Goal: Task Accomplishment & Management: Manage account settings

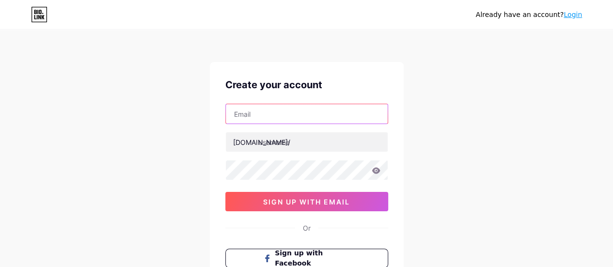
drag, startPoint x: 0, startPoint y: 0, endPoint x: 319, endPoint y: 112, distance: 338.1
click at [319, 112] on input "text" at bounding box center [307, 113] width 162 height 19
type input "[PERSON_NAME][EMAIL_ADDRESS][PERSON_NAME][DOMAIN_NAME]"
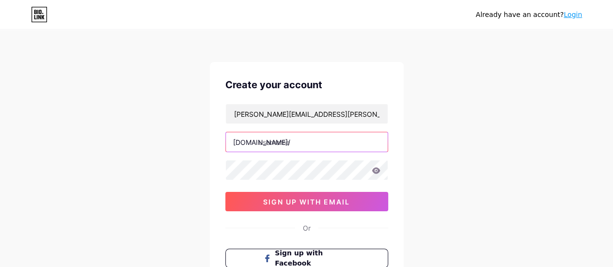
click at [303, 144] on input "text" at bounding box center [307, 141] width 162 height 19
paste input "whatsappleroymerlinpro"
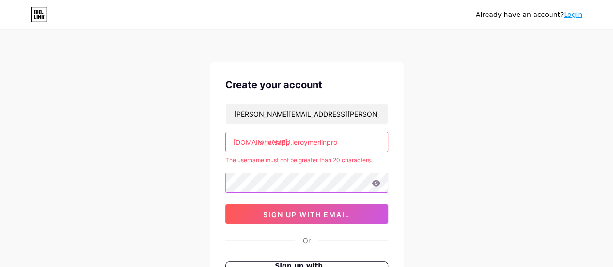
click at [291, 170] on div "jean-baptiste.calvez@leroymerlin.fr bio.link/ whatsapp.leroymerlinpro The usern…" at bounding box center [306, 164] width 163 height 120
click at [350, 143] on input "whatsapp.leroymerlinpro" at bounding box center [307, 141] width 162 height 19
click at [254, 144] on div "bio.link/" at bounding box center [261, 142] width 57 height 10
click at [329, 143] on input "whatsapp.leroymerlinpro" at bounding box center [307, 141] width 162 height 19
click at [295, 144] on input "whatsapp.leroymerlinpro" at bounding box center [307, 141] width 162 height 19
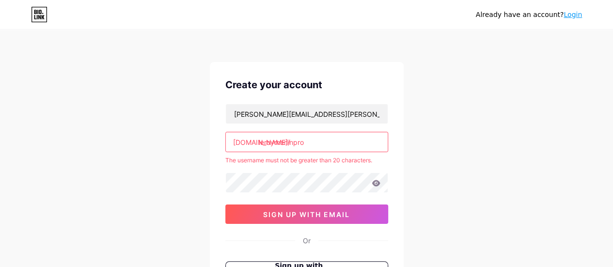
type input "leroymerlinpro"
click at [405, 160] on div "Already have an account? Login Create your account jean-baptiste.calvez@leroyme…" at bounding box center [306, 191] width 613 height 383
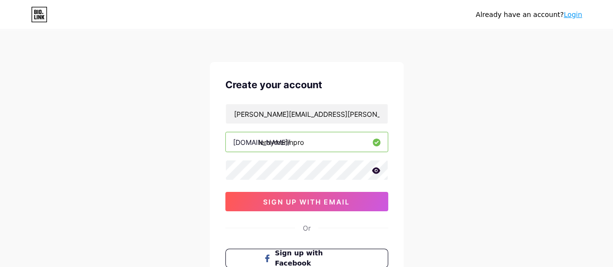
click at [378, 173] on icon at bounding box center [376, 170] width 9 height 7
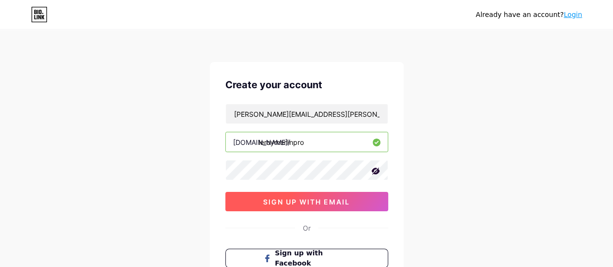
click at [342, 200] on span "sign up with email" at bounding box center [306, 202] width 87 height 8
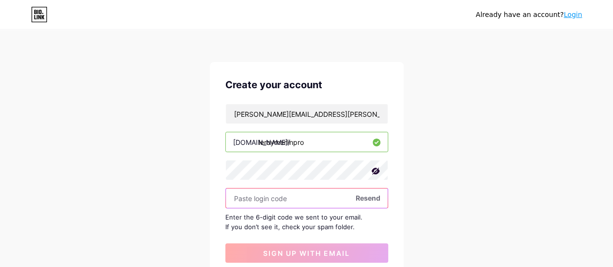
paste input "169541"
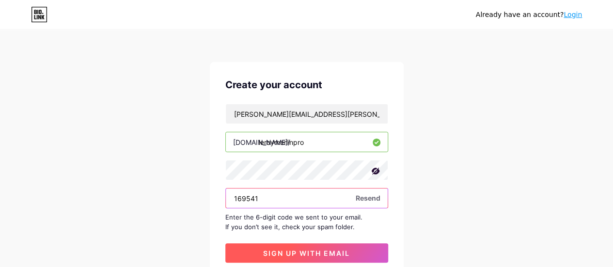
type input "169541"
click at [322, 245] on button "sign up with email" at bounding box center [306, 252] width 163 height 19
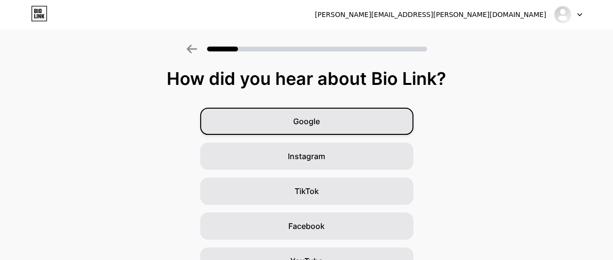
click at [339, 123] on div "Google" at bounding box center [306, 121] width 213 height 27
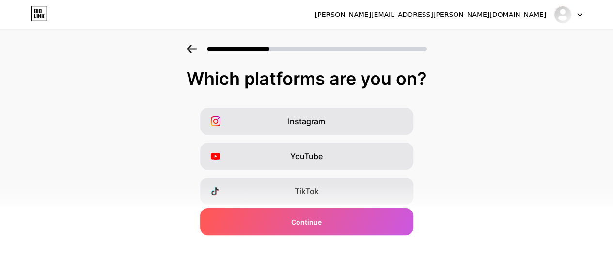
click at [193, 51] on icon at bounding box center [192, 49] width 10 height 9
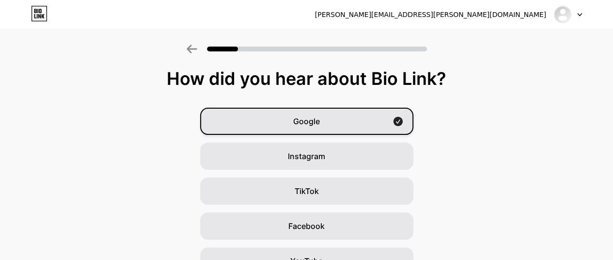
click at [335, 123] on div "Google" at bounding box center [306, 121] width 213 height 27
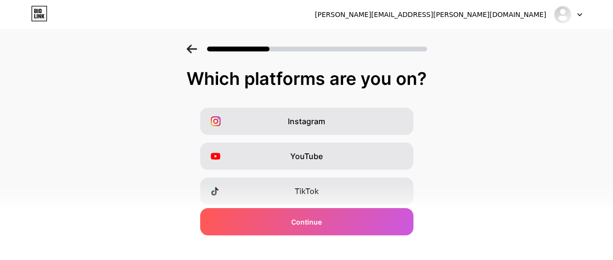
click at [195, 45] on icon at bounding box center [192, 49] width 11 height 9
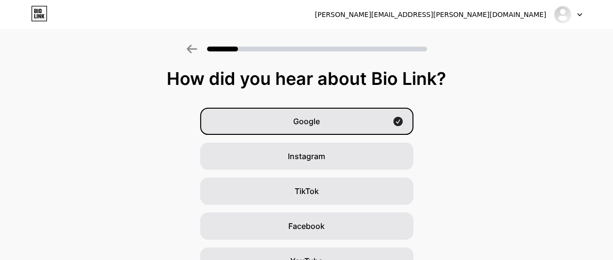
scroll to position [158, 0]
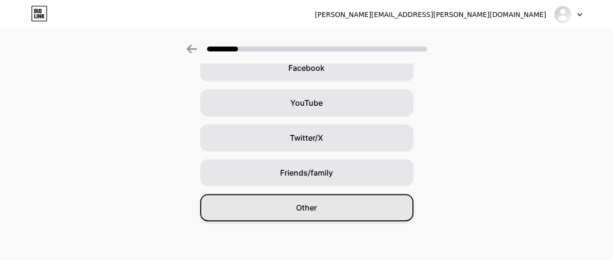
click at [296, 201] on div "Other" at bounding box center [306, 207] width 213 height 27
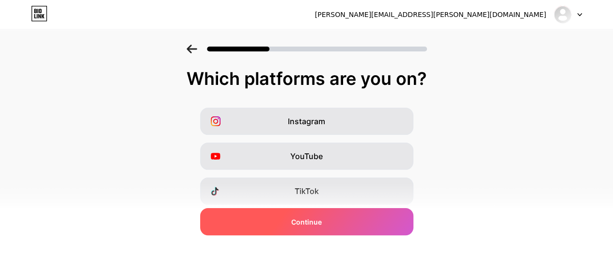
click at [330, 222] on div "Continue" at bounding box center [306, 221] width 213 height 27
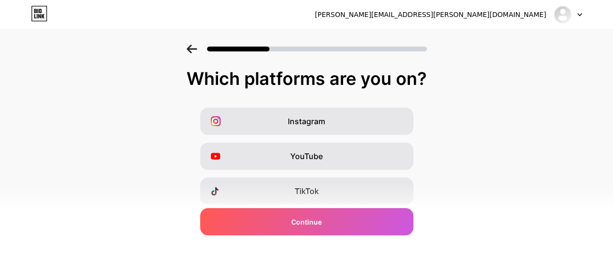
click at [196, 50] on icon at bounding box center [192, 49] width 11 height 9
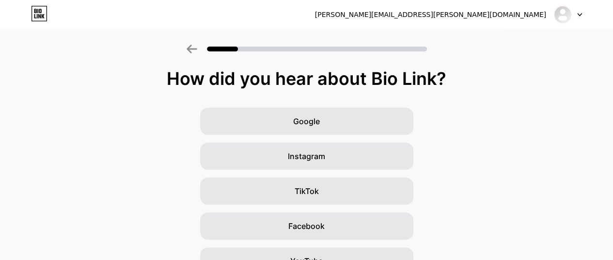
scroll to position [0, 0]
click at [197, 45] on icon at bounding box center [192, 49] width 11 height 9
click at [194, 49] on icon at bounding box center [192, 49] width 10 height 9
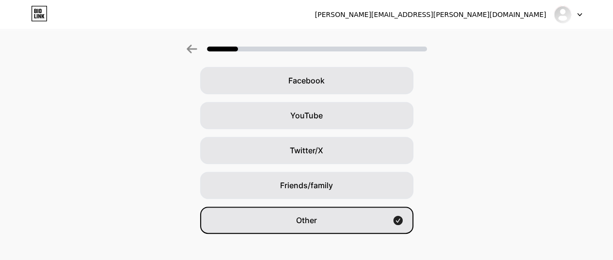
scroll to position [158, 0]
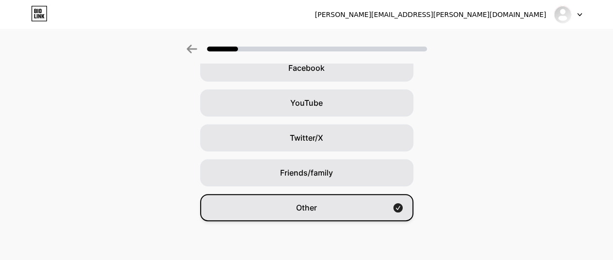
click at [336, 212] on div "Other" at bounding box center [306, 207] width 213 height 27
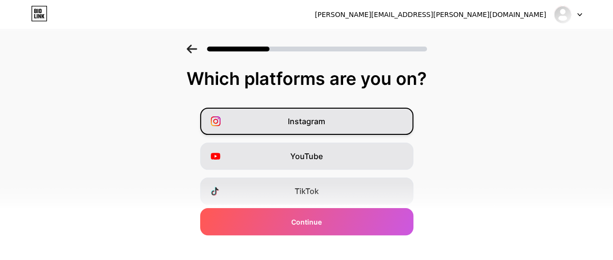
click at [315, 124] on span "Instagram" at bounding box center [306, 121] width 37 height 12
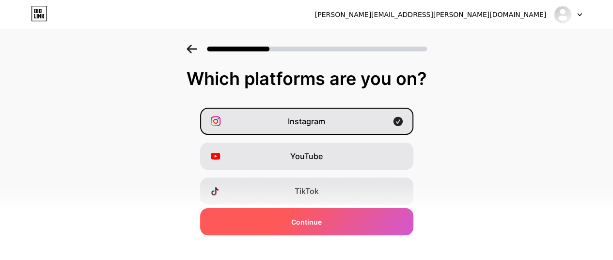
click at [328, 224] on div "Continue" at bounding box center [306, 221] width 213 height 27
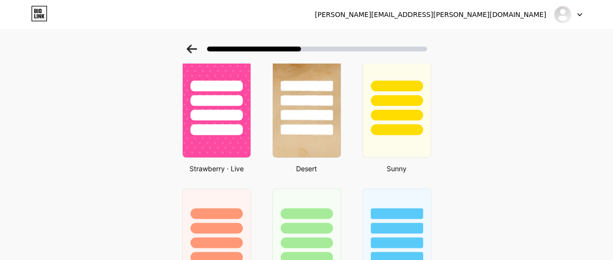
scroll to position [603, 0]
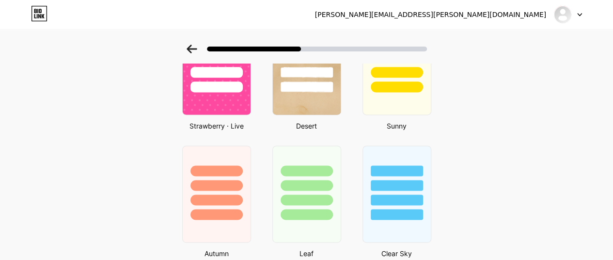
click at [211, 185] on div at bounding box center [217, 185] width 52 height 11
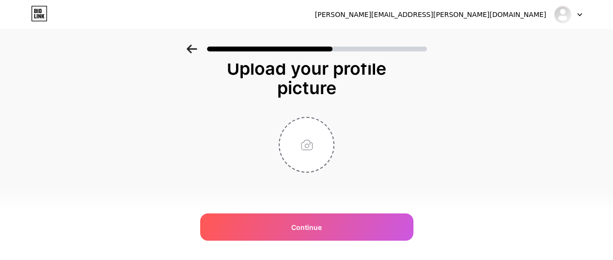
scroll to position [0, 0]
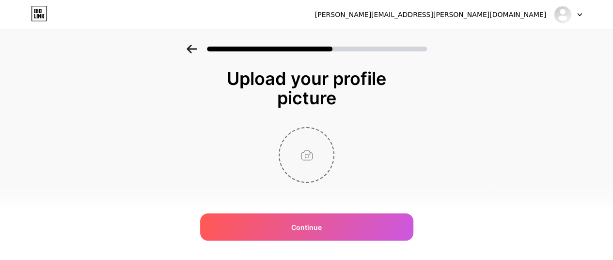
click at [315, 144] on input "file" at bounding box center [307, 155] width 54 height 54
type input "C:\fakepath\Capture d’écran 2025-09-08 155823.png"
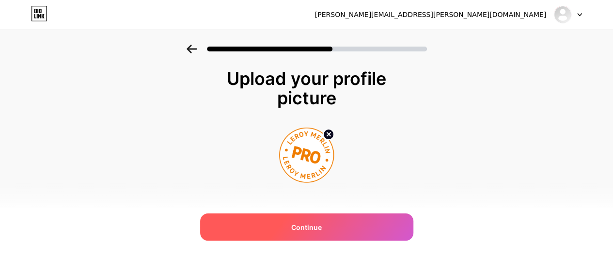
click at [262, 218] on div "Continue" at bounding box center [306, 226] width 213 height 27
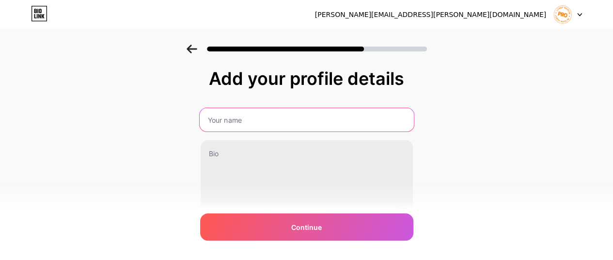
click at [293, 127] on input "text" at bounding box center [306, 119] width 214 height 23
type input "[PERSON_NAME] PRO"
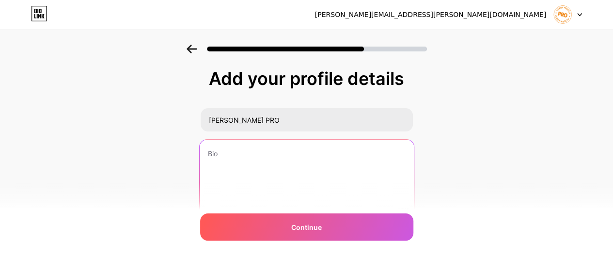
click at [268, 151] on textarea at bounding box center [306, 179] width 214 height 79
paste textarea "🏗️ Leroy Merlin Pro – Suivez nos chaînes par magasin! 🏬✨"
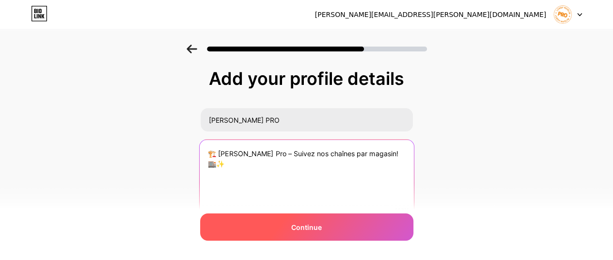
type textarea "🏗️ Leroy Merlin Pro – Suivez nos chaînes par magasin! 🏬✨"
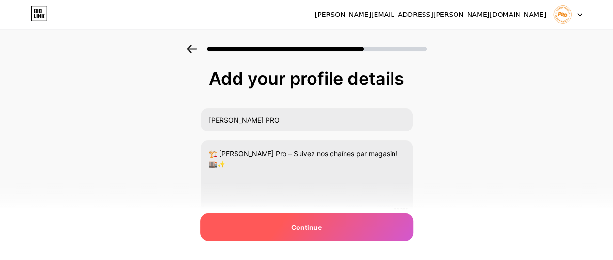
click at [333, 231] on div "Continue" at bounding box center [306, 226] width 213 height 27
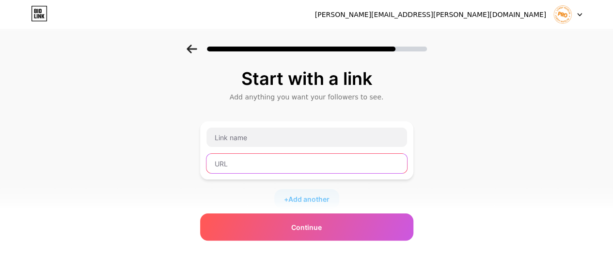
click at [280, 157] on input "text" at bounding box center [307, 163] width 201 height 19
paste input "[URL][DOMAIN_NAME]"
click at [280, 157] on input "[URL][DOMAIN_NAME]" at bounding box center [307, 163] width 201 height 19
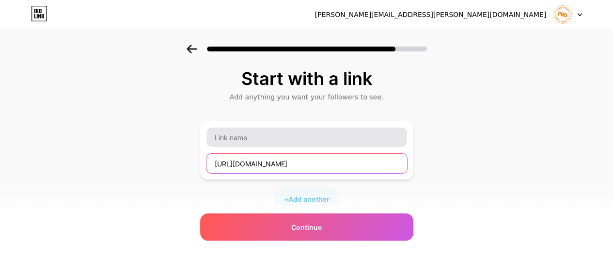
type input "[URL][DOMAIN_NAME]"
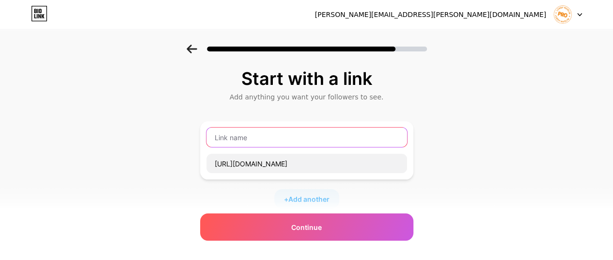
scroll to position [0, 0]
click at [277, 144] on input "text" at bounding box center [307, 137] width 201 height 19
type input "[PERSON_NAME] PRO - [GEOGRAPHIC_DATA]"
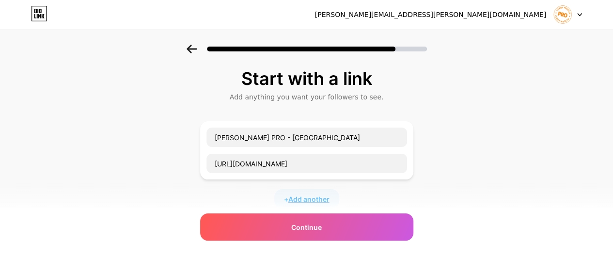
click at [292, 195] on span "Add another" at bounding box center [308, 199] width 41 height 10
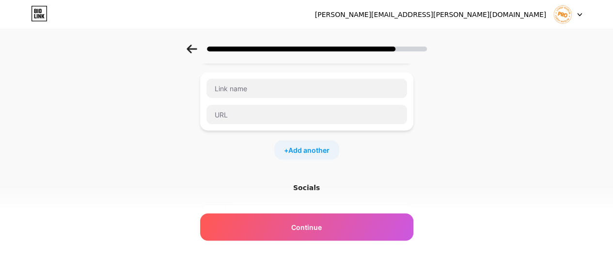
scroll to position [117, 0]
click at [231, 92] on input "text" at bounding box center [307, 87] width 201 height 19
type input "[PERSON_NAME] PRO - [GEOGRAPHIC_DATA]"
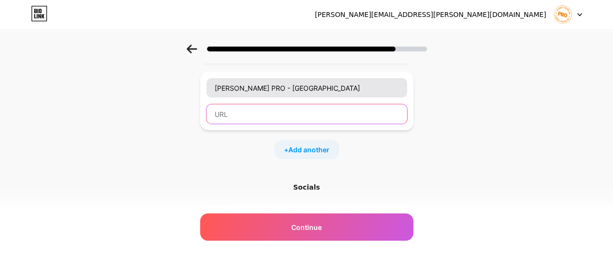
paste input "[URL][DOMAIN_NAME]"
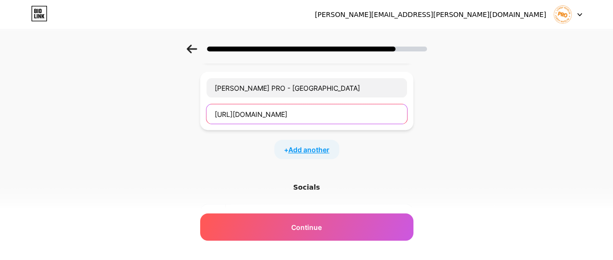
type input "[URL][DOMAIN_NAME]"
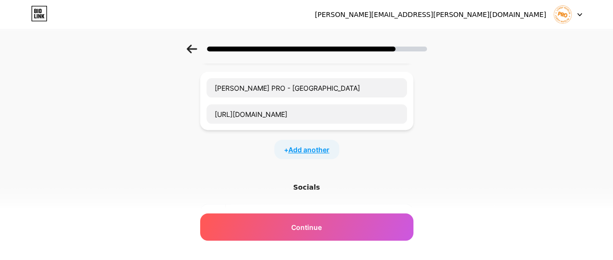
scroll to position [0, 0]
click at [313, 151] on span "Add another" at bounding box center [308, 149] width 41 height 10
click at [235, 148] on input "text" at bounding box center [307, 155] width 201 height 19
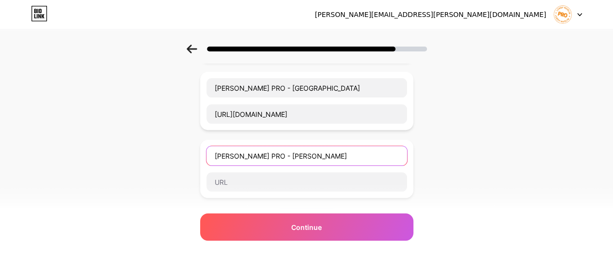
type input "[PERSON_NAME] PRO - [PERSON_NAME]"
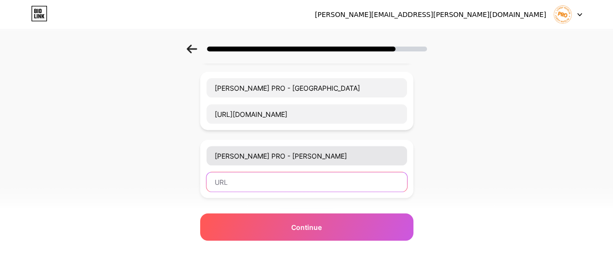
paste input "[URL][DOMAIN_NAME]"
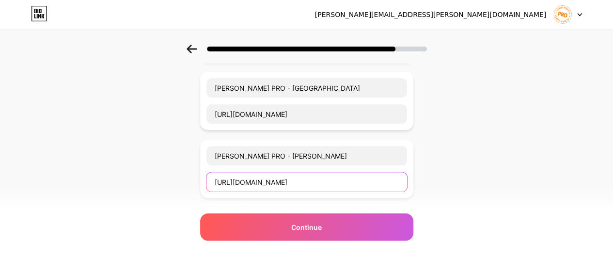
scroll to position [229, 0]
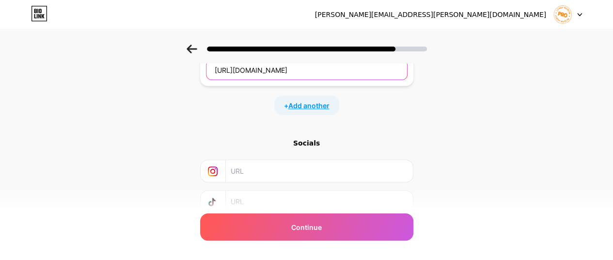
type input "[URL][DOMAIN_NAME]"
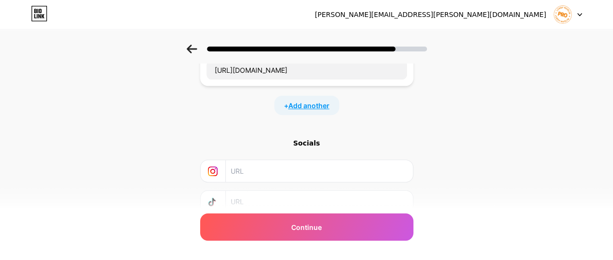
click at [324, 104] on span "Add another" at bounding box center [308, 105] width 41 height 10
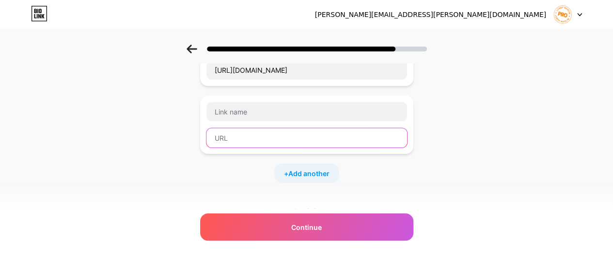
click at [278, 128] on input "text" at bounding box center [307, 137] width 201 height 19
paste input "[URL][DOMAIN_NAME]"
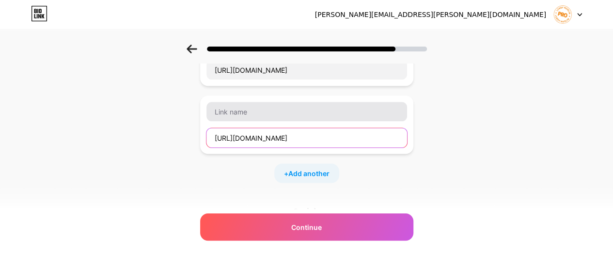
type input "[URL][DOMAIN_NAME]"
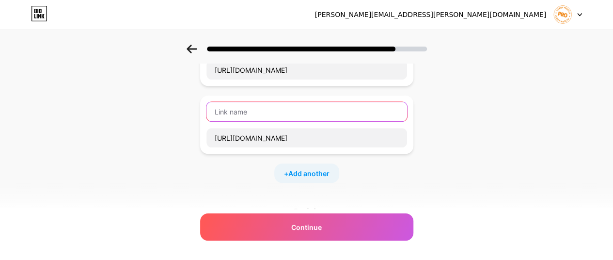
scroll to position [0, 0]
click at [284, 110] on input "text" at bounding box center [307, 111] width 201 height 19
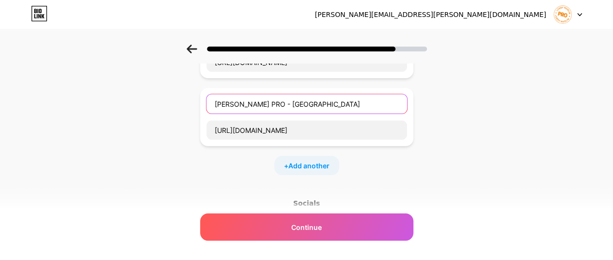
scroll to position [253, 0]
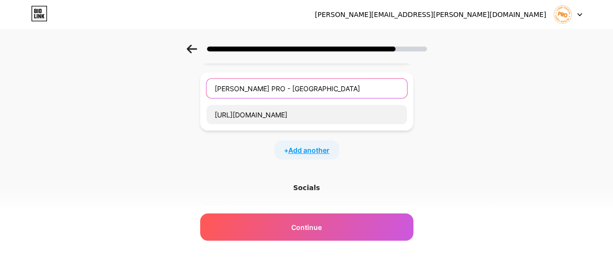
type input "[PERSON_NAME] PRO - [GEOGRAPHIC_DATA]"
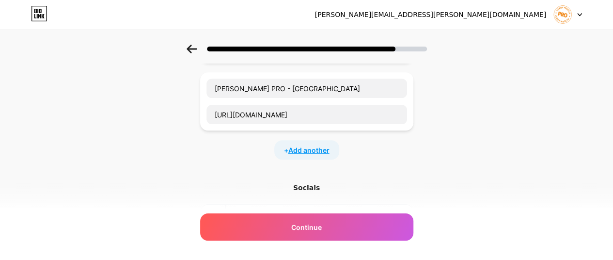
click at [328, 145] on span "Add another" at bounding box center [308, 150] width 41 height 10
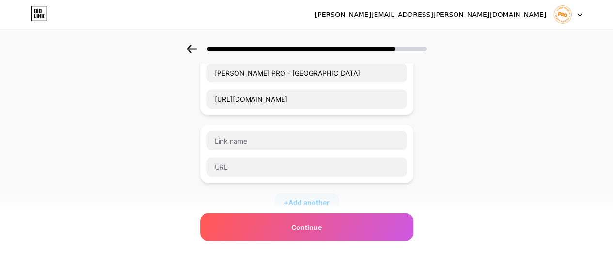
scroll to position [269, 0]
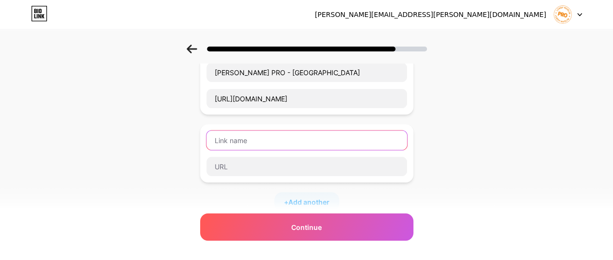
click at [247, 143] on input "text" at bounding box center [307, 139] width 201 height 19
type input "Leroy Merlin - Chateauroux"
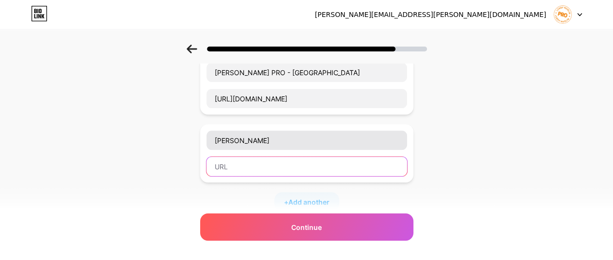
paste input "[URL][DOMAIN_NAME]"
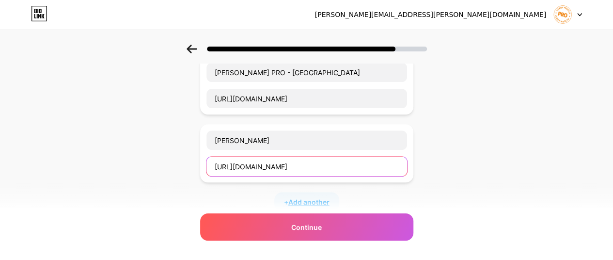
type input "[URL][DOMAIN_NAME]"
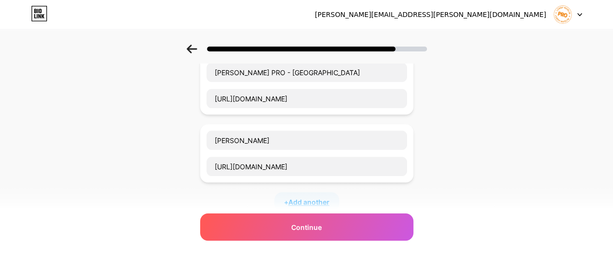
scroll to position [0, 0]
click at [294, 203] on span "Add another" at bounding box center [308, 202] width 41 height 10
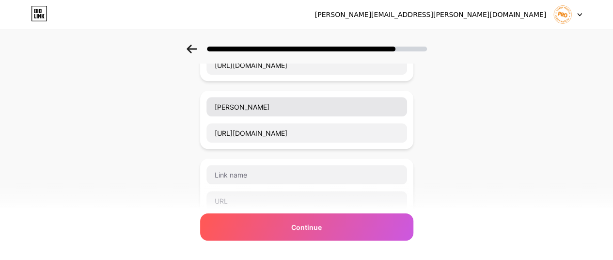
scroll to position [326, 0]
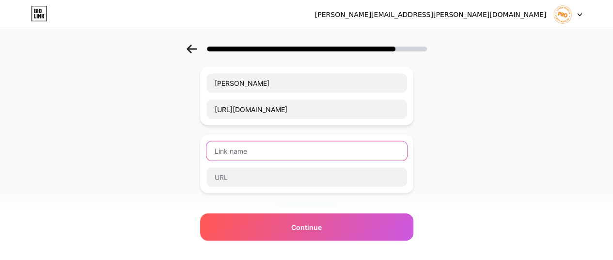
click at [257, 143] on input "text" at bounding box center [307, 150] width 201 height 19
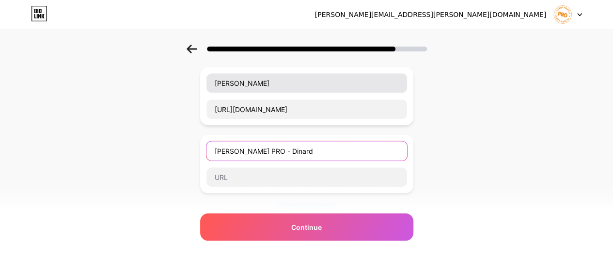
type input "[PERSON_NAME] PRO - Dinard"
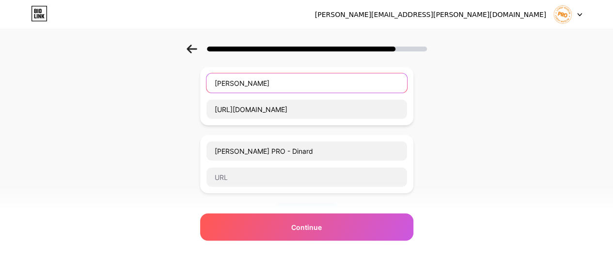
click at [260, 80] on input "Leroy Merlin - Chateauroux" at bounding box center [307, 82] width 201 height 19
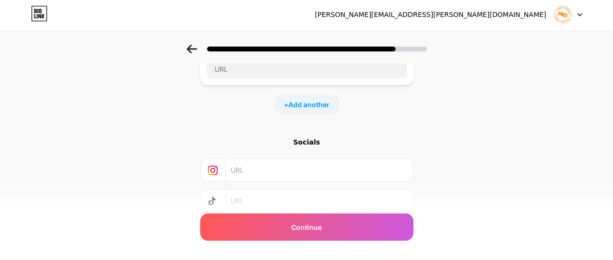
scroll to position [353, 0]
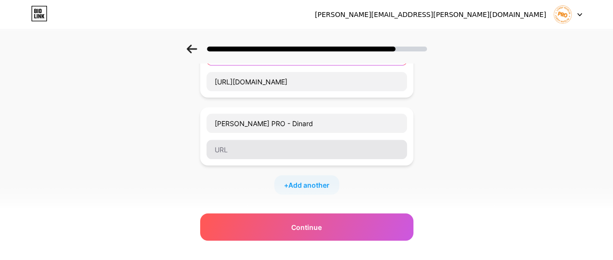
type input "[PERSON_NAME] PRO - Chateauroux"
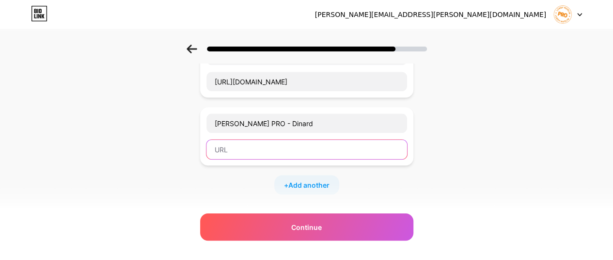
click at [252, 146] on input "text" at bounding box center [307, 149] width 201 height 19
paste input "[URL][DOMAIN_NAME]"
type input "[URL][DOMAIN_NAME]"
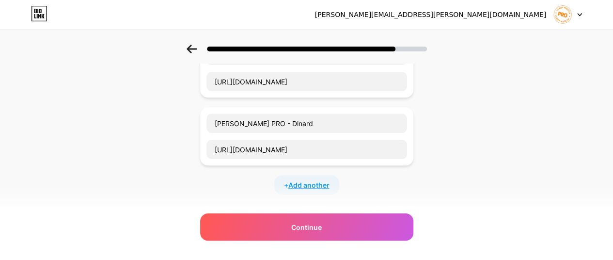
scroll to position [0, 0]
click at [296, 180] on span "Add another" at bounding box center [308, 185] width 41 height 10
click at [282, 187] on input "text" at bounding box center [307, 190] width 201 height 19
type input "[PERSON_NAME] PRO - Douai"
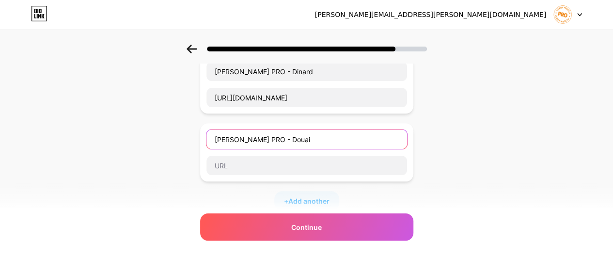
scroll to position [405, 0]
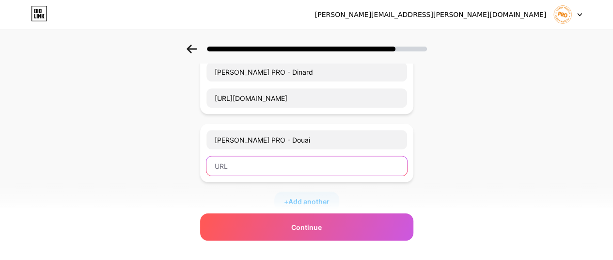
click at [317, 167] on input "text" at bounding box center [307, 165] width 201 height 19
paste input "[URL][DOMAIN_NAME]"
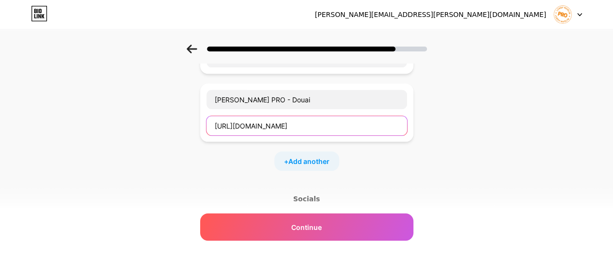
scroll to position [445, 0]
type input "[URL][DOMAIN_NAME]"
click at [321, 160] on span "Add another" at bounding box center [308, 162] width 41 height 10
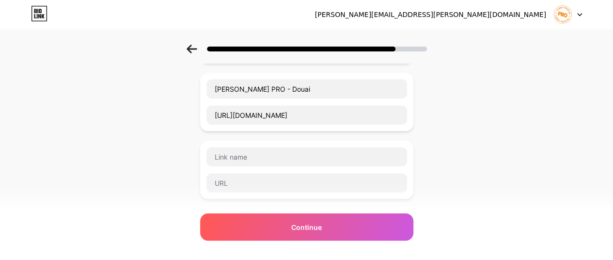
scroll to position [456, 0]
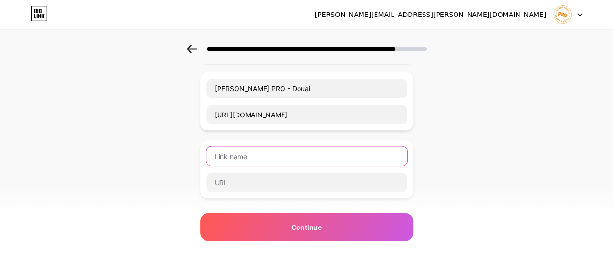
click at [248, 152] on input "text" at bounding box center [307, 155] width 201 height 19
type input "[PERSON_NAME] PRO - [GEOGRAPHIC_DATA]"
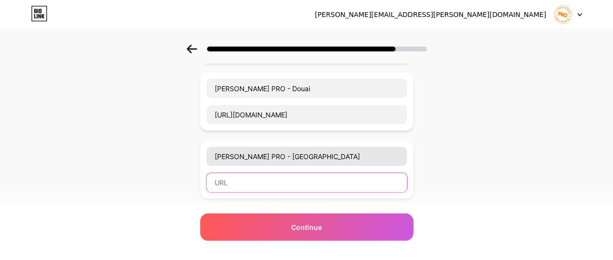
paste input "[URL][DOMAIN_NAME]"
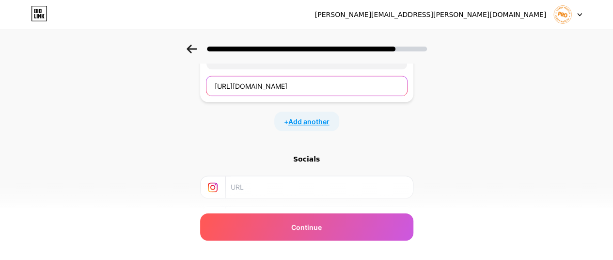
type input "[URL][DOMAIN_NAME]"
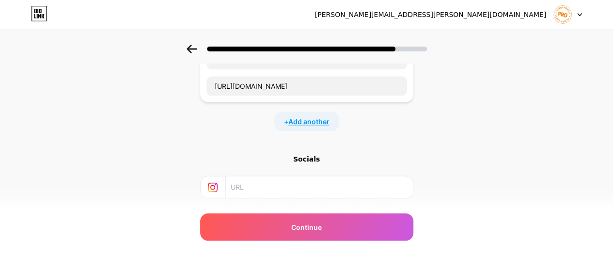
scroll to position [0, 0]
click at [300, 116] on span "Add another" at bounding box center [308, 121] width 41 height 10
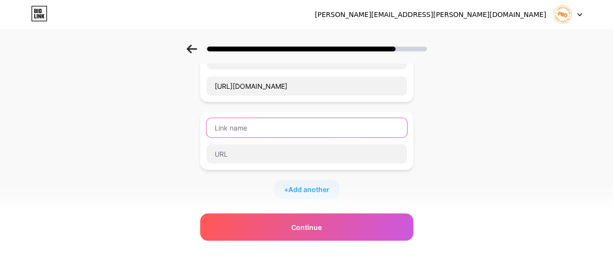
click at [232, 119] on input "text" at bounding box center [307, 127] width 201 height 19
type input "[PERSON_NAME] PRO - [GEOGRAPHIC_DATA]"
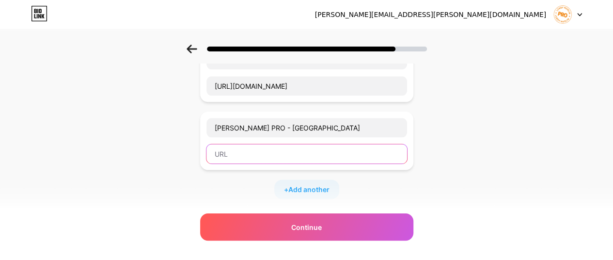
paste input "[URL][DOMAIN_NAME]"
type input "[URL][DOMAIN_NAME]"
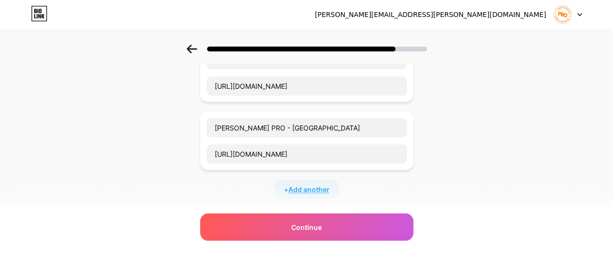
scroll to position [0, 0]
click at [306, 184] on span "Add another" at bounding box center [308, 189] width 41 height 10
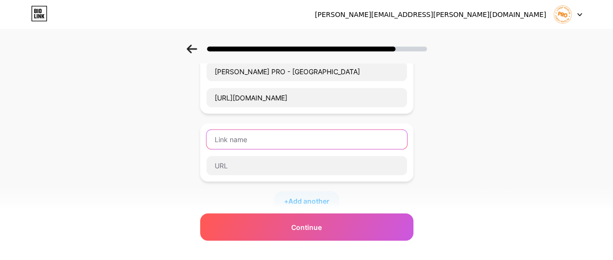
click at [216, 136] on input "text" at bounding box center [307, 138] width 201 height 19
type input "[PERSON_NAME] PRO - Le Mans"
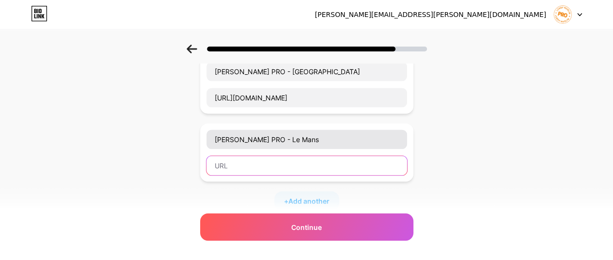
paste input "[URL][DOMAIN_NAME]"
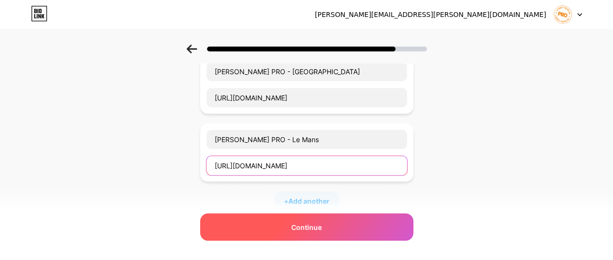
type input "[URL][DOMAIN_NAME]"
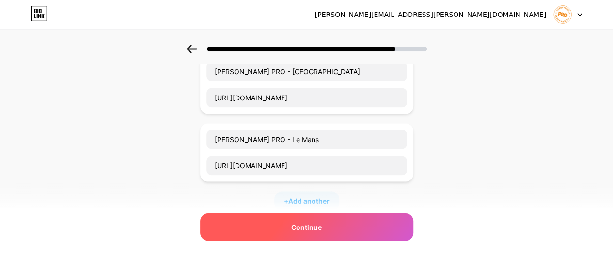
scroll to position [0, 0]
click at [296, 229] on span "Continue" at bounding box center [306, 227] width 31 height 10
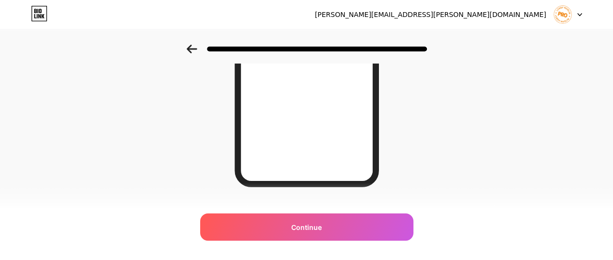
scroll to position [227, 0]
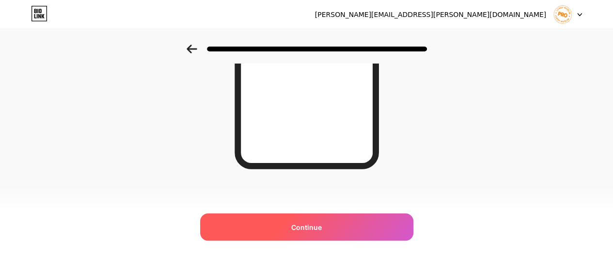
click at [318, 227] on span "Continue" at bounding box center [306, 227] width 31 height 10
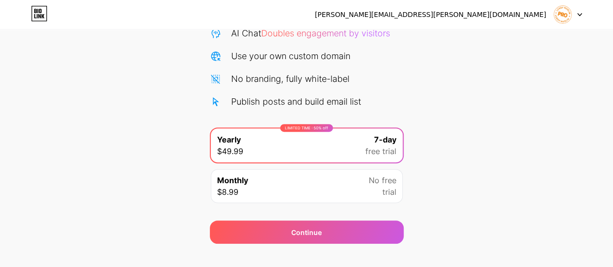
scroll to position [122, 0]
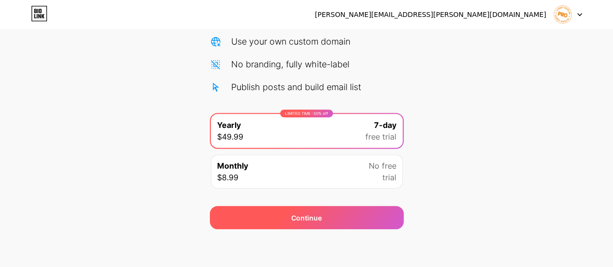
click at [326, 214] on div "Continue" at bounding box center [307, 217] width 194 height 23
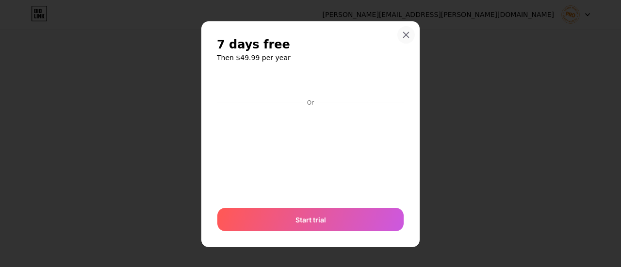
click at [404, 39] on div at bounding box center [405, 34] width 17 height 17
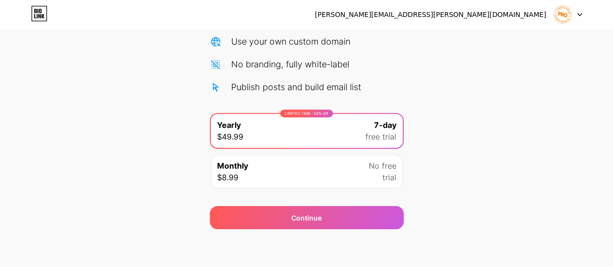
scroll to position [0, 0]
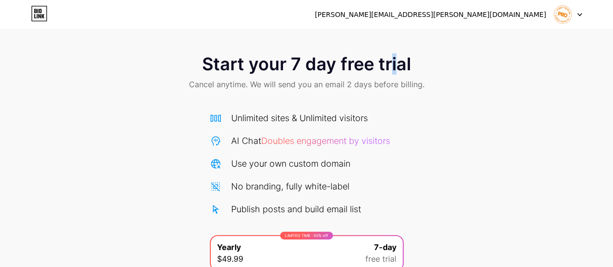
drag, startPoint x: 443, startPoint y: 44, endPoint x: 394, endPoint y: 32, distance: 50.6
click at [394, 32] on div "Start your 7 day free trial Cancel anytime. We will send you an email 2 days be…" at bounding box center [306, 175] width 613 height 351
click at [554, 9] on span at bounding box center [563, 14] width 18 height 18
click at [406, 104] on div "Start your 7 day free trial Cancel anytime. We will send you an email 2 days be…" at bounding box center [306, 198] width 613 height 307
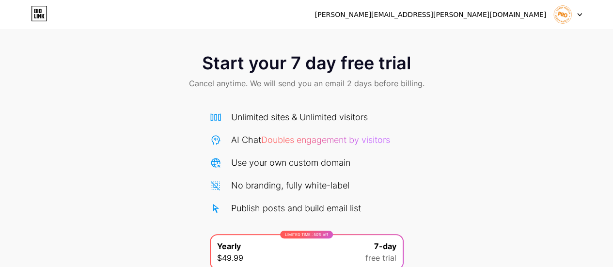
scroll to position [122, 0]
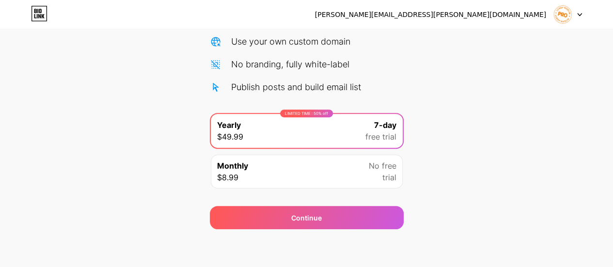
click at [314, 189] on div "LIMITED TIME : 50% off Yearly $49.99 7-day free trial Monthly $8.99 No free tri…" at bounding box center [307, 153] width 194 height 81
click at [316, 186] on div "Monthly $8.99 No free trial" at bounding box center [307, 172] width 192 height 34
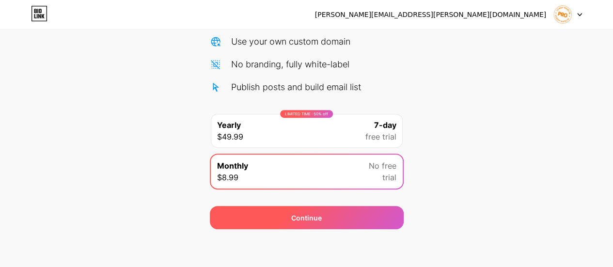
click at [387, 224] on div "Continue" at bounding box center [307, 217] width 194 height 23
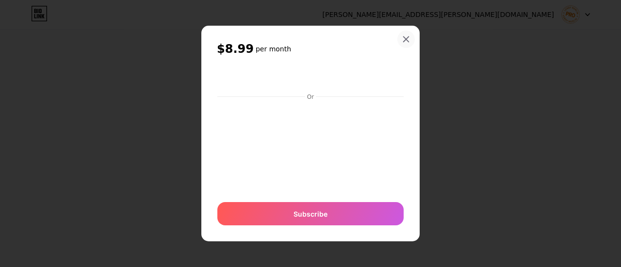
click at [402, 41] on icon at bounding box center [406, 39] width 8 height 8
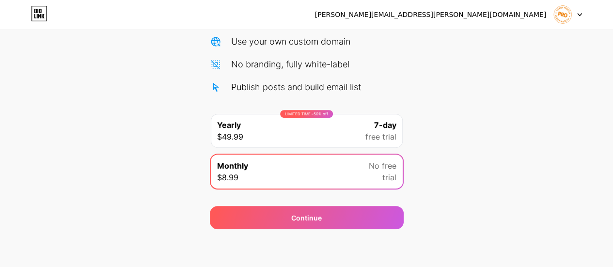
drag, startPoint x: 570, startPoint y: 130, endPoint x: 566, endPoint y: 109, distance: 21.7
click at [566, 109] on div "Start your 7 day free trial Cancel anytime. We will send you an email 2 days be…" at bounding box center [306, 75] width 613 height 307
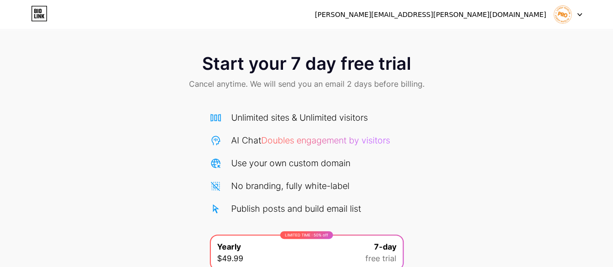
scroll to position [122, 0]
click at [351, 126] on div "Unlimited sites & Unlimited visitors AI Chat Doubles engagement by visitors Use…" at bounding box center [307, 164] width 194 height 104
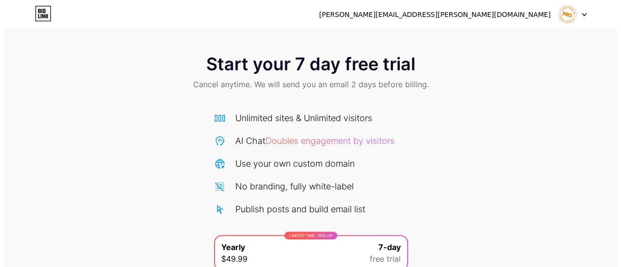
scroll to position [122, 0]
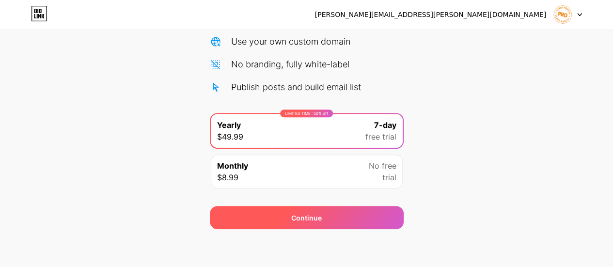
click at [319, 216] on div "Continue" at bounding box center [306, 218] width 31 height 10
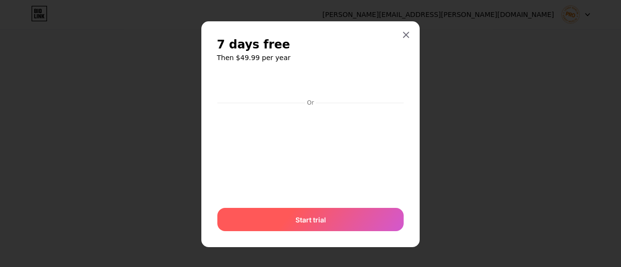
click at [333, 227] on div "Start trial" at bounding box center [310, 219] width 186 height 23
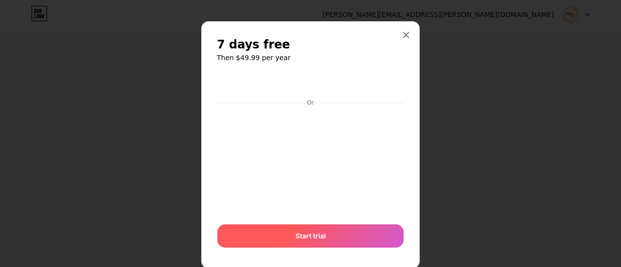
click at [311, 240] on span "Start trial" at bounding box center [310, 236] width 31 height 10
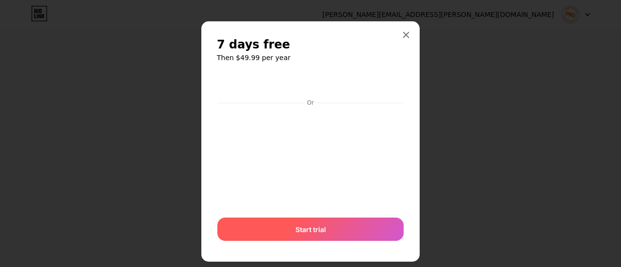
click at [333, 229] on div "Start trial" at bounding box center [310, 229] width 186 height 23
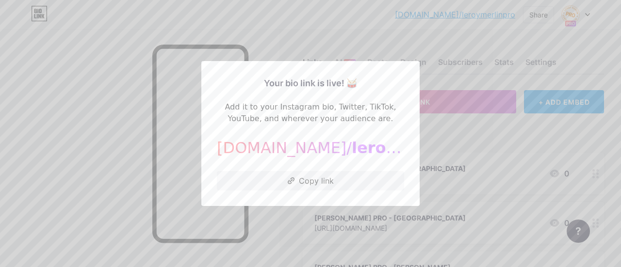
click at [229, 35] on div at bounding box center [310, 133] width 621 height 267
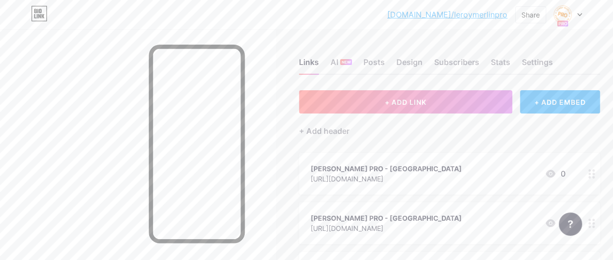
click at [479, 18] on link "[DOMAIN_NAME]/leroymerlinpro" at bounding box center [447, 15] width 120 height 12
click at [563, 25] on icon at bounding box center [563, 23] width 8 height 3
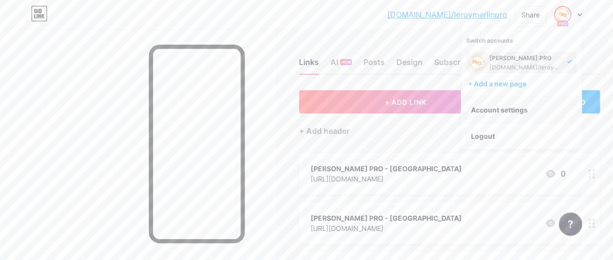
click at [513, 110] on link "Account settings" at bounding box center [522, 110] width 120 height 26
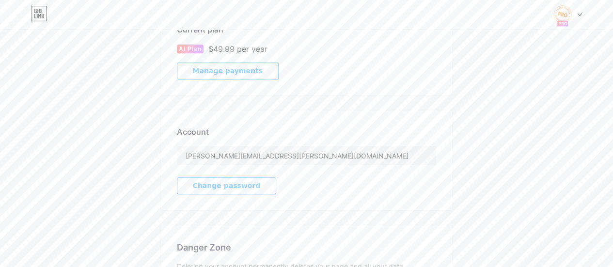
scroll to position [157, 0]
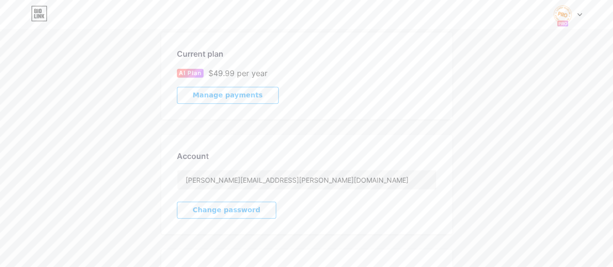
click at [248, 97] on span "Manage payments" at bounding box center [228, 95] width 70 height 8
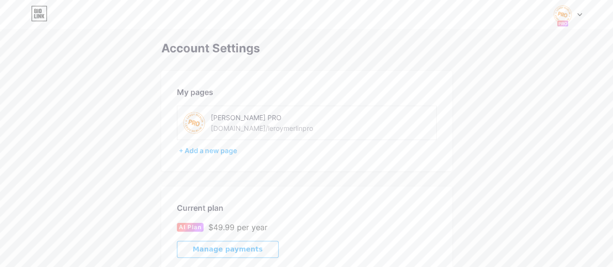
scroll to position [0, 0]
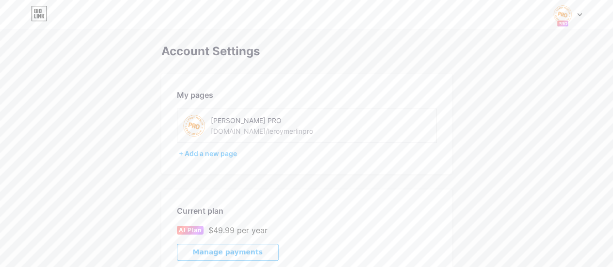
click at [561, 25] on rect at bounding box center [562, 23] width 11 height 6
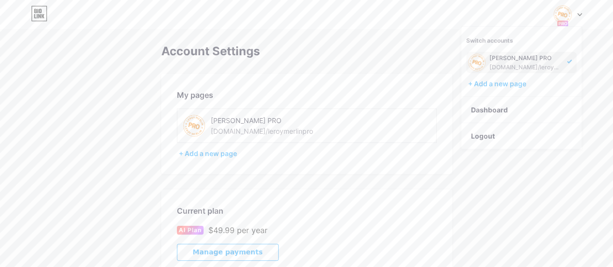
click at [528, 55] on div "[PERSON_NAME] PRO" at bounding box center [527, 58] width 75 height 8
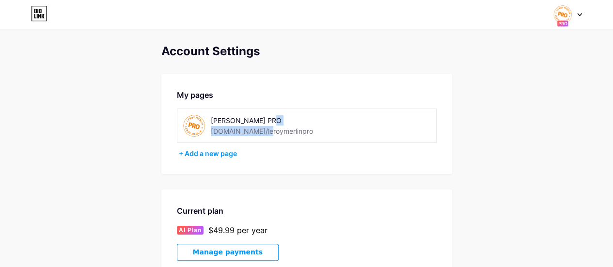
drag, startPoint x: 287, startPoint y: 128, endPoint x: 260, endPoint y: 128, distance: 27.6
click at [260, 128] on div "[PERSON_NAME] PRO [DOMAIN_NAME]/leroymerlinpro" at bounding box center [279, 126] width 137 height 22
click at [279, 133] on div "[DOMAIN_NAME]/leroymerlinpro" at bounding box center [262, 131] width 102 height 10
drag, startPoint x: 280, startPoint y: 133, endPoint x: 205, endPoint y: 136, distance: 75.7
click at [205, 136] on div "[PERSON_NAME] PRO [DOMAIN_NAME]/leroymerlinpro" at bounding box center [265, 126] width 165 height 22
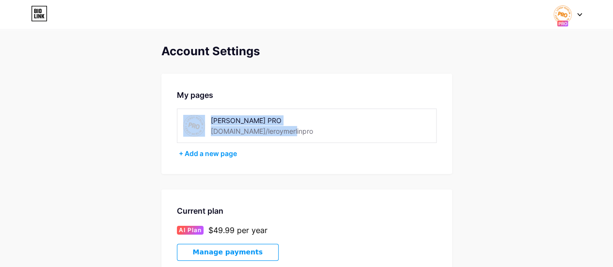
click at [198, 135] on img at bounding box center [194, 126] width 22 height 22
click at [194, 131] on img at bounding box center [194, 126] width 22 height 22
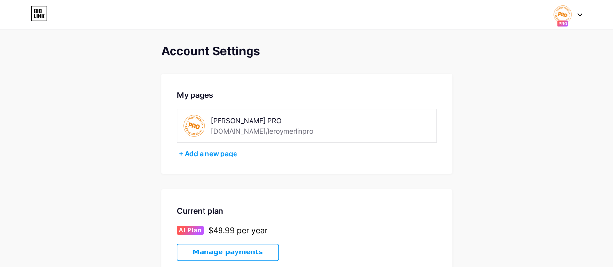
click at [268, 85] on div "My pages [PERSON_NAME] PRO [DOMAIN_NAME]/leroymerlinpro + Add a new page" at bounding box center [306, 124] width 291 height 100
click at [203, 112] on div "[PERSON_NAME] PRO [DOMAIN_NAME]/leroymerlinpro" at bounding box center [307, 126] width 260 height 34
click at [193, 131] on img at bounding box center [194, 126] width 22 height 22
drag, startPoint x: 193, startPoint y: 131, endPoint x: 200, endPoint y: 120, distance: 12.6
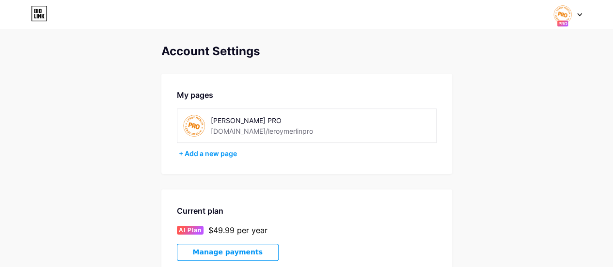
click at [200, 120] on img at bounding box center [194, 126] width 22 height 22
click at [334, 132] on div "[PERSON_NAME] PRO [DOMAIN_NAME]/leroymerlinpro" at bounding box center [279, 126] width 137 height 22
click at [204, 133] on span at bounding box center [194, 126] width 22 height 22
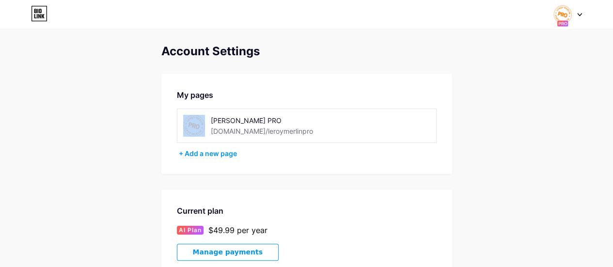
click at [20, 17] on div "Switch accounts Leroy Merlin PRO bio.link/leroymerlinpro + Add a new page Dashb…" at bounding box center [306, 14] width 613 height 17
click at [44, 16] on icon at bounding box center [39, 14] width 16 height 16
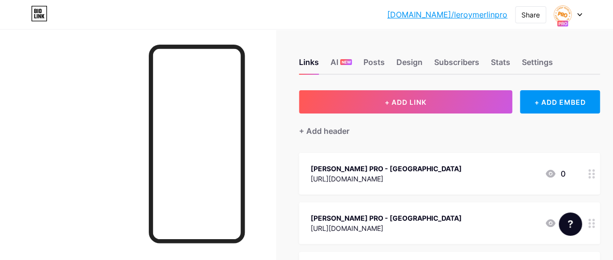
click at [460, 10] on link "[DOMAIN_NAME]/leroymerlinpro" at bounding box center [447, 15] width 120 height 12
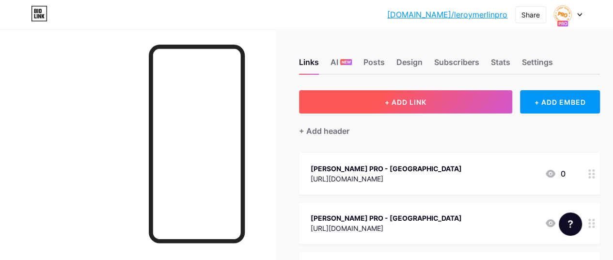
click at [452, 102] on button "+ ADD LINK" at bounding box center [405, 101] width 213 height 23
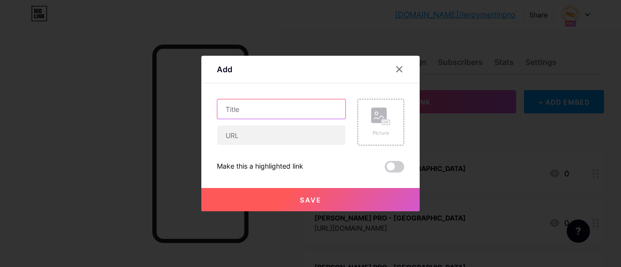
click at [311, 115] on input "text" at bounding box center [281, 108] width 128 height 19
type input "Leroy Merlin PRO - Lorient"
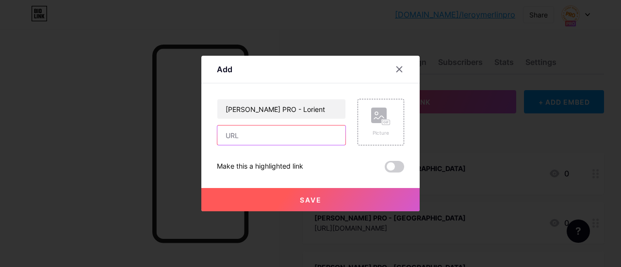
click at [270, 135] on input "text" at bounding box center [281, 135] width 128 height 19
paste input "https://whatsapp.com/channel/0029Vb68J4vHrDZYYRfsDm21"
type input "https://whatsapp.com/channel/0029Vb68J4vHrDZYYRfsDm21"
click at [312, 192] on button "Save" at bounding box center [310, 199] width 218 height 23
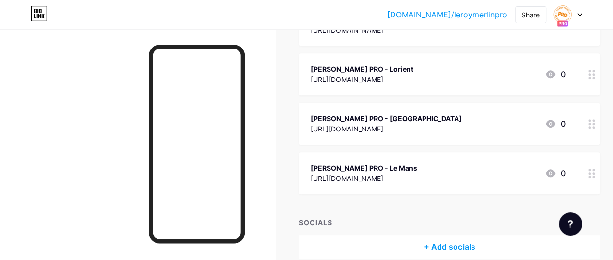
scroll to position [497, 0]
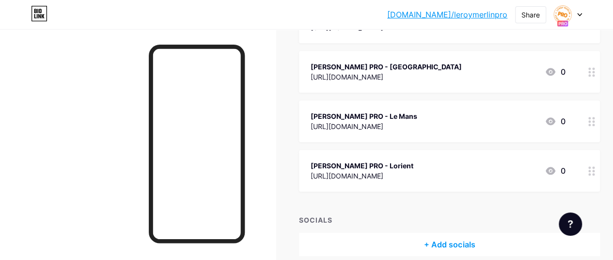
click at [379, 132] on div "Leroy Merlin PRO - Le Mans https://whatsapp.com/channel/0029Vb6k0JFCXC3KpagbiY1…" at bounding box center [449, 121] width 301 height 42
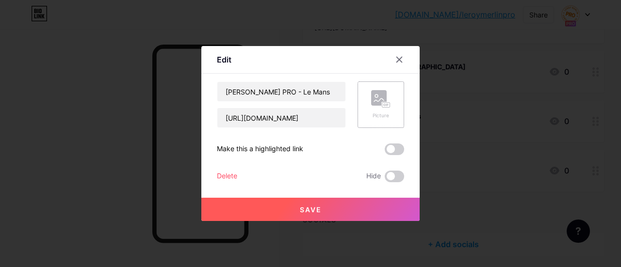
click at [388, 103] on rect at bounding box center [386, 105] width 8 height 5
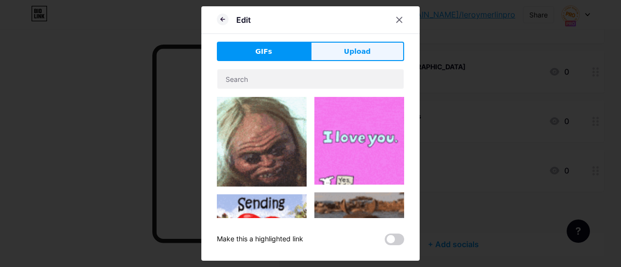
click at [349, 48] on span "Upload" at bounding box center [357, 52] width 27 height 10
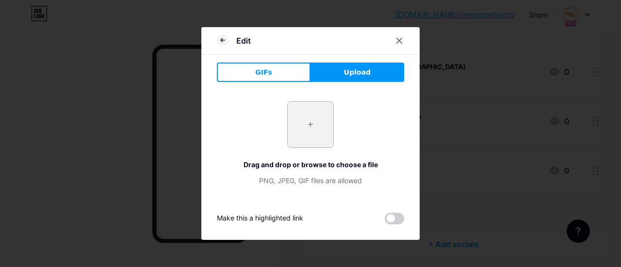
click at [303, 134] on input "file" at bounding box center [310, 125] width 46 height 46
type input "C:\fakepath\Capture d’écran 2025-09-08 155823.png"
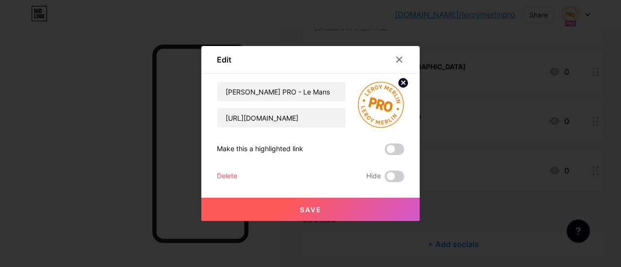
click at [338, 211] on button "Save" at bounding box center [310, 209] width 218 height 23
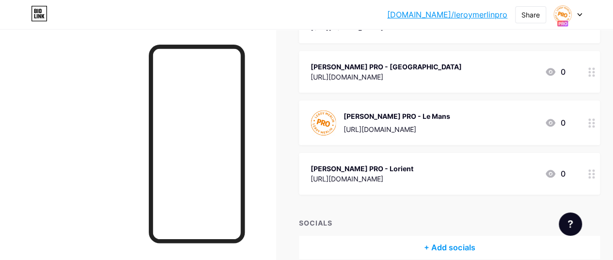
click at [424, 59] on div "Leroy Merlin PRO - Le Havre https://whatsapp.com/channel/0029Vb6bmy3ISTkTlRe38d…" at bounding box center [449, 72] width 301 height 42
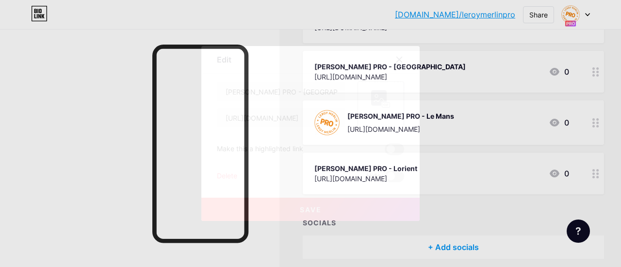
click at [385, 103] on rect at bounding box center [386, 105] width 8 height 5
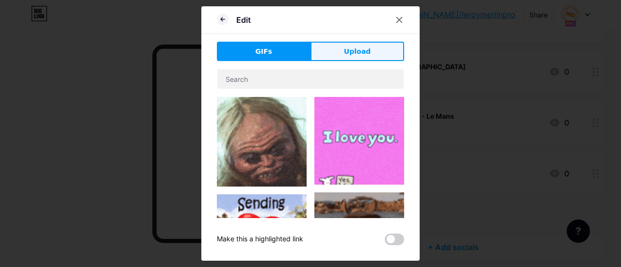
click at [337, 59] on button "Upload" at bounding box center [357, 51] width 94 height 19
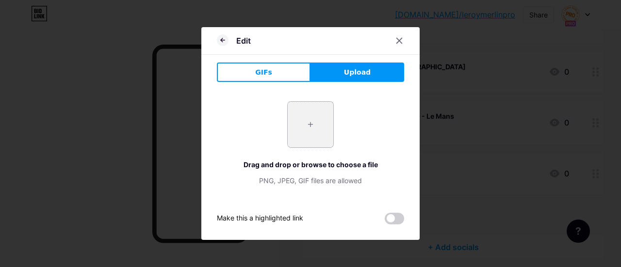
click at [319, 125] on input "file" at bounding box center [310, 125] width 46 height 46
type input "C:\fakepath\Capture d’écran 2025-09-08 155823.png"
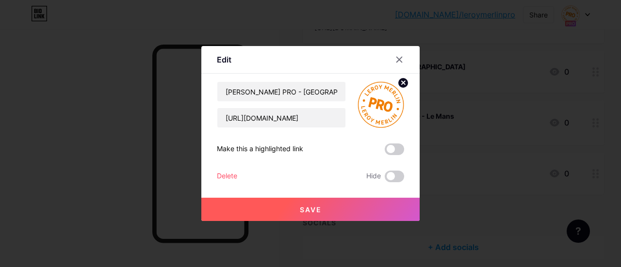
click at [339, 205] on button "Save" at bounding box center [310, 209] width 218 height 23
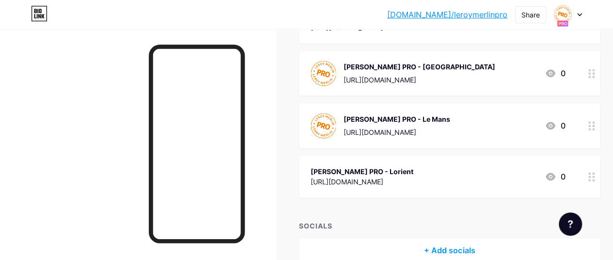
click at [414, 180] on div "https://whatsapp.com/channel/0029Vb68J4vHrDZYYRfsDm21" at bounding box center [362, 181] width 103 height 10
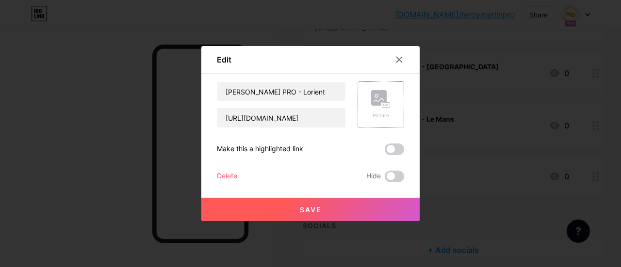
click at [391, 123] on div "Picture" at bounding box center [380, 104] width 47 height 47
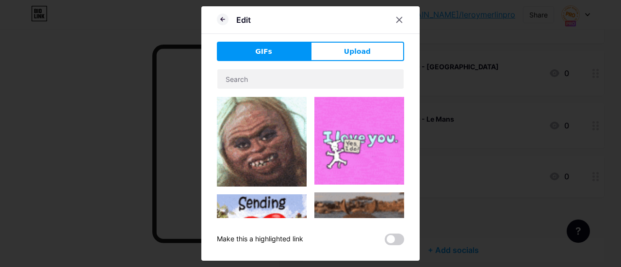
click at [354, 39] on div "Edit GIFs Upload Content YouTube Play YouTube video without leaving your page. …" at bounding box center [310, 133] width 218 height 255
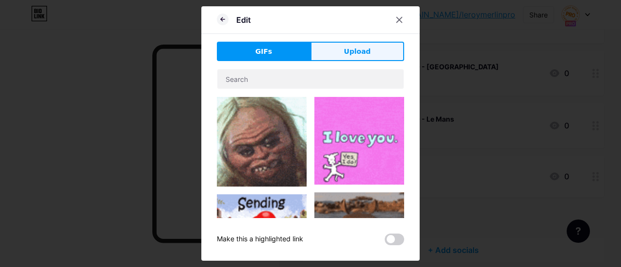
click at [353, 43] on button "Upload" at bounding box center [357, 51] width 94 height 19
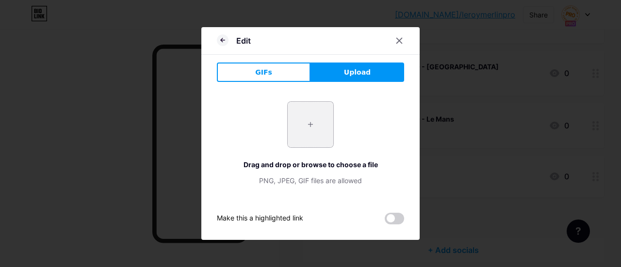
click at [319, 138] on input "file" at bounding box center [310, 125] width 46 height 46
type input "C:\fakepath\Capture d’écran 2025-09-08 155823.png"
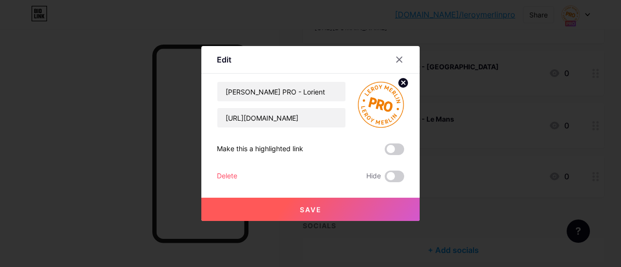
click at [297, 206] on button "Save" at bounding box center [310, 209] width 218 height 23
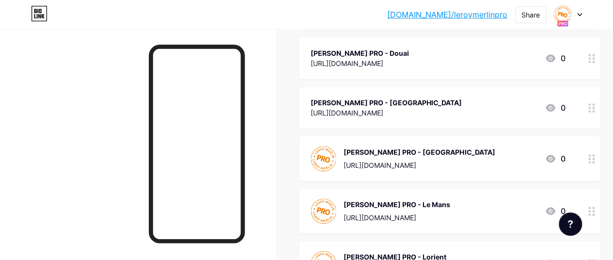
scroll to position [412, 0]
click at [430, 112] on div "[URL][DOMAIN_NAME]" at bounding box center [386, 113] width 151 height 10
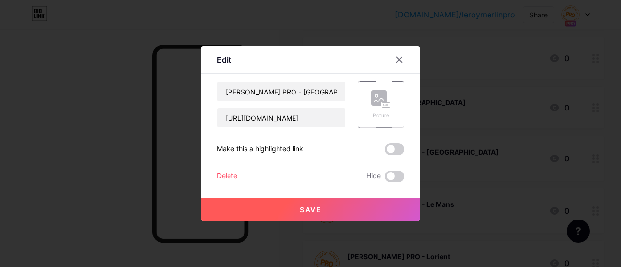
click at [376, 109] on div "Picture" at bounding box center [380, 104] width 19 height 29
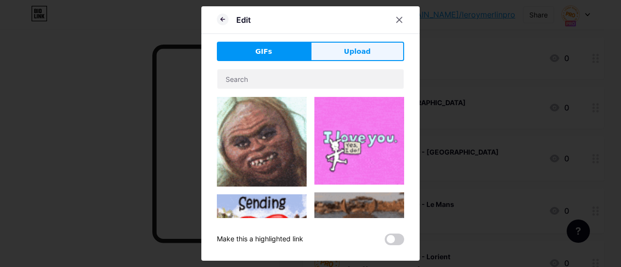
click at [371, 46] on button "Upload" at bounding box center [357, 51] width 94 height 19
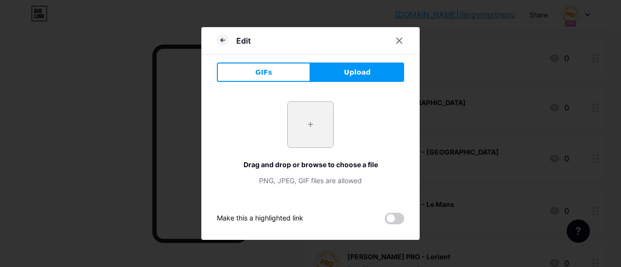
click at [309, 135] on input "file" at bounding box center [310, 125] width 46 height 46
type input "C:\fakepath\Capture d’écran 2025-09-08 155823.png"
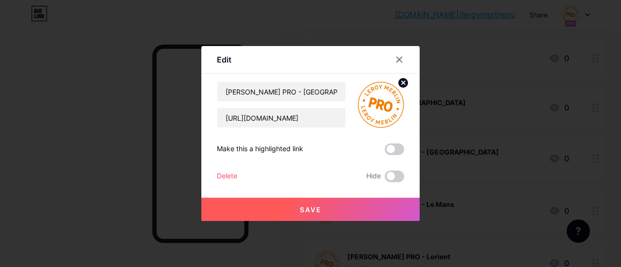
click at [340, 215] on button "Save" at bounding box center [310, 209] width 218 height 23
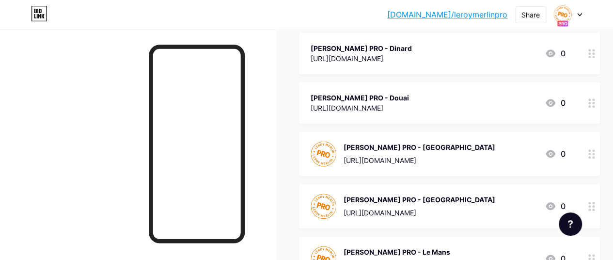
scroll to position [341, 0]
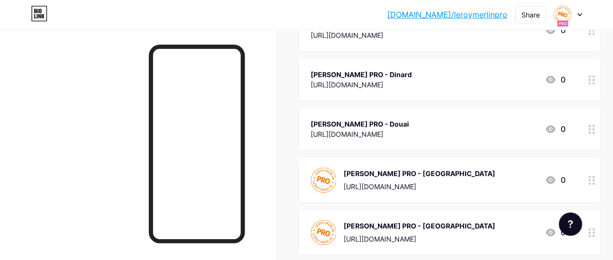
click at [409, 122] on div "[PERSON_NAME] PRO - Douai" at bounding box center [360, 124] width 98 height 10
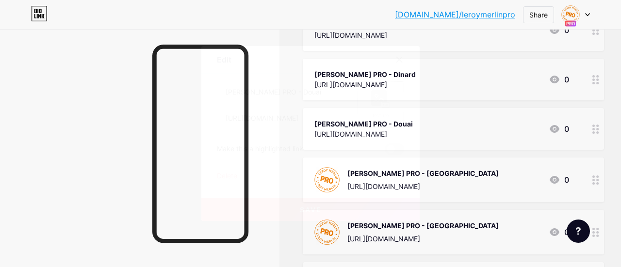
click at [379, 108] on icon at bounding box center [380, 99] width 19 height 18
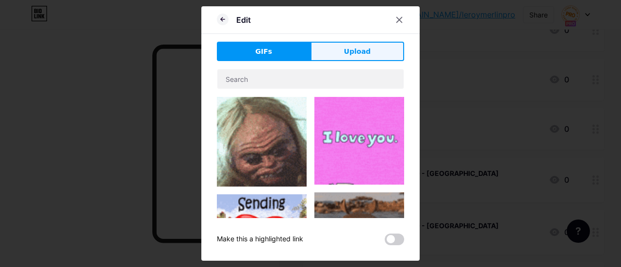
click at [351, 61] on button "Upload" at bounding box center [357, 51] width 94 height 19
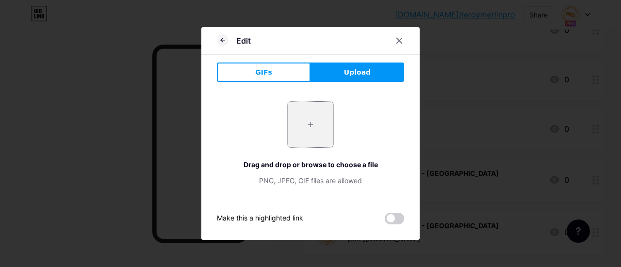
click at [303, 130] on input "file" at bounding box center [310, 125] width 46 height 46
type input "C:\fakepath\Capture d’écran 2025-09-08 155823.png"
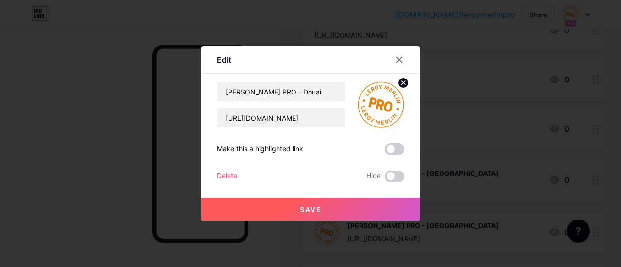
click at [353, 216] on button "Save" at bounding box center [310, 209] width 218 height 23
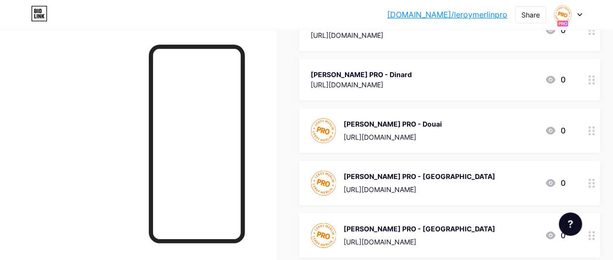
scroll to position [294, 0]
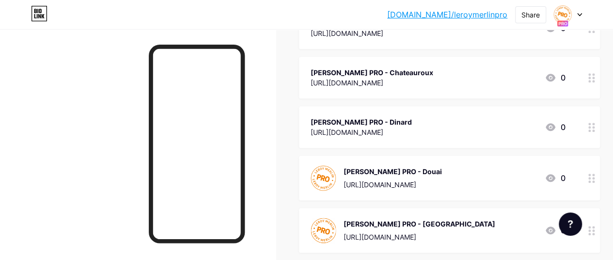
click at [412, 123] on div "[PERSON_NAME] PRO - Dinard" at bounding box center [361, 122] width 101 height 10
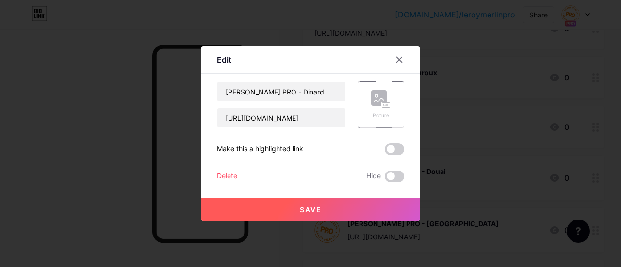
click at [375, 104] on rect at bounding box center [379, 98] width 16 height 16
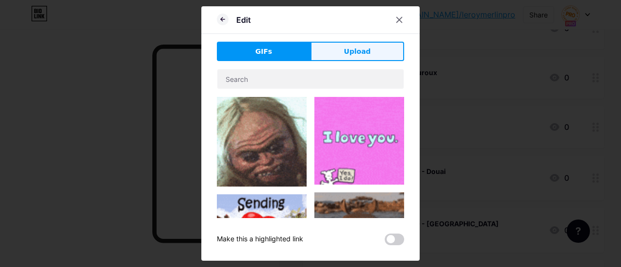
click at [369, 49] on button "Upload" at bounding box center [357, 51] width 94 height 19
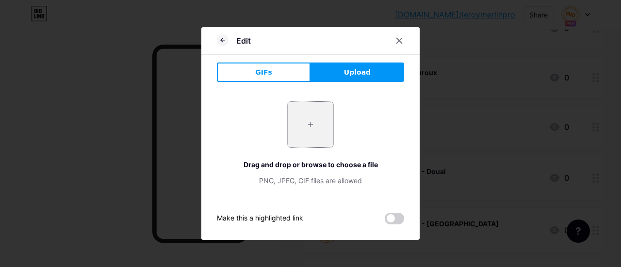
click at [317, 131] on input "file" at bounding box center [310, 125] width 46 height 46
type input "C:\fakepath\Capture d’écran 2025-09-08 155823.png"
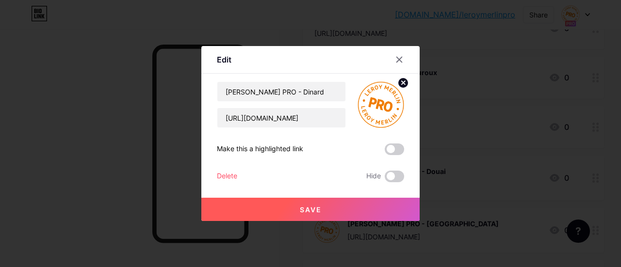
click at [346, 201] on button "Save" at bounding box center [310, 209] width 218 height 23
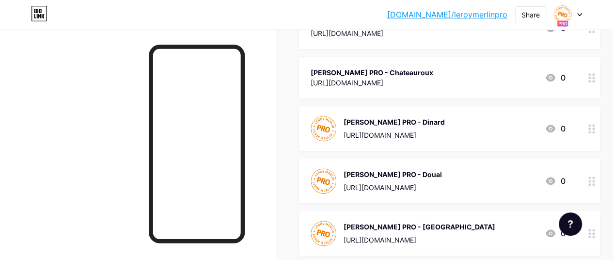
scroll to position [214, 0]
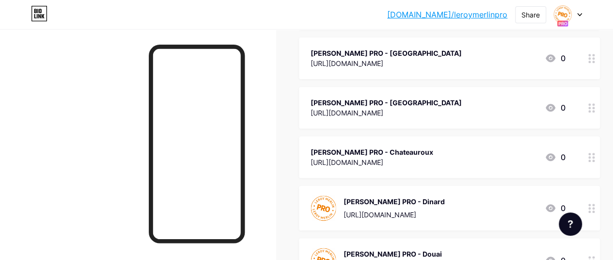
click at [433, 156] on div "[PERSON_NAME] PRO - Chateauroux" at bounding box center [372, 152] width 123 height 10
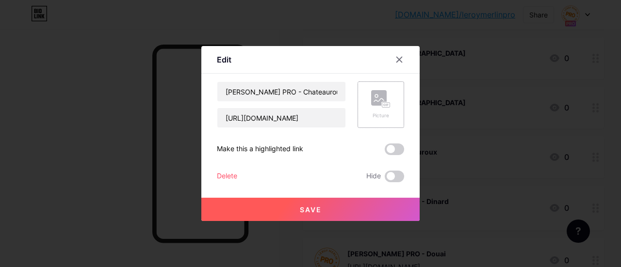
click at [372, 109] on div "Picture" at bounding box center [380, 104] width 19 height 29
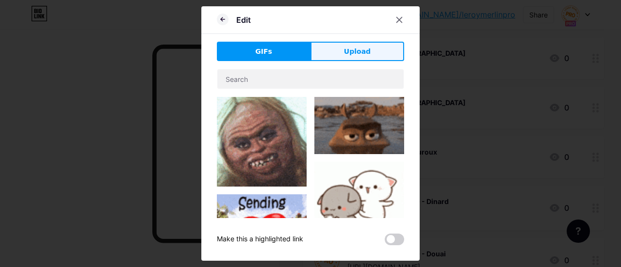
click at [329, 60] on button "Upload" at bounding box center [357, 51] width 94 height 19
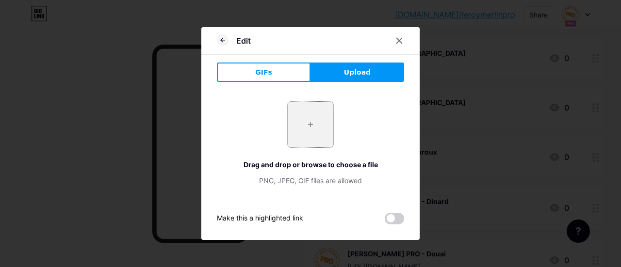
click at [319, 124] on input "file" at bounding box center [310, 125] width 46 height 46
type input "C:\fakepath\Capture d’écran 2025-09-08 155823.png"
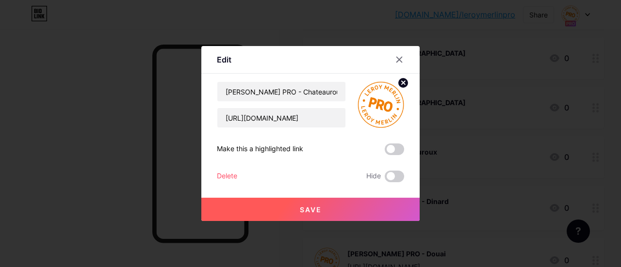
click at [324, 215] on button "Save" at bounding box center [310, 209] width 218 height 23
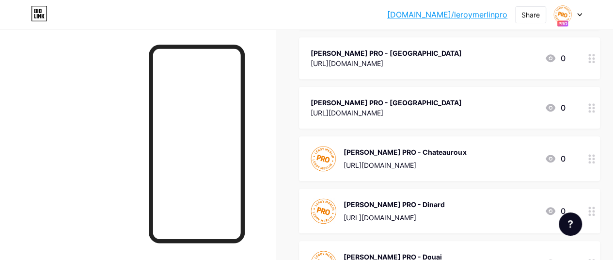
click at [428, 113] on div "[URL][DOMAIN_NAME]" at bounding box center [386, 113] width 151 height 10
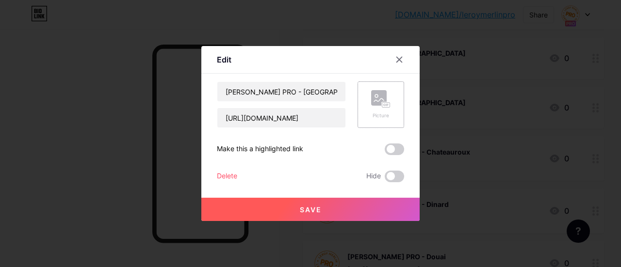
click at [392, 109] on div "Picture" at bounding box center [380, 104] width 47 height 47
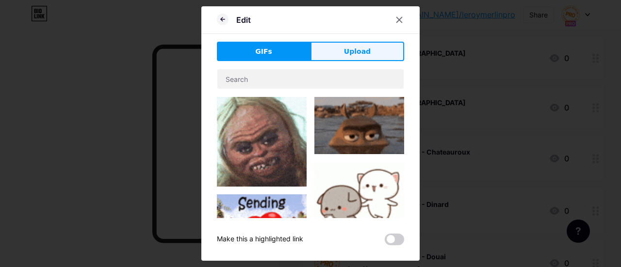
click at [352, 42] on button "Upload" at bounding box center [357, 51] width 94 height 19
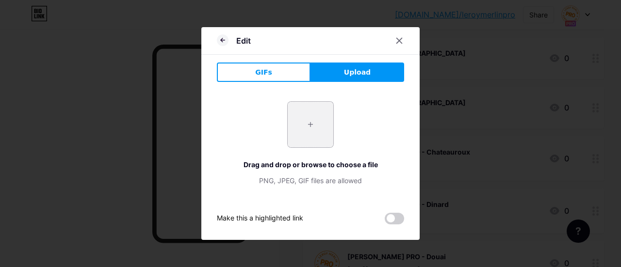
click at [308, 109] on input "file" at bounding box center [310, 125] width 46 height 46
type input "C:\fakepath\Capture d’écran 2025-09-08 155823.png"
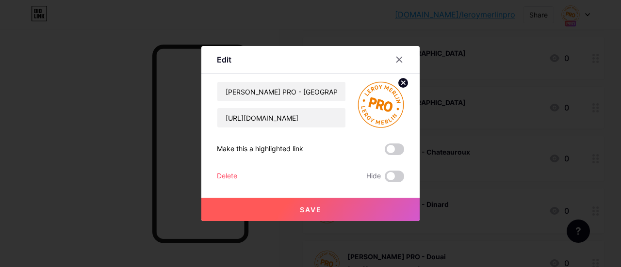
click at [317, 214] on button "Save" at bounding box center [310, 209] width 218 height 23
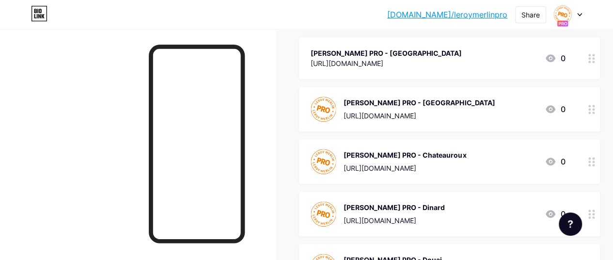
click at [427, 58] on div "[URL][DOMAIN_NAME]" at bounding box center [386, 63] width 151 height 10
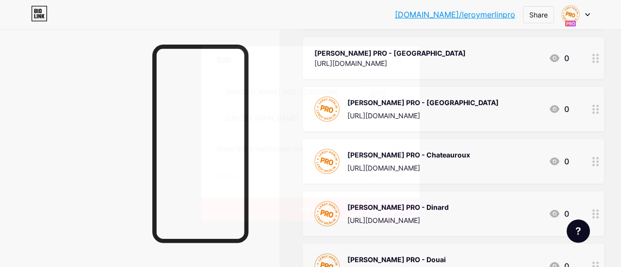
click at [378, 103] on rect at bounding box center [379, 98] width 16 height 16
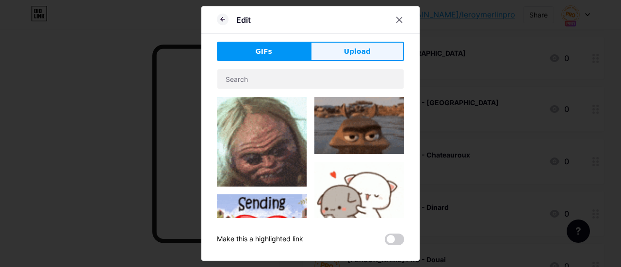
click at [347, 52] on span "Upload" at bounding box center [357, 52] width 27 height 10
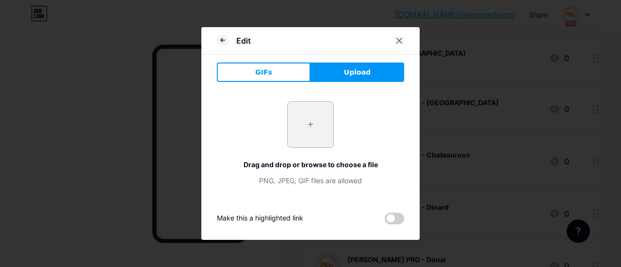
click at [307, 123] on input "file" at bounding box center [310, 125] width 46 height 46
type input "C:\fakepath\Capture d’écran 2025-09-08 155823.png"
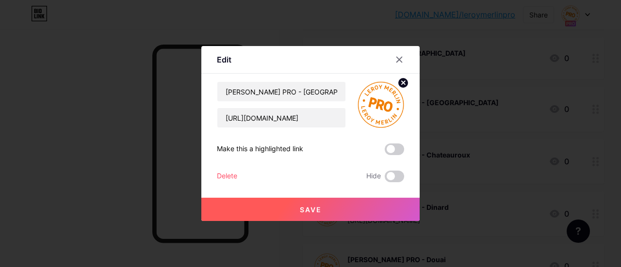
click at [325, 209] on button "Save" at bounding box center [310, 209] width 218 height 23
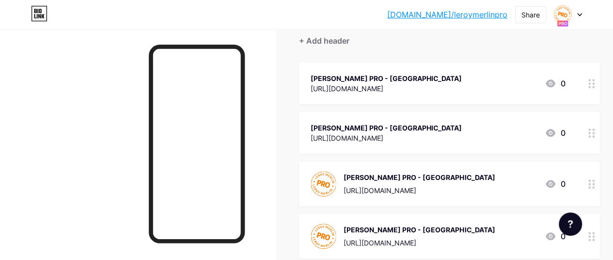
scroll to position [50, 0]
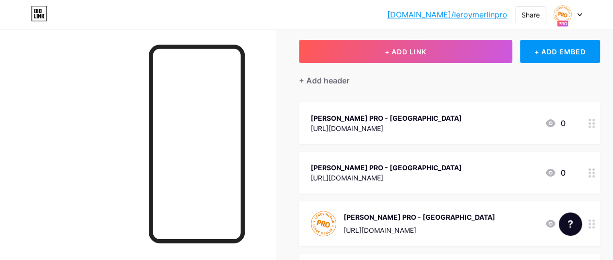
click at [407, 176] on div "[URL][DOMAIN_NAME]" at bounding box center [386, 178] width 151 height 10
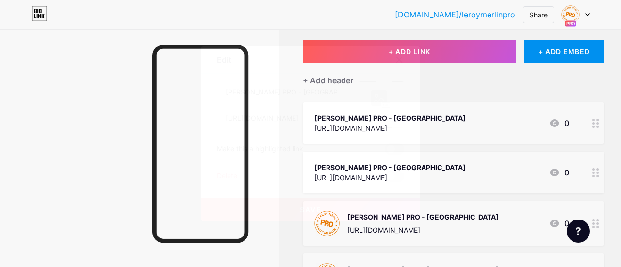
click at [363, 100] on div "Picture" at bounding box center [380, 104] width 47 height 47
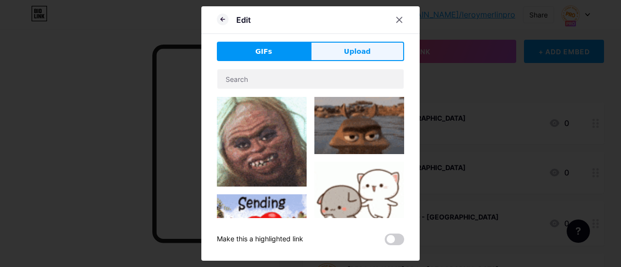
click at [351, 50] on span "Upload" at bounding box center [357, 52] width 27 height 10
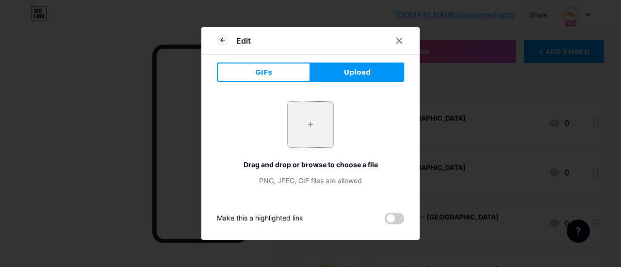
click at [316, 136] on input "file" at bounding box center [310, 125] width 46 height 46
type input "C:\fakepath\Capture d’écran 2025-09-08 155823.png"
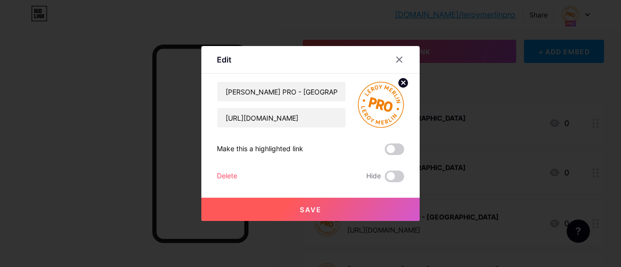
click at [372, 207] on button "Save" at bounding box center [310, 209] width 218 height 23
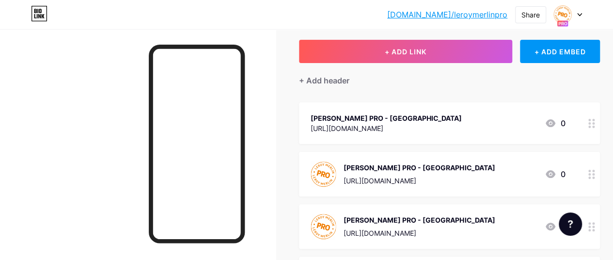
click at [410, 123] on div "[URL][DOMAIN_NAME]" at bounding box center [386, 128] width 151 height 10
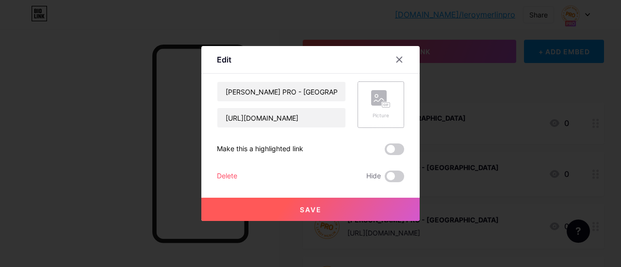
click at [380, 104] on rect at bounding box center [379, 98] width 16 height 16
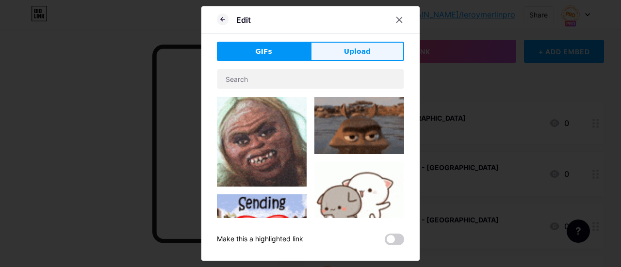
click at [345, 57] on button "Upload" at bounding box center [357, 51] width 94 height 19
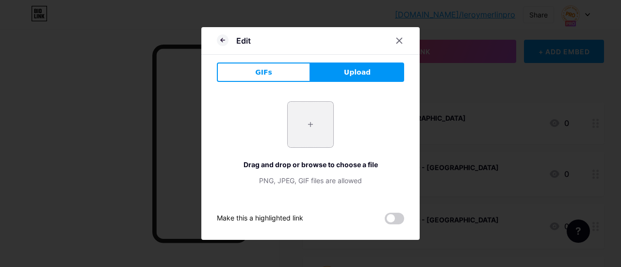
click at [308, 130] on input "file" at bounding box center [310, 125] width 46 height 46
type input "C:\fakepath\Capture d’écran 2025-09-08 155823.png"
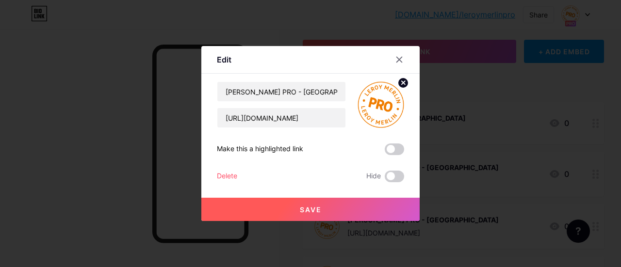
click at [350, 210] on button "Save" at bounding box center [310, 209] width 218 height 23
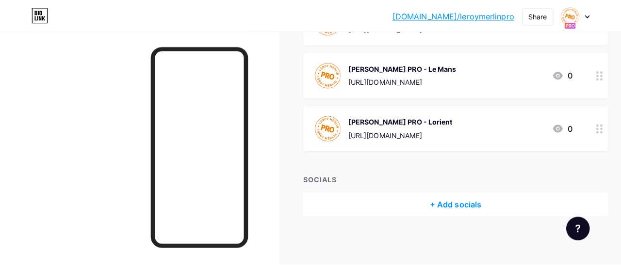
scroll to position [0, 0]
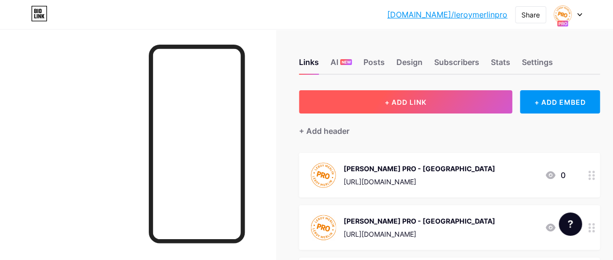
click at [435, 104] on button "+ ADD LINK" at bounding box center [405, 101] width 213 height 23
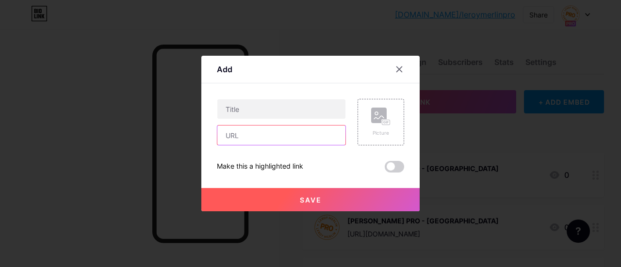
click at [263, 139] on input "text" at bounding box center [281, 135] width 128 height 19
paste input "https://whatsapp.com/channel/0029VbAxN0x2f3EDmHS5zI0R"
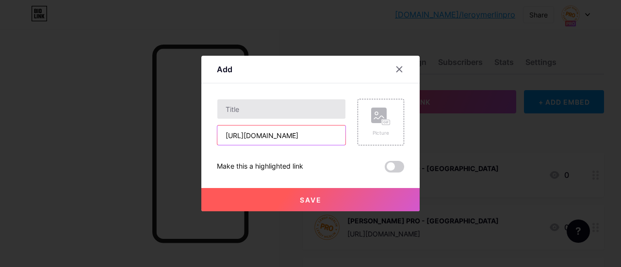
type input "https://whatsapp.com/channel/0029VbAxN0x2f3EDmHS5zI0R"
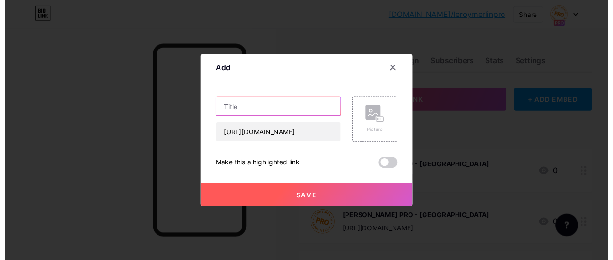
scroll to position [0, 0]
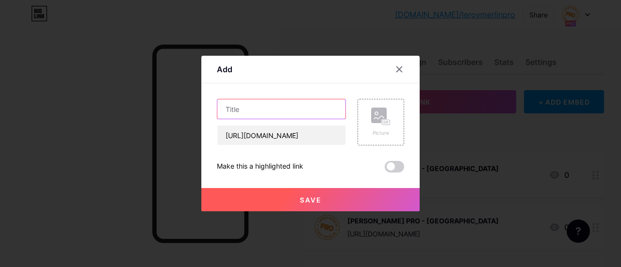
click at [273, 117] on input "text" at bounding box center [281, 108] width 128 height 19
type input "Leroy Merlin PRO - Vannes"
click at [387, 121] on rect at bounding box center [386, 122] width 8 height 5
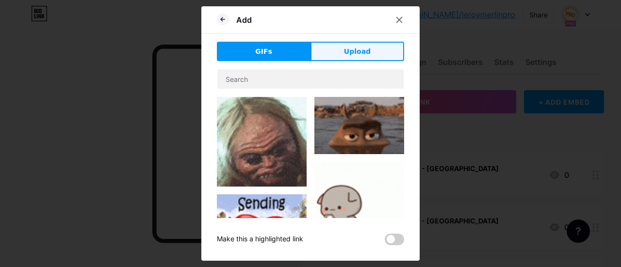
click at [348, 59] on button "Upload" at bounding box center [357, 51] width 94 height 19
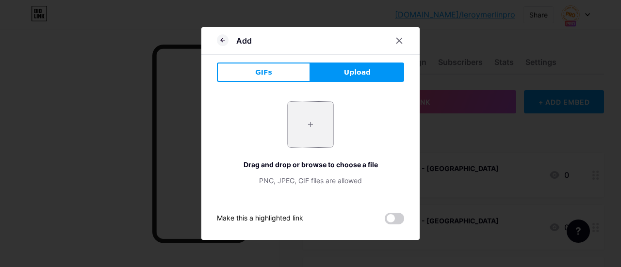
click at [320, 118] on input "file" at bounding box center [310, 125] width 46 height 46
type input "C:\fakepath\Capture d’écran 2025-09-08 155823.png"
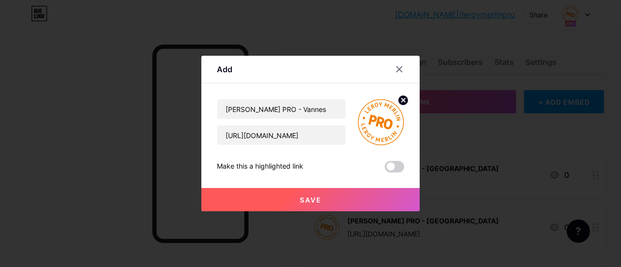
click at [312, 199] on span "Save" at bounding box center [311, 200] width 22 height 8
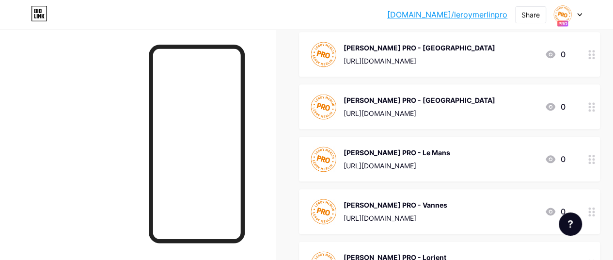
scroll to position [626, 0]
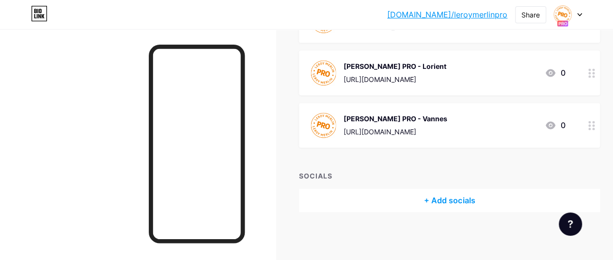
click at [439, 10] on link "[DOMAIN_NAME]/leroymerlinpro" at bounding box center [447, 15] width 120 height 12
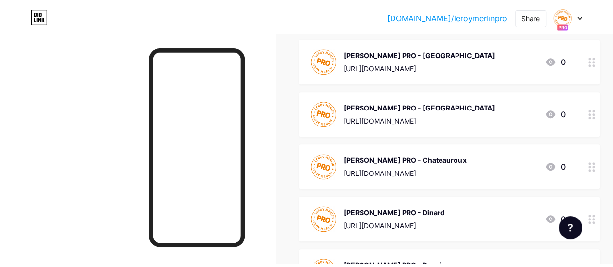
scroll to position [0, 0]
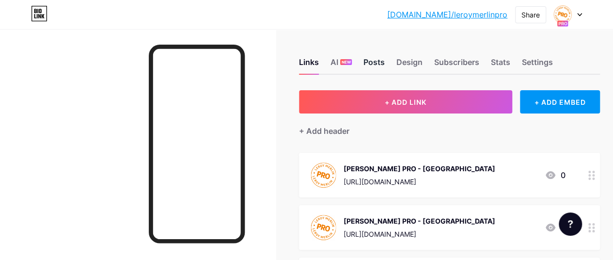
click at [376, 63] on div "Posts" at bounding box center [374, 64] width 21 height 17
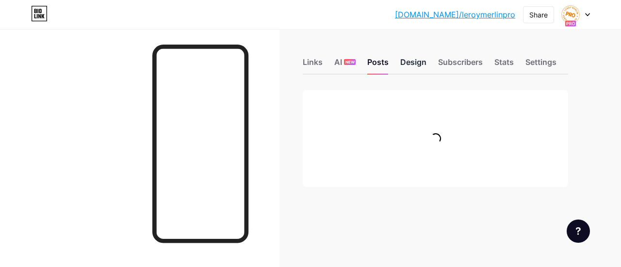
click at [404, 61] on div "Design" at bounding box center [413, 64] width 26 height 17
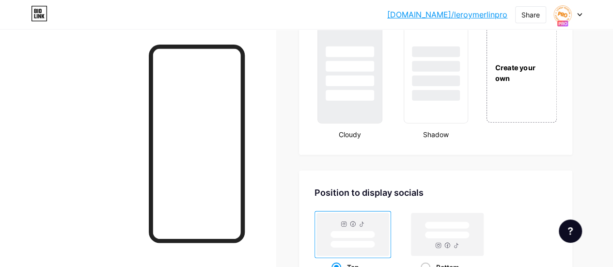
scroll to position [1149, 0]
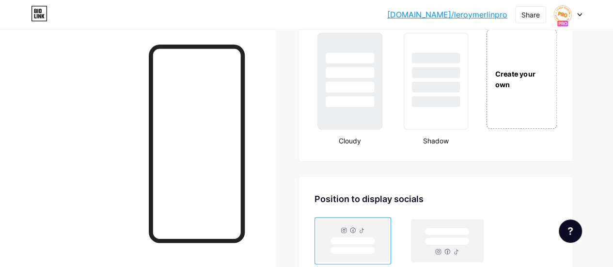
click at [514, 97] on div "Create your own" at bounding box center [522, 79] width 70 height 100
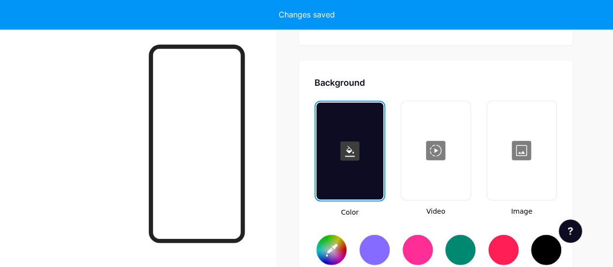
scroll to position [1287, 0]
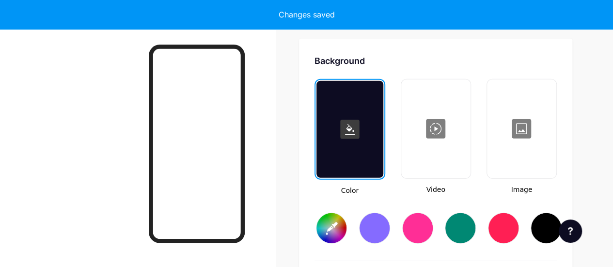
type input "#ffffff"
type input "#000000"
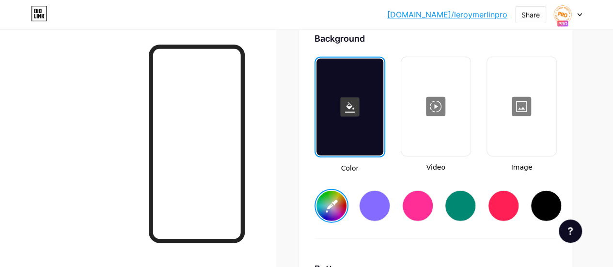
scroll to position [1446, 0]
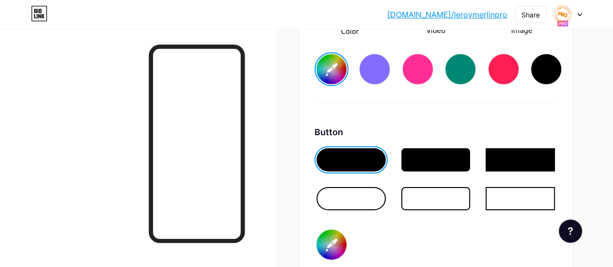
click at [378, 199] on div at bounding box center [351, 198] width 69 height 23
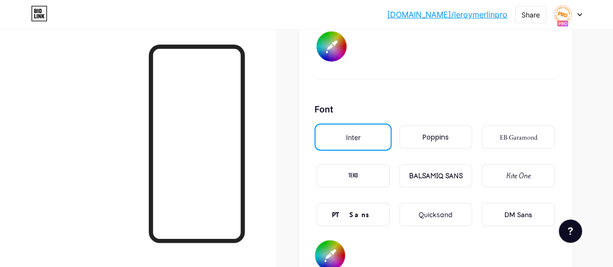
scroll to position [1658, 0]
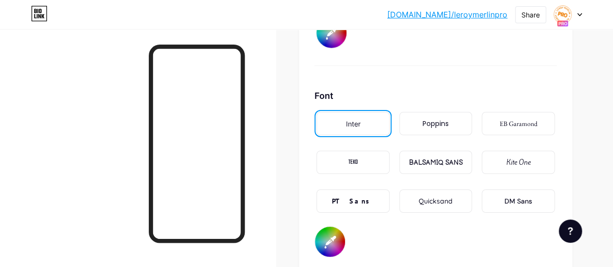
click at [496, 206] on div "DM Sans" at bounding box center [518, 201] width 73 height 23
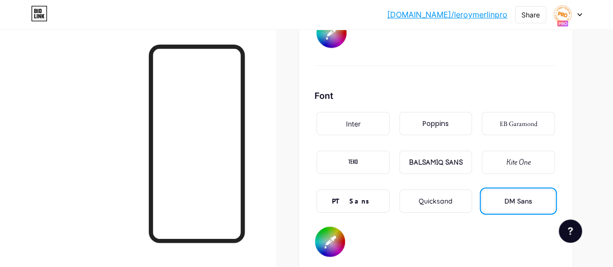
click at [437, 209] on div "Quicksand" at bounding box center [435, 201] width 73 height 23
click at [454, 127] on div "Poppins" at bounding box center [435, 123] width 73 height 23
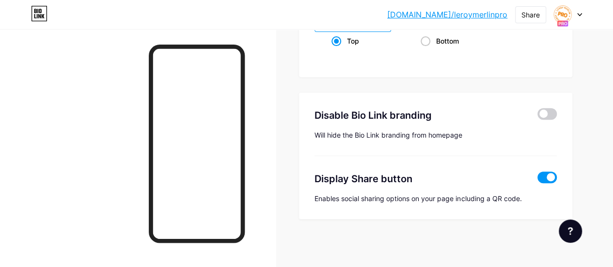
scroll to position [2002, 0]
click at [541, 174] on span at bounding box center [547, 178] width 19 height 12
click at [538, 180] on input "checkbox" at bounding box center [538, 180] width 0 height 0
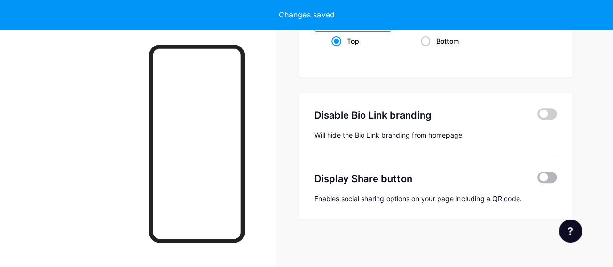
click at [541, 174] on span at bounding box center [547, 178] width 19 height 12
click at [538, 180] on input "checkbox" at bounding box center [538, 180] width 0 height 0
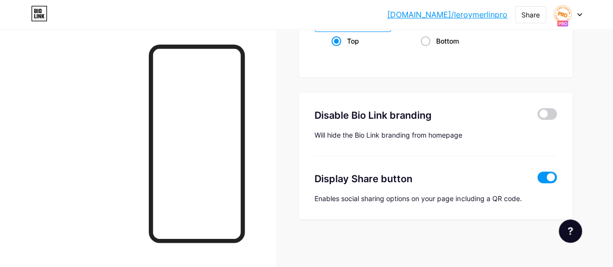
type input "#ffffff"
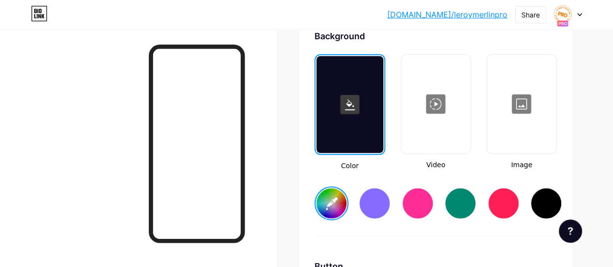
scroll to position [0, 0]
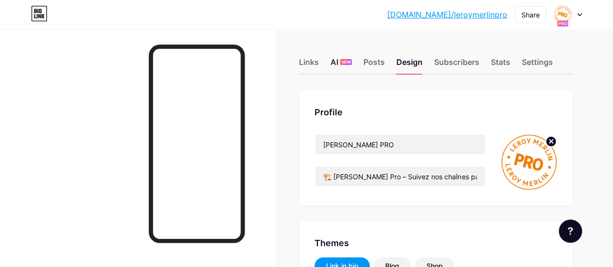
click at [351, 59] on span "NEW" at bounding box center [346, 62] width 9 height 6
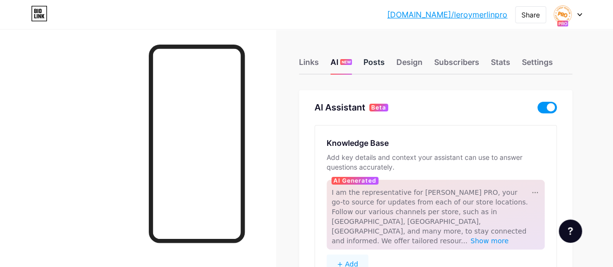
click at [371, 64] on div "Posts" at bounding box center [374, 64] width 21 height 17
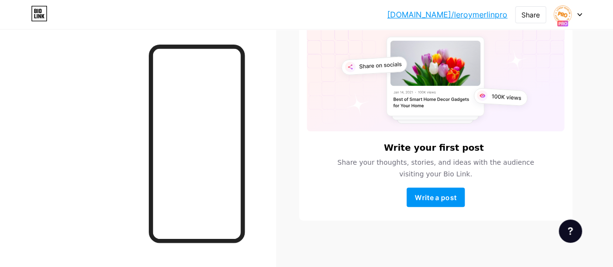
scroll to position [0, 0]
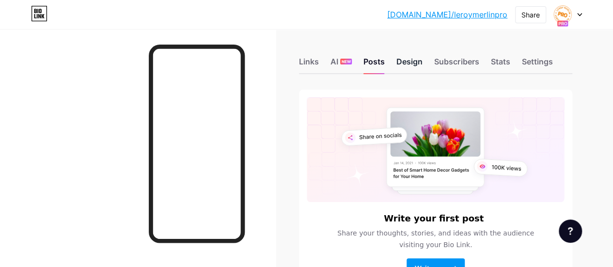
click at [415, 57] on div "Design" at bounding box center [410, 64] width 26 height 17
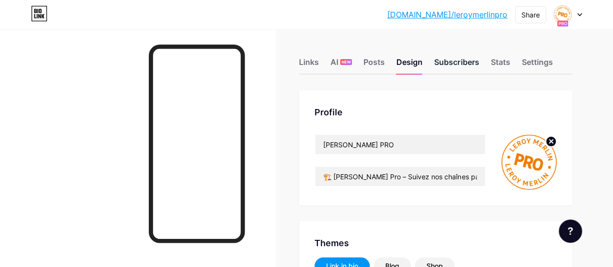
type input "#ffffff"
type input "#000000"
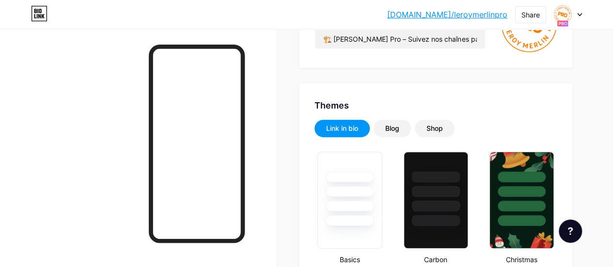
scroll to position [147, 0]
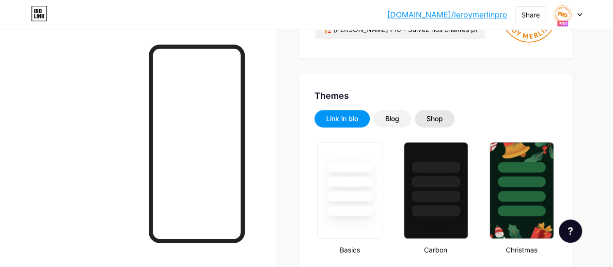
click at [441, 112] on div "Shop" at bounding box center [435, 118] width 40 height 17
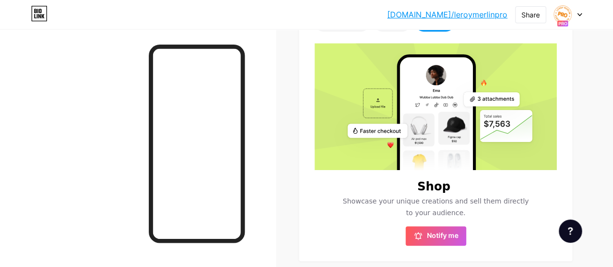
scroll to position [70, 0]
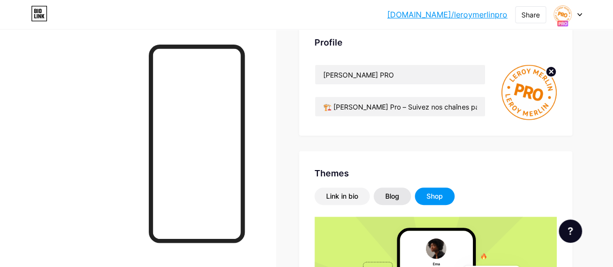
click at [408, 198] on div "Blog" at bounding box center [392, 196] width 37 height 17
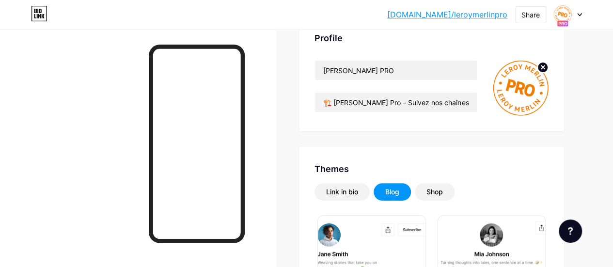
scroll to position [0, 0]
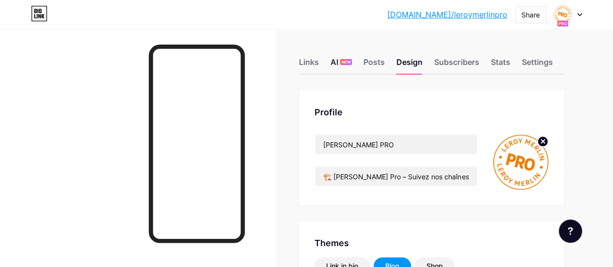
click at [347, 69] on div "AI NEW" at bounding box center [341, 64] width 21 height 17
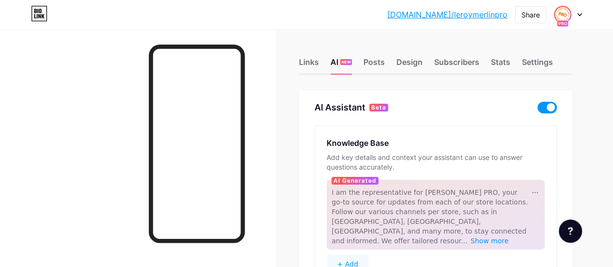
click at [571, 16] on div at bounding box center [568, 14] width 28 height 17
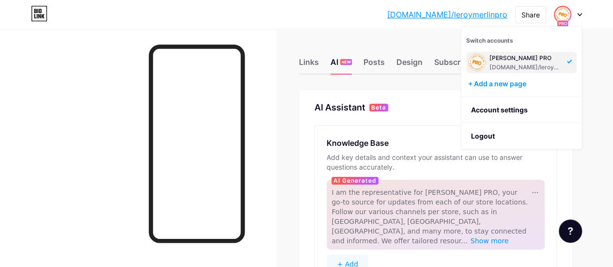
click at [591, 54] on div "Links AI NEW Posts Design Subscribers Stats Settings AI Assistant Beta Knowledg…" at bounding box center [306, 245] width 613 height 433
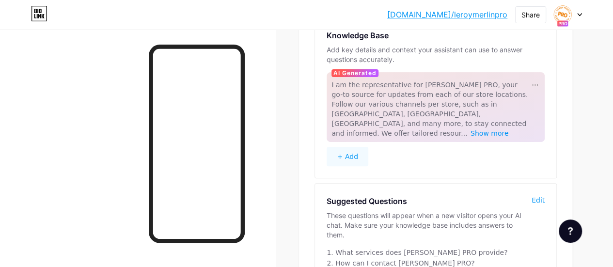
scroll to position [108, 0]
click at [348, 149] on button "+ Add" at bounding box center [348, 155] width 42 height 19
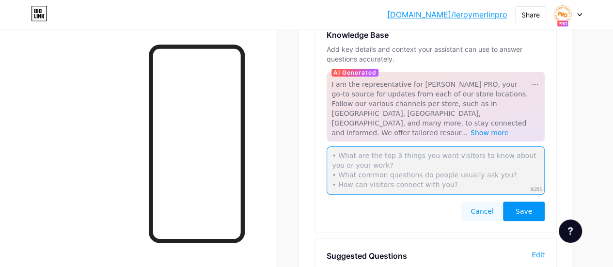
click at [373, 162] on textarea at bounding box center [436, 170] width 218 height 48
drag, startPoint x: 453, startPoint y: 174, endPoint x: 335, endPoint y: 136, distance: 124.2
click at [335, 146] on textarea at bounding box center [436, 170] width 218 height 48
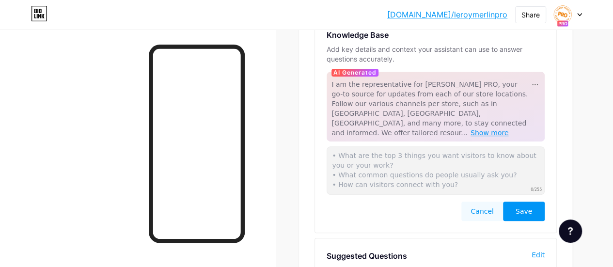
click at [471, 129] on span "Show more" at bounding box center [490, 133] width 38 height 8
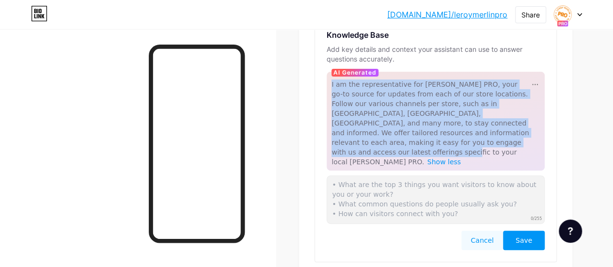
drag, startPoint x: 333, startPoint y: 81, endPoint x: 426, endPoint y: 142, distance: 111.3
click at [426, 142] on div "AI Generated I am the representative for Leroy Merlin PRO, your go-to source fo…" at bounding box center [436, 121] width 218 height 99
copy span "I am the representative for Leroy Merlin PRO, your go-to source for updates fro…"
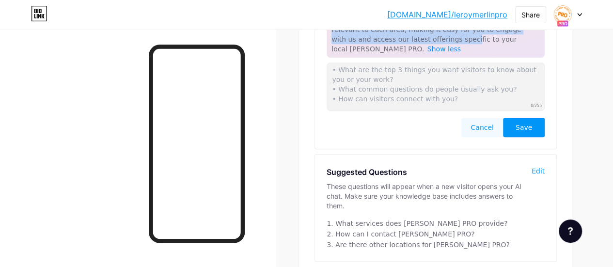
scroll to position [254, 0]
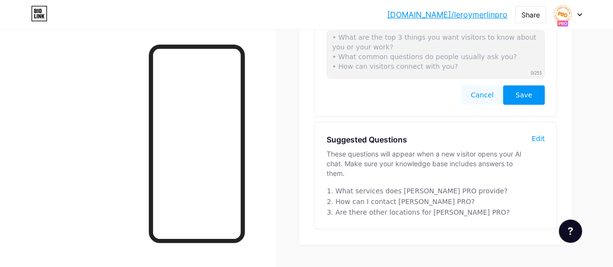
click at [529, 134] on div "Suggested Questions These questions will appear when a new visitor opens your A…" at bounding box center [429, 160] width 205 height 52
click at [535, 134] on div "Edit" at bounding box center [538, 139] width 13 height 10
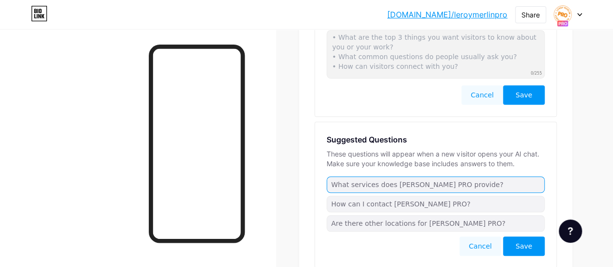
click at [453, 176] on input "What services does Leroy Merlin PRO provide?" at bounding box center [436, 184] width 218 height 16
click at [485, 176] on input "What services does Leroy Merlin PRO provide?" at bounding box center [436, 184] width 218 height 16
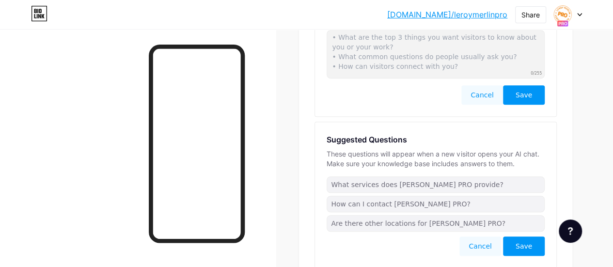
click at [481, 237] on button "Cancel" at bounding box center [481, 246] width 42 height 19
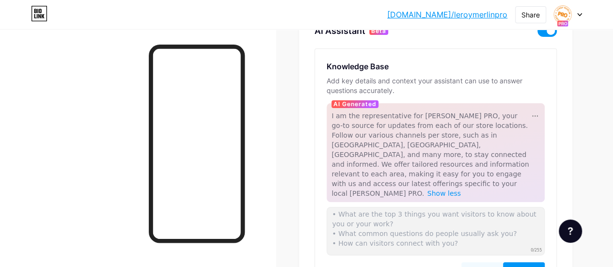
scroll to position [76, 0]
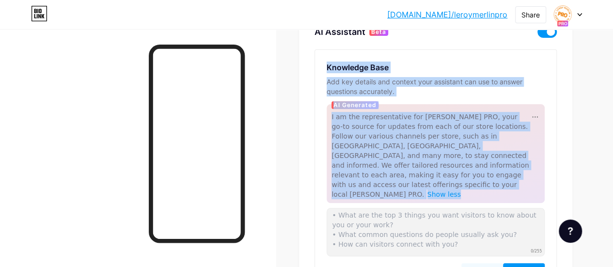
drag, startPoint x: 322, startPoint y: 65, endPoint x: 467, endPoint y: 219, distance: 211.2
click at [467, 219] on div "Knowledge Base Add key details and context your assistant can use to answer que…" at bounding box center [435, 172] width 241 height 244
copy div "Knowledge Base Add key details and context your assistant can use to answer que…"
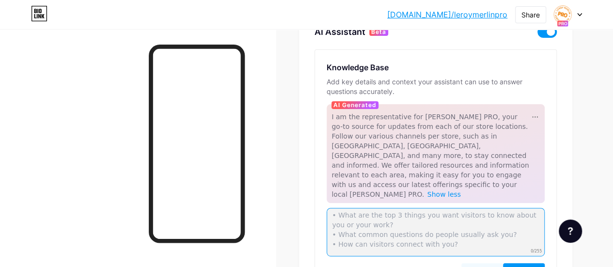
click at [457, 211] on textarea at bounding box center [436, 232] width 218 height 48
click at [376, 208] on textarea at bounding box center [436, 232] width 218 height 48
paste textarea "Bienvenue sur nos chaînes Leroy Merlin PRO 👷‍♂️🏗️ Ici, retrouvez uniquement : N…"
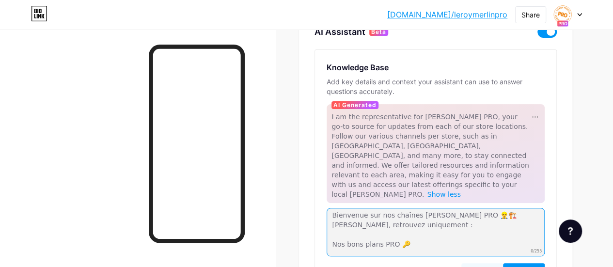
scroll to position [72, 0]
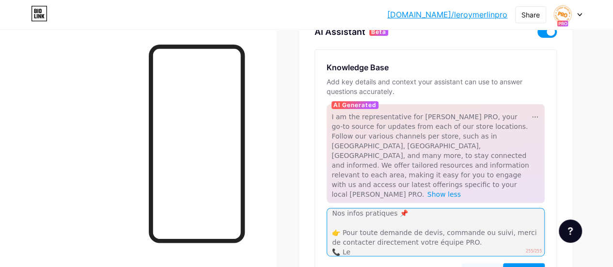
click at [388, 208] on textarea "Bienvenue sur nos chaînes Leroy Merlin PRO 👷‍♂️🏗️ Ici, retrouvez uniquement : N…" at bounding box center [436, 232] width 218 height 48
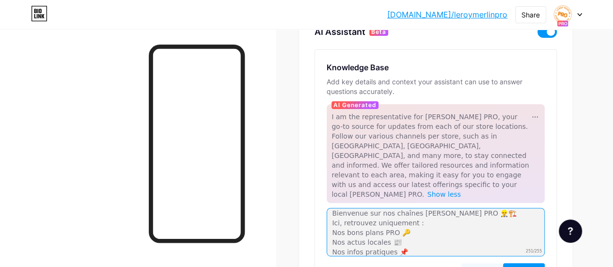
scroll to position [33, 0]
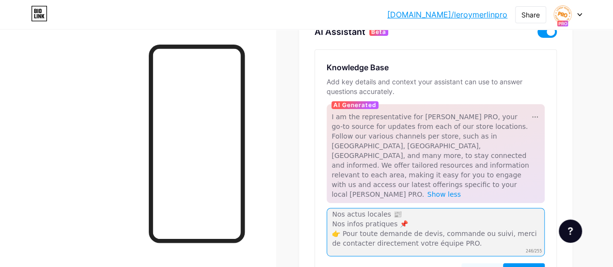
paste textarea "📞 Les nu"
type textarea "Bienvenue sur nos chaînes Leroy Merlin PRO 👷‍♂️🏗️ Ici, retrouvez uniquement : N…"
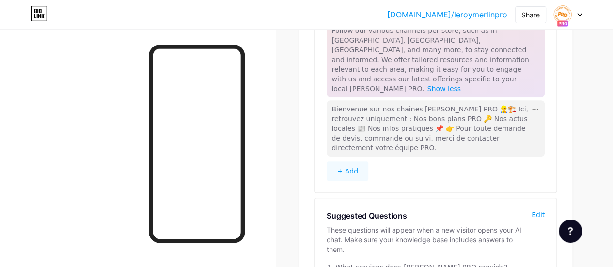
scroll to position [181, 0]
click at [344, 162] on button "+ Add" at bounding box center [348, 171] width 42 height 19
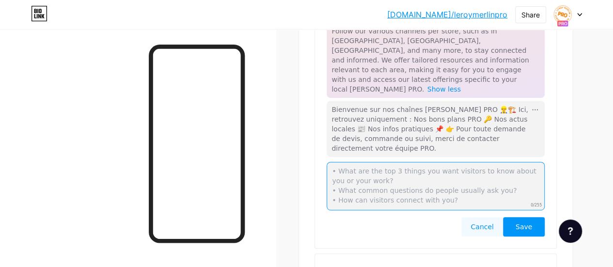
paste textarea "📞 Les numéros de téléphone et 📧 adresses mails sont disponibles dans le flux de…"
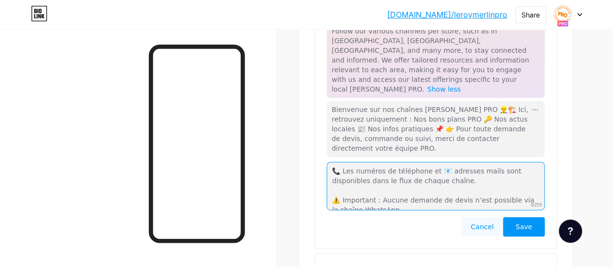
scroll to position [4, 0]
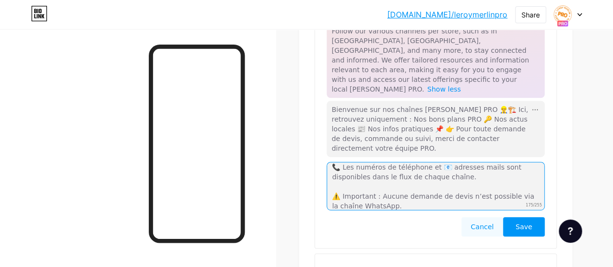
click at [367, 162] on textarea "📞 Les numéros de téléphone et 📧 adresses mails sont disponibles dans le flux de…" at bounding box center [436, 186] width 218 height 48
click at [373, 162] on textarea "📞 Les numéros de téléphone et 📧 adresses mails sont disponibles dans le flux de…" at bounding box center [436, 186] width 218 height 48
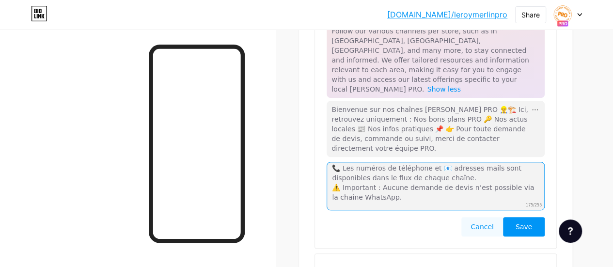
scroll to position [0, 0]
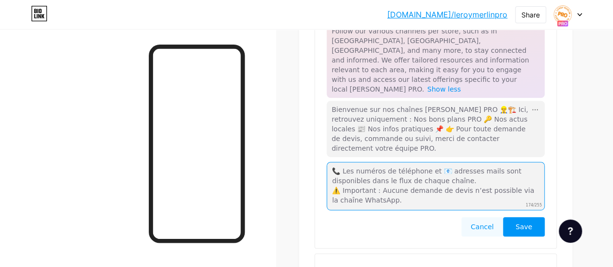
type textarea "📞 Les numéros de téléphone et 📧 adresses mails sont disponibles dans le flux de…"
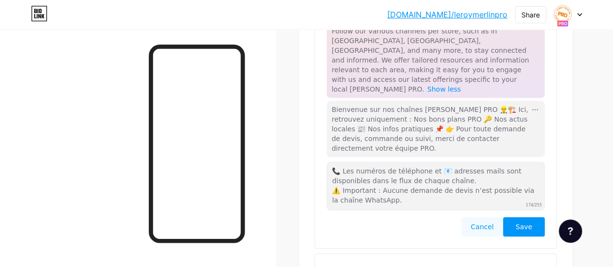
click at [519, 222] on span "Save" at bounding box center [524, 227] width 16 height 10
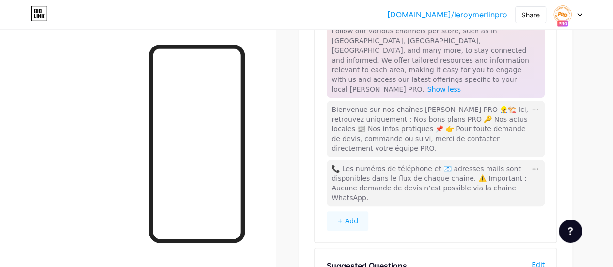
click at [354, 211] on button "+ Add" at bounding box center [348, 220] width 42 height 19
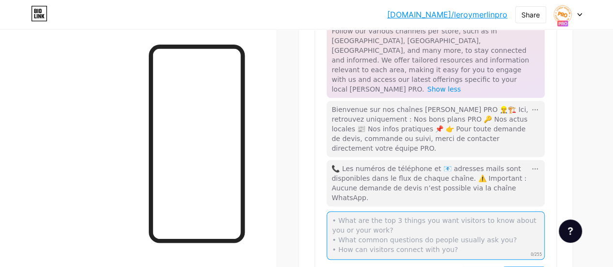
click at [383, 211] on textarea at bounding box center [436, 235] width 218 height 48
paste textarea "🔧 Calculateur en ligne 👉 Vous pouvez estimer vos besoins directement avec nos c…"
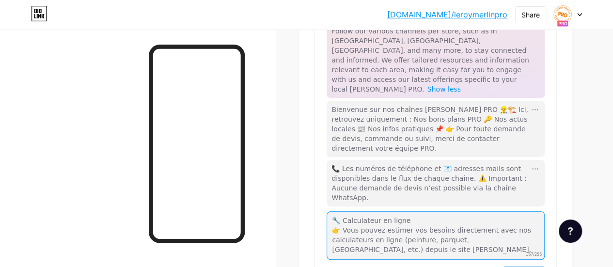
type textarea "🔧 Calculateur en ligne 👉 Vous pouvez estimer vos besoins directement avec nos c…"
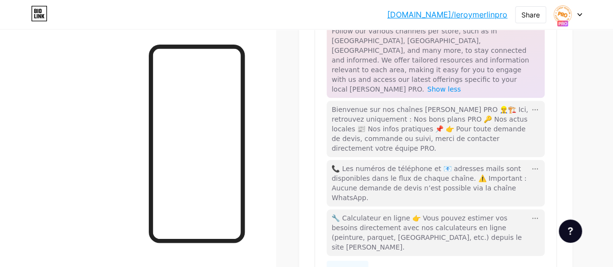
click at [360, 261] on button "+ Add" at bounding box center [348, 270] width 42 height 19
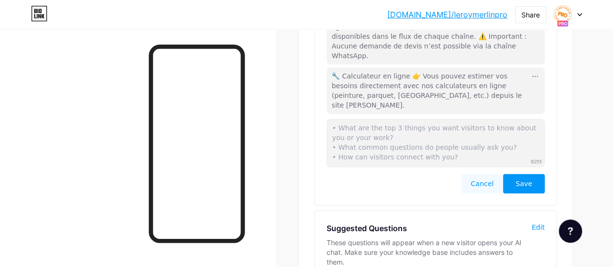
scroll to position [328, 0]
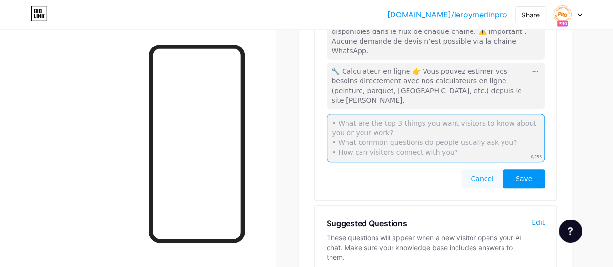
click at [426, 114] on textarea at bounding box center [436, 138] width 218 height 48
paste textarea "🪚 Découpe en ligne 👉 La découpe bois & panneaux peut être préparée à l’avance v…"
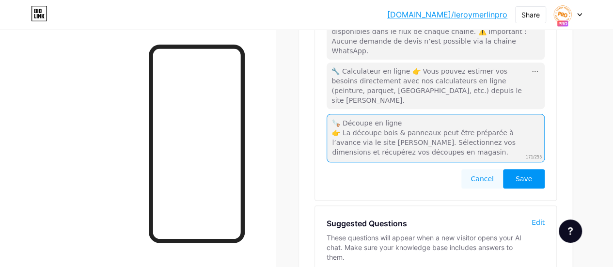
type textarea "🪚 Découpe en ligne 👉 La découpe bois & panneaux peut être préparée à l’avance v…"
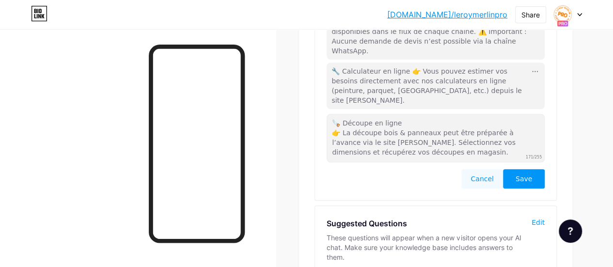
click at [522, 169] on button "Save" at bounding box center [524, 178] width 42 height 19
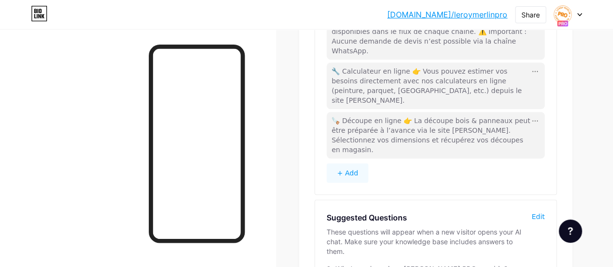
click at [361, 163] on button "+ Add" at bounding box center [348, 172] width 42 height 19
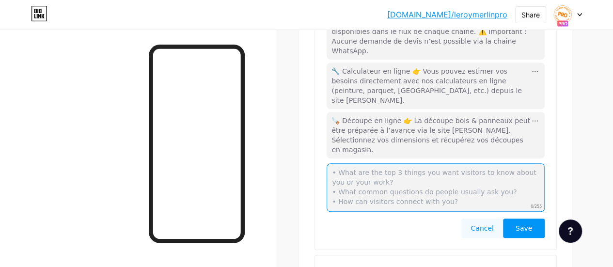
click at [412, 163] on textarea at bounding box center [436, 187] width 218 height 48
paste textarea "🚚 Livraison 👉 Vous pouvez commander vos produits en ligne et choisir la livrais…"
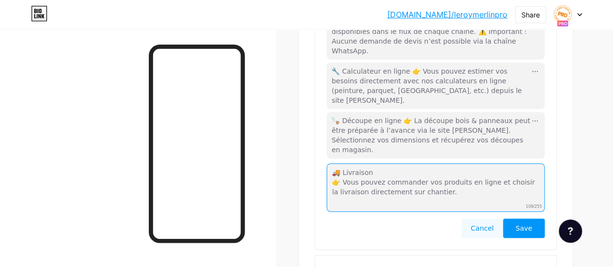
type textarea "🚚 Livraison 👉 Vous pouvez commander vos produits en ligne et choisir la livrais…"
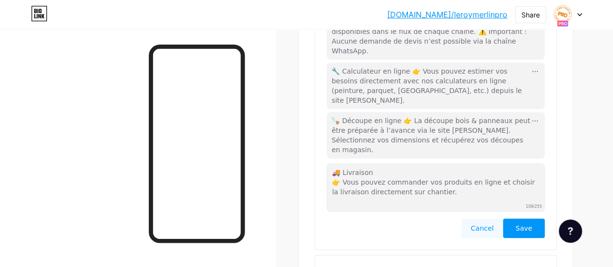
click at [514, 219] on button "Save" at bounding box center [524, 228] width 42 height 19
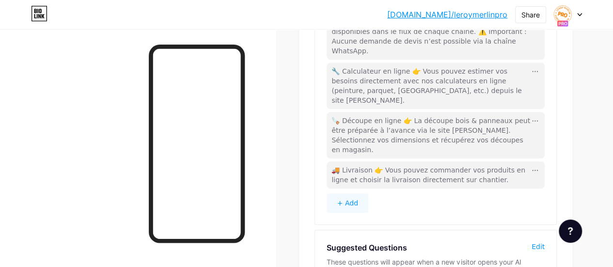
click at [351, 193] on button "+ Add" at bounding box center [348, 202] width 42 height 19
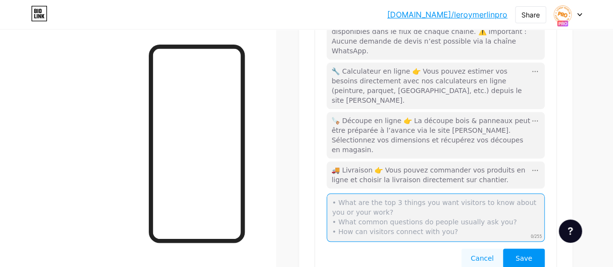
click at [394, 193] on textarea at bounding box center [436, 217] width 218 height 48
paste textarea "📦 Retrait en magasin 👉 Commandez en ligne, payez, et récupérez vos achats en 2h…"
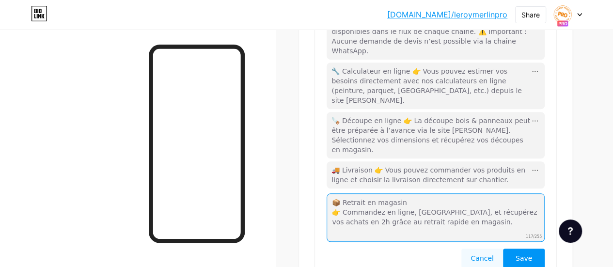
type textarea "📦 Retrait en magasin 👉 Commandez en ligne, payez, et récupérez vos achats en 2h…"
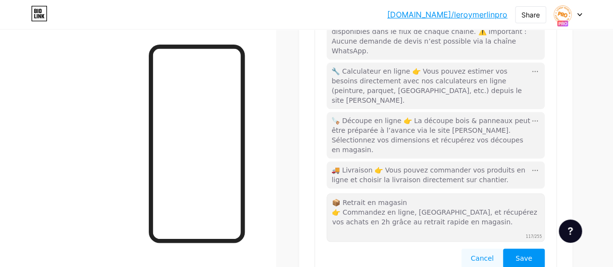
click at [530, 249] on button "Save" at bounding box center [524, 258] width 42 height 19
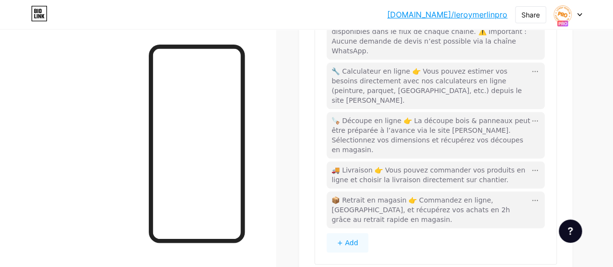
click at [354, 233] on button "+ Add" at bounding box center [348, 242] width 42 height 19
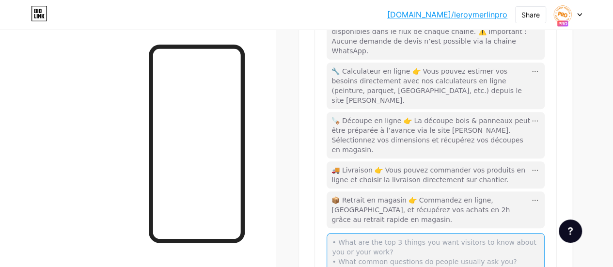
click at [361, 233] on textarea at bounding box center [436, 257] width 218 height 48
paste textarea "🛠️ Ateliers & démos 👉 Renseignez-vous sur nos ateliers pratiques et démonstrati…"
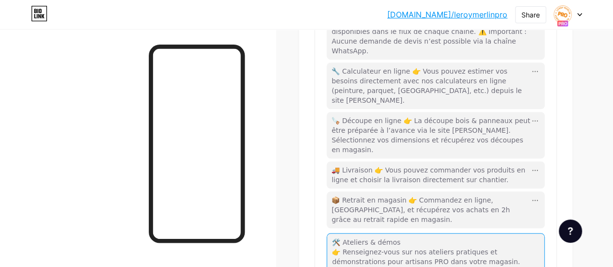
type textarea "🛠️ Ateliers & démos 👉 Renseignez-vous sur nos ateliers pratiques et démonstrati…"
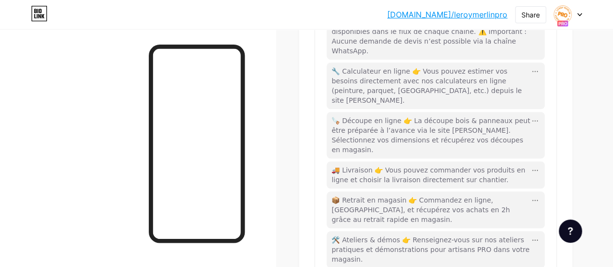
paste textarea "💶 Compte PRO 👉 Activez votre compte PRO pour bénéficier de vos réductions et se…"
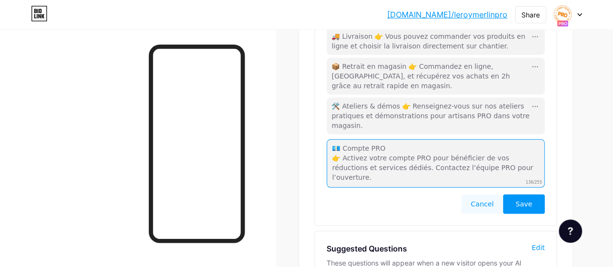
scroll to position [462, 0]
type textarea "💶 Compte PRO 👉 Activez votre compte PRO pour bénéficier de vos réductions et se…"
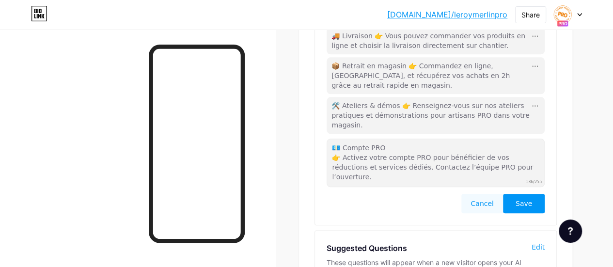
click at [536, 194] on button "Save" at bounding box center [524, 203] width 42 height 19
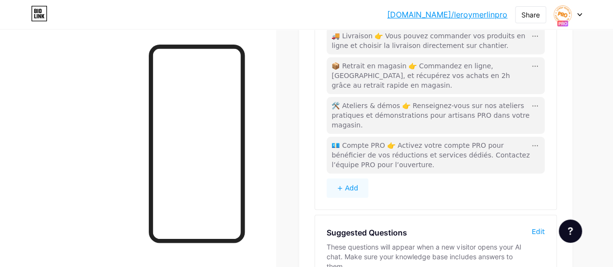
click at [366, 178] on button "+ Add" at bounding box center [348, 187] width 42 height 19
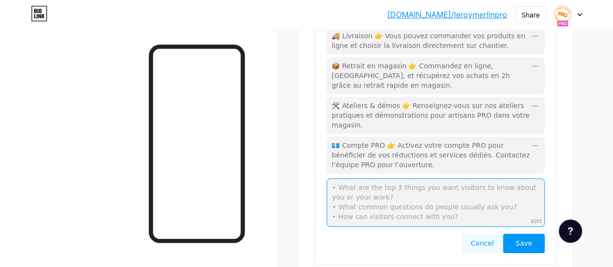
paste textarea "🧾 Facturation et suivi 👉 Pour vos factures, commandes en cours et historiques d…"
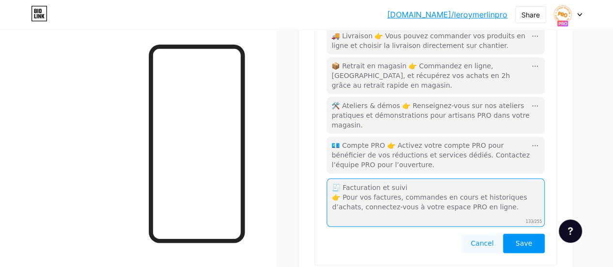
click at [374, 178] on textarea "🧾 Facturation et suivi 👉 Pour vos factures, commandes en cours et historiques d…" at bounding box center [436, 202] width 218 height 48
type textarea "🧾 Facturation et suivi 👉 Pour vos factures, commandes en cours et historiques d…"
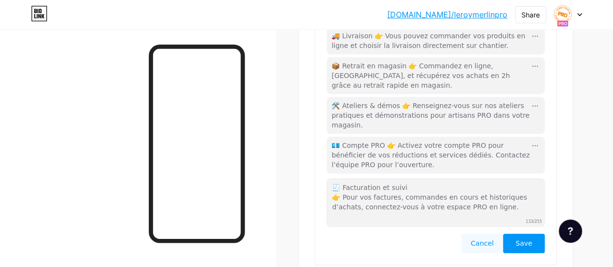
click at [528, 234] on button "Save" at bounding box center [524, 243] width 42 height 19
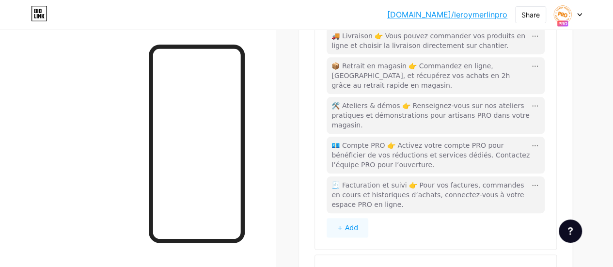
click at [362, 218] on button "+ Add" at bounding box center [348, 227] width 42 height 19
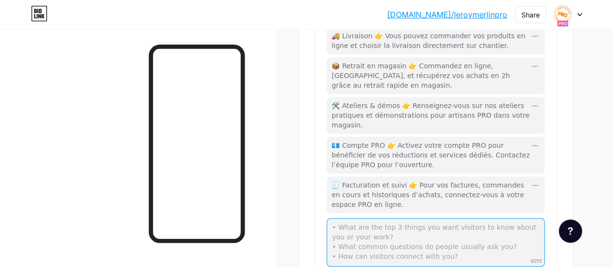
paste textarea "♻️ Reprise et recyclage 👉 Certains matériaux et produits usagés peuvent être re…"
click at [381, 218] on textarea at bounding box center [436, 242] width 218 height 48
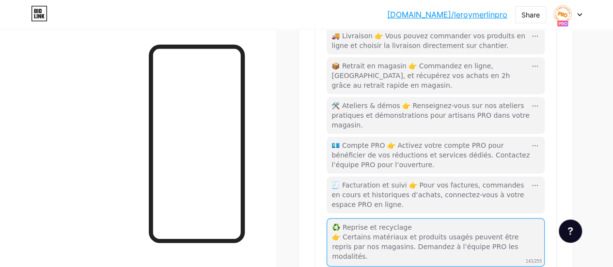
type textarea "♻️ Reprise et recyclage 👉 Certains matériaux et produits usagés peuvent être re…"
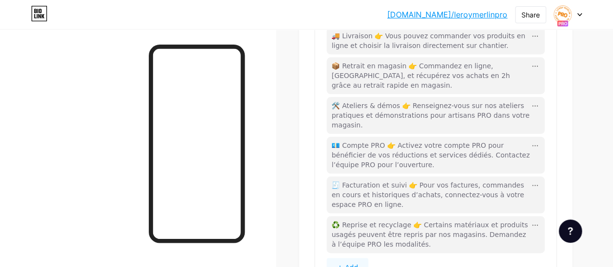
click at [350, 258] on button "+ Add" at bounding box center [348, 267] width 42 height 19
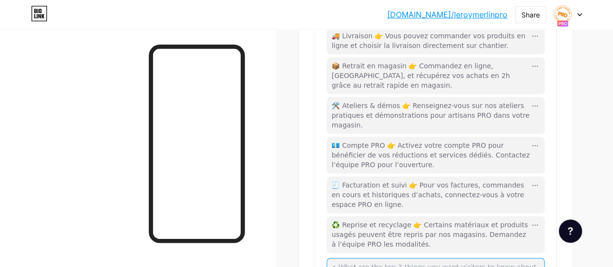
paste textarea "🎁 Bon plans & promos PRO 👉 Les offres réservées aux artisans sont publiées régu…"
type textarea "🎁 Bon plans & promos PRO 👉 Les offres réservées aux artisans sont publiées régu…"
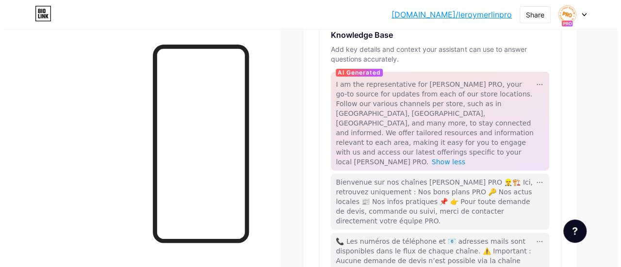
scroll to position [0, 0]
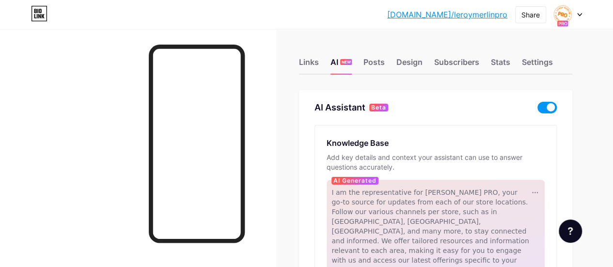
click at [323, 59] on div "Links AI NEW Posts Design Subscribers Stats Settings" at bounding box center [435, 58] width 273 height 34
click at [319, 57] on div "Links" at bounding box center [309, 64] width 20 height 17
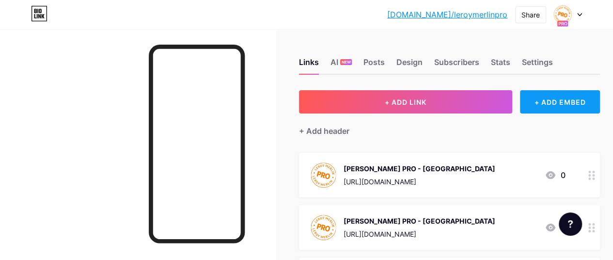
click at [545, 96] on div "+ ADD EMBED" at bounding box center [560, 101] width 80 height 23
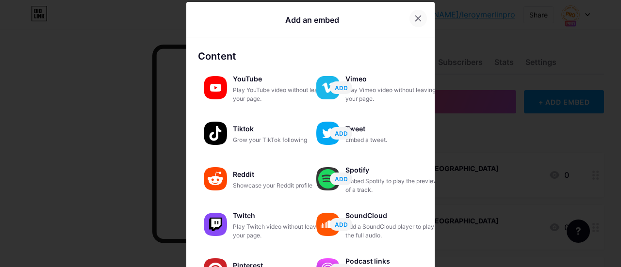
click at [414, 15] on icon at bounding box center [418, 19] width 8 height 8
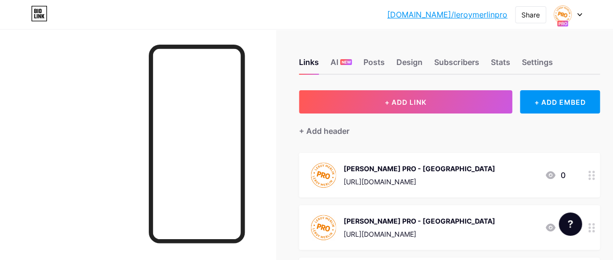
click at [471, 13] on link "[DOMAIN_NAME]/leroymerlinpro" at bounding box center [447, 15] width 120 height 12
click at [483, 18] on link "[DOMAIN_NAME]/leroymerlinpro" at bounding box center [447, 15] width 120 height 12
click at [348, 66] on div "AI NEW" at bounding box center [341, 64] width 21 height 17
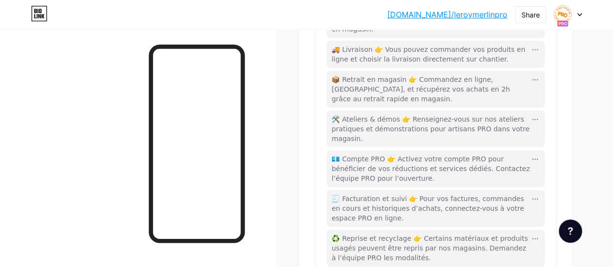
scroll to position [570, 0]
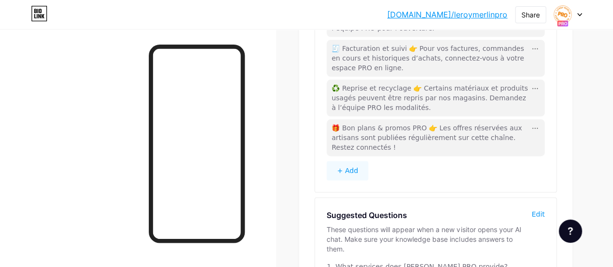
click at [358, 161] on button "+ Add" at bounding box center [348, 170] width 42 height 19
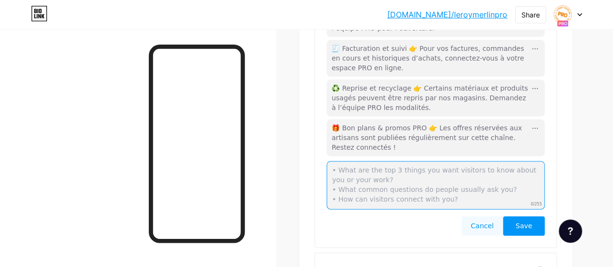
click at [398, 161] on textarea at bounding box center [436, 185] width 218 height 48
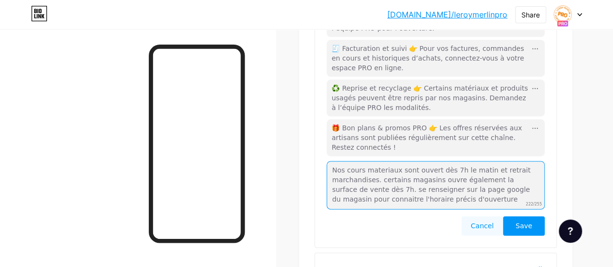
type textarea "Nos cours materiaux sont ouvert dès 7h le matin et retrait marchandises. certai…"
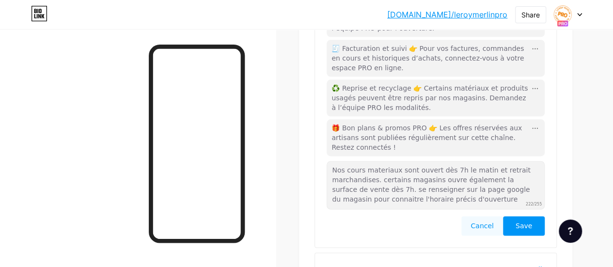
click at [514, 216] on button "Save" at bounding box center [524, 225] width 42 height 19
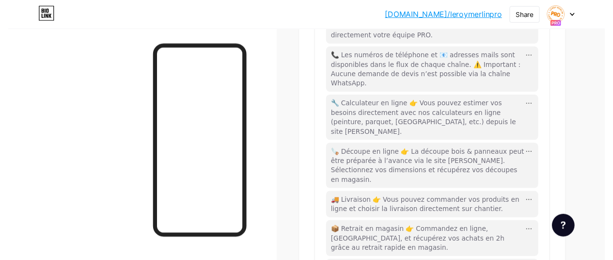
scroll to position [0, 0]
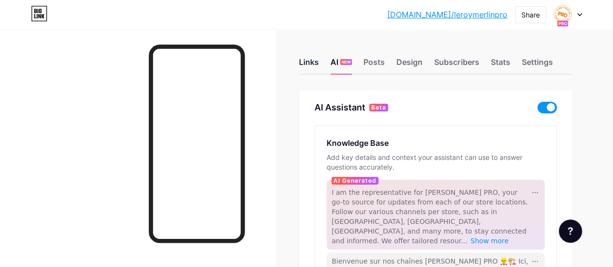
click at [318, 67] on div "Links" at bounding box center [309, 64] width 20 height 17
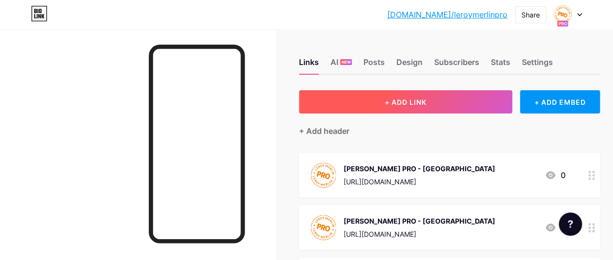
click at [431, 113] on button "+ ADD LINK" at bounding box center [405, 101] width 213 height 23
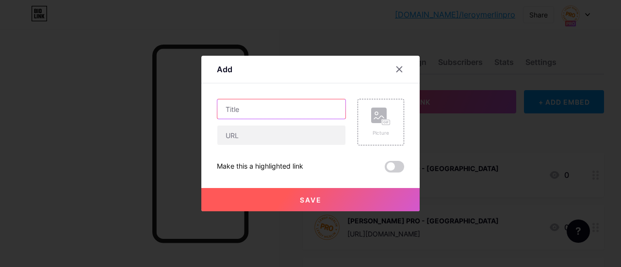
click at [301, 114] on input "text" at bounding box center [281, 108] width 128 height 19
type input "Leroy Merlin Nanterre"
click at [353, 123] on div "Picture" at bounding box center [375, 122] width 58 height 47
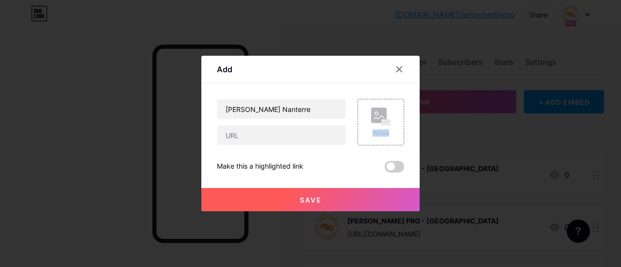
click at [353, 123] on div "Picture" at bounding box center [375, 122] width 58 height 47
click at [355, 123] on div "Picture" at bounding box center [375, 122] width 58 height 47
click at [379, 124] on icon at bounding box center [380, 117] width 19 height 18
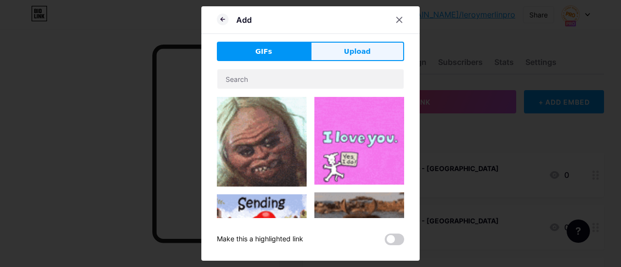
click at [332, 59] on button "Upload" at bounding box center [357, 51] width 94 height 19
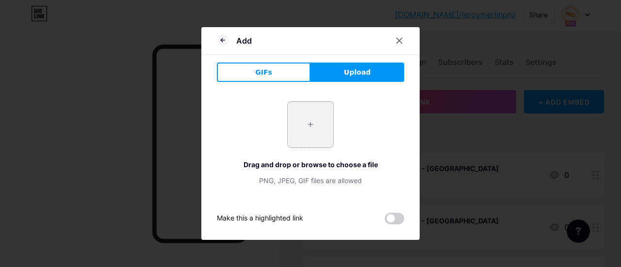
click at [307, 122] on input "file" at bounding box center [310, 125] width 46 height 46
type input "C:\fakepath\Capture d’écran 2025-09-08 155823.png"
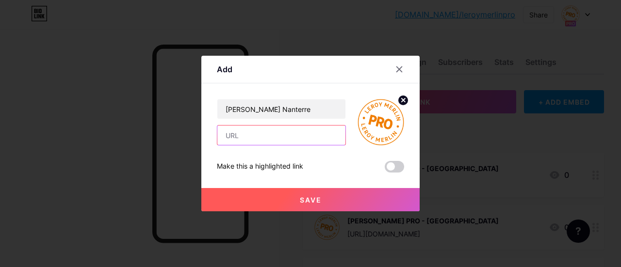
click at [307, 138] on input "text" at bounding box center [281, 135] width 128 height 19
paste input "https://whatsapp.com/channel/0029Vb8oENKEawdof293fP2t"
type input "https://whatsapp.com/channel/0029Vb8oENKEawdof293fP2t"
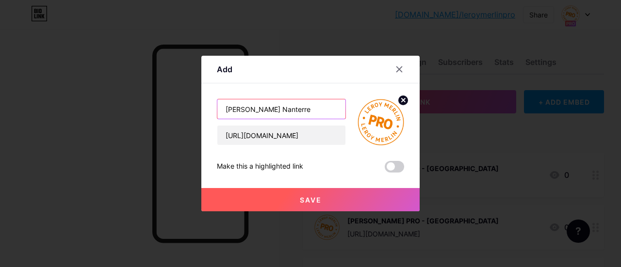
click at [266, 110] on input "Leroy Merlin Nanterre" at bounding box center [281, 108] width 128 height 19
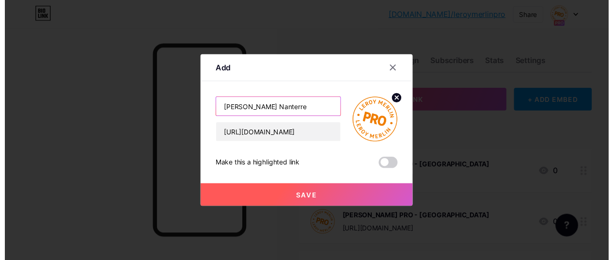
scroll to position [0, 0]
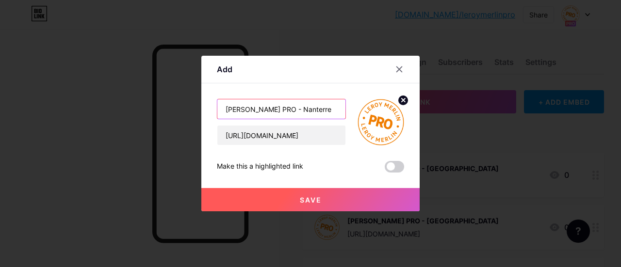
click at [224, 112] on input "Leroy Merlin PRO - Nanterre" at bounding box center [281, 108] width 128 height 19
type input "Leroy Merlin PRO - Nanterre"
click at [330, 196] on button "Save" at bounding box center [310, 199] width 218 height 23
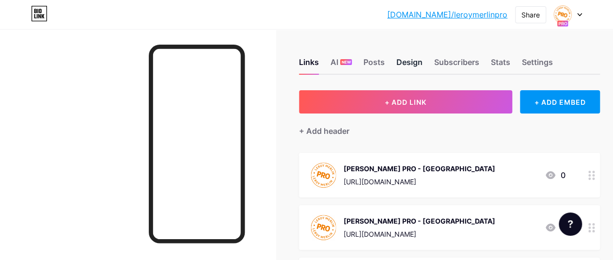
click at [404, 59] on div "Design" at bounding box center [410, 64] width 26 height 17
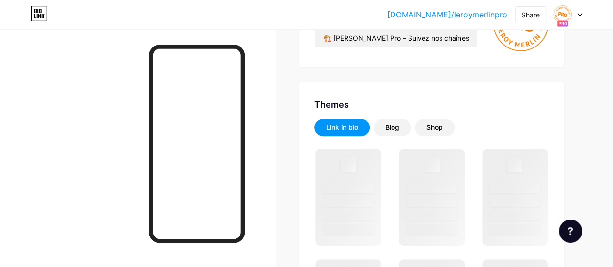
scroll to position [201, 0]
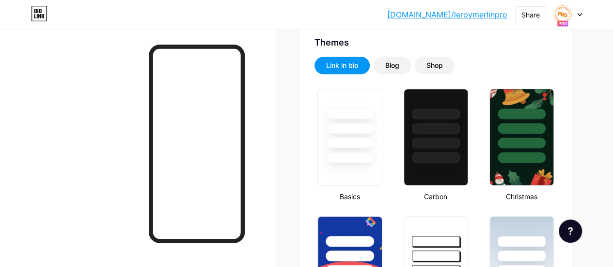
type input "#ffffff"
type input "#000000"
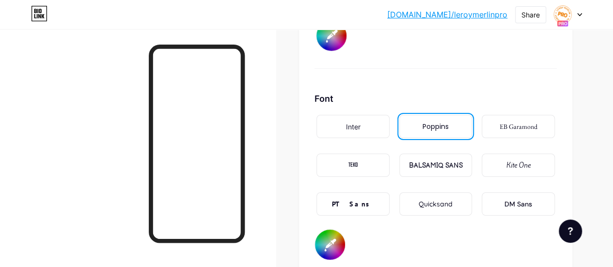
scroll to position [1616, 0]
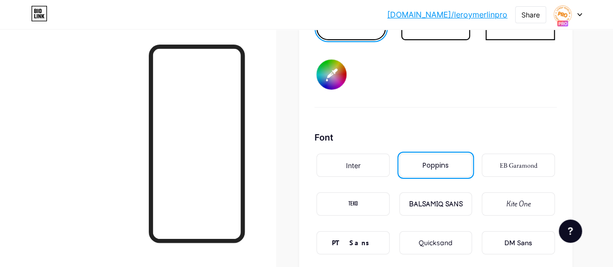
click at [378, 167] on div "Inter" at bounding box center [353, 165] width 73 height 23
type input "#ffffff"
type input "#000000"
type input "#ffffff"
type input "#000000"
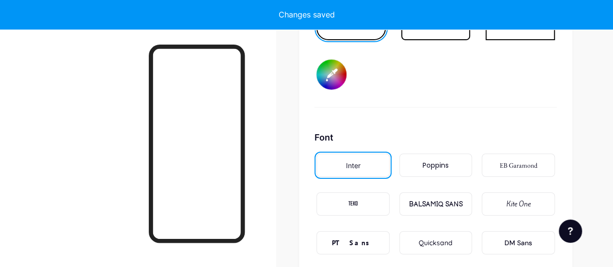
type input "#ffffff"
type input "#000000"
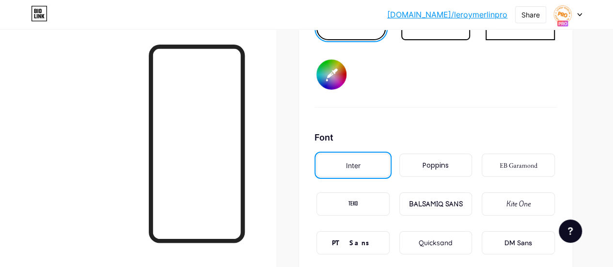
click at [486, 244] on div "DM Sans" at bounding box center [518, 242] width 73 height 23
type input "#ffffff"
type input "#000000"
type input "#ffffff"
type input "#000000"
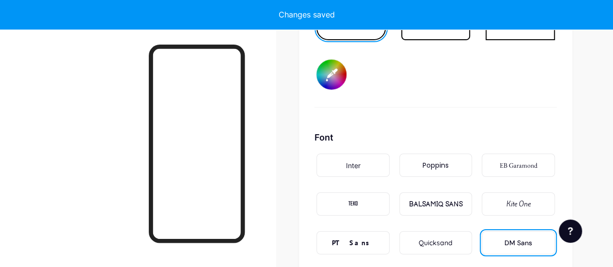
type input "#ffffff"
type input "#000000"
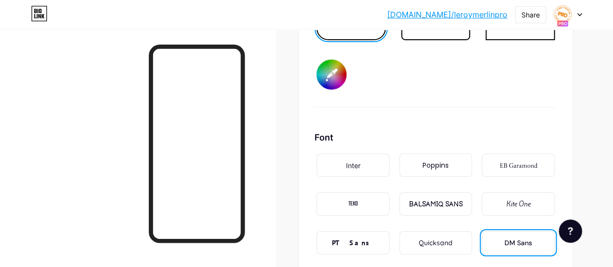
click at [500, 195] on div "Kite One" at bounding box center [518, 203] width 73 height 23
type input "#ffffff"
type input "#000000"
type input "#ffffff"
type input "#000000"
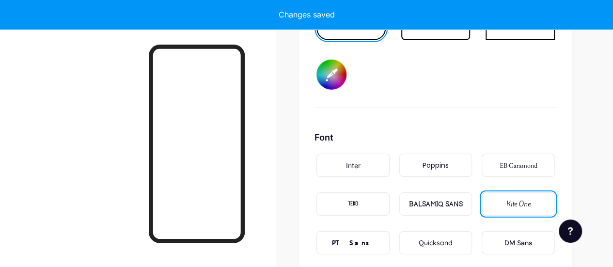
type input "#ffffff"
type input "#000000"
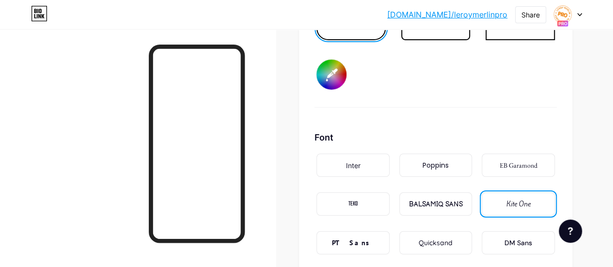
click at [450, 243] on div "Quicksand" at bounding box center [436, 243] width 34 height 10
type input "#ffffff"
type input "#000000"
type input "#ffffff"
type input "#000000"
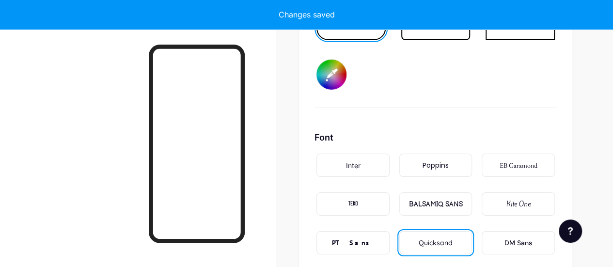
type input "#ffffff"
type input "#000000"
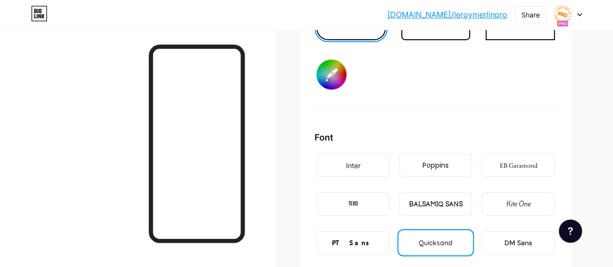
click at [370, 161] on div "Inter" at bounding box center [353, 165] width 73 height 23
type input "#ffffff"
type input "#000000"
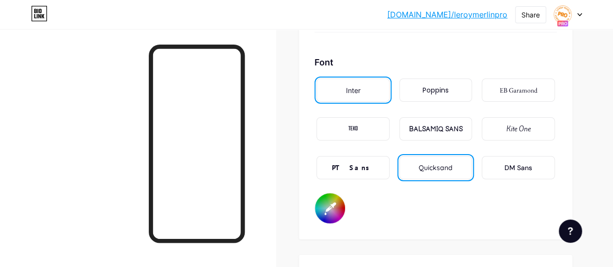
scroll to position [1691, 0]
type input "#ffffff"
type input "#000000"
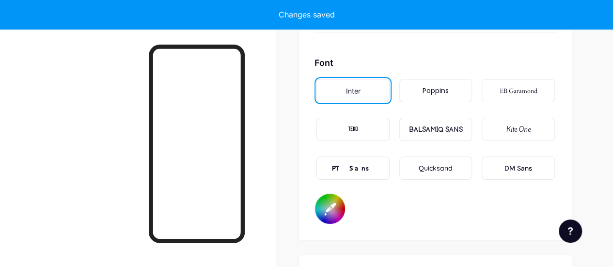
type input "#ffffff"
type input "#000000"
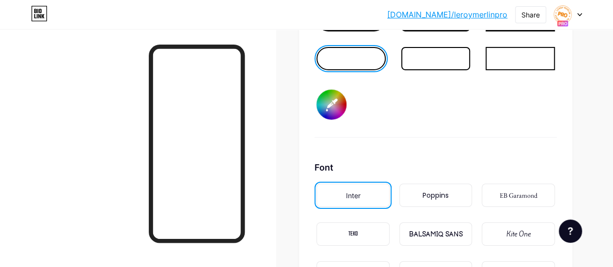
scroll to position [1501, 0]
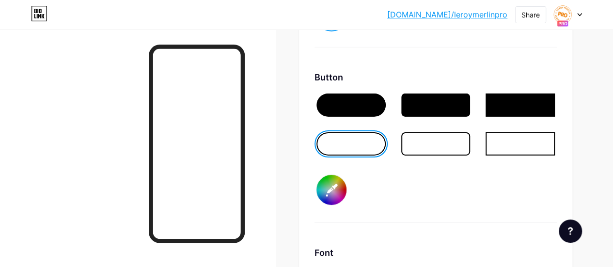
click at [463, 147] on div at bounding box center [435, 143] width 69 height 23
type input "#ffffff"
type input "#000000"
type input "#ffffff"
type input "#000000"
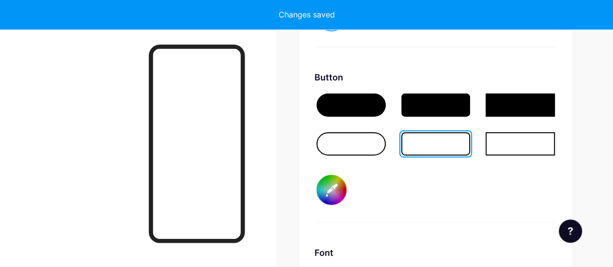
type input "#ffffff"
type input "#000000"
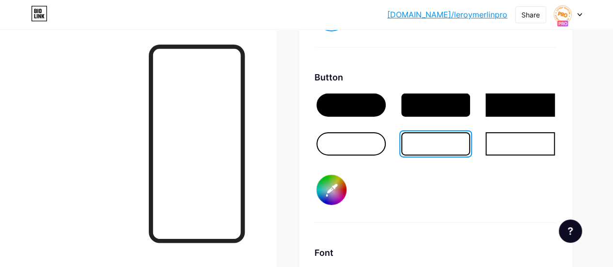
click at [463, 147] on div at bounding box center [435, 143] width 69 height 23
type input "#ffffff"
type input "#000000"
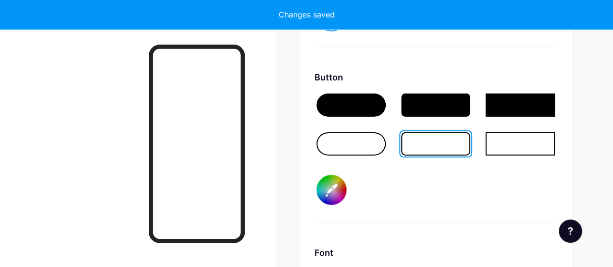
click at [459, 191] on div "Button #000000" at bounding box center [436, 147] width 242 height 152
type input "#ffffff"
type input "#000000"
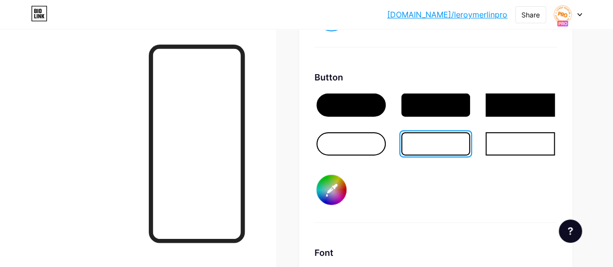
click at [507, 154] on div at bounding box center [520, 143] width 69 height 23
type input "#ffffff"
type input "#000000"
type input "#ffffff"
type input "#000000"
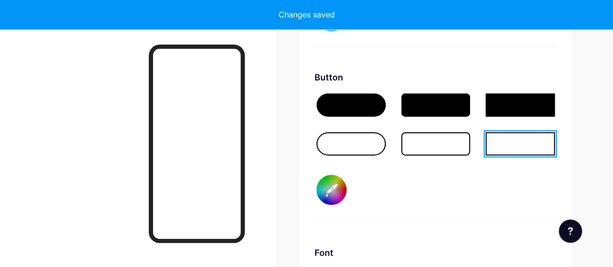
type input "#ffffff"
type input "#000000"
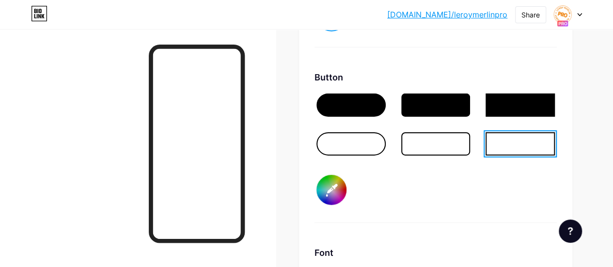
click at [356, 138] on div at bounding box center [351, 143] width 69 height 23
type input "#ffffff"
type input "#000000"
type input "#ffffff"
type input "#000000"
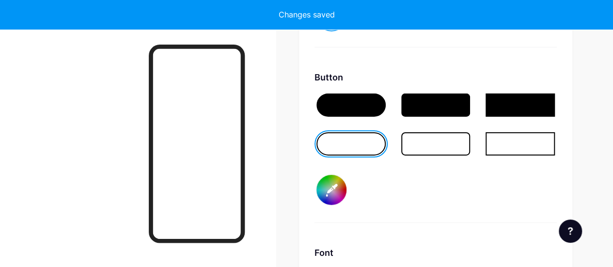
type input "#ffffff"
type input "#000000"
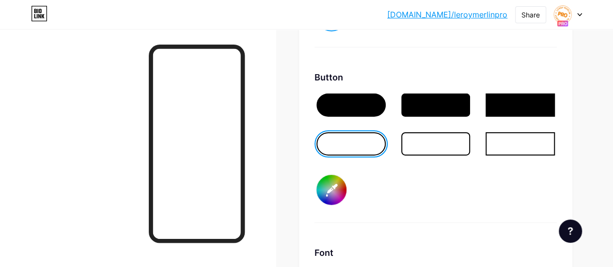
click at [368, 98] on div at bounding box center [351, 105] width 69 height 23
type input "#ffffff"
type input "#000000"
type input "#ffffff"
type input "#000000"
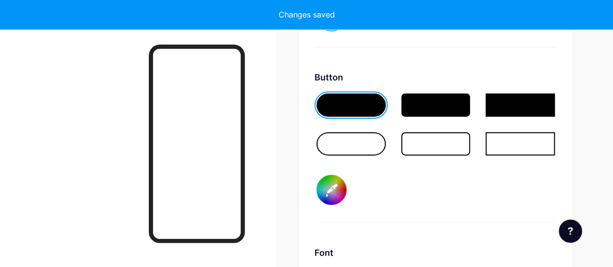
type input "#ffffff"
type input "#000000"
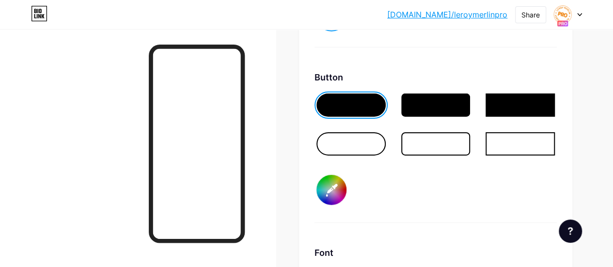
click at [368, 98] on div at bounding box center [351, 105] width 69 height 23
type input "#ffffff"
type input "#000000"
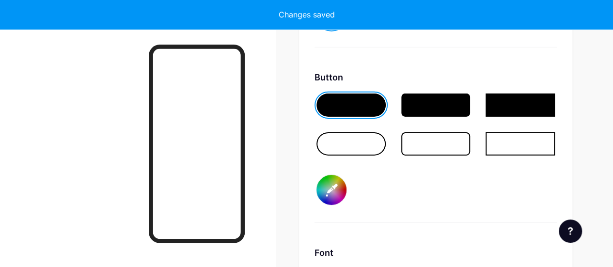
type input "#ffffff"
type input "#000000"
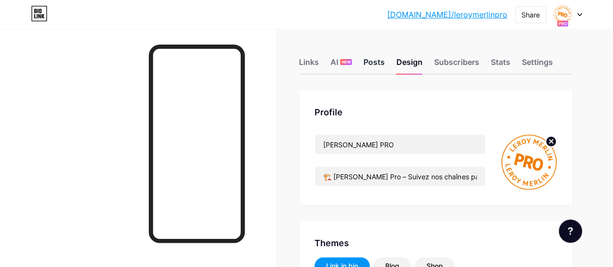
type input "#ffffff"
type input "#000000"
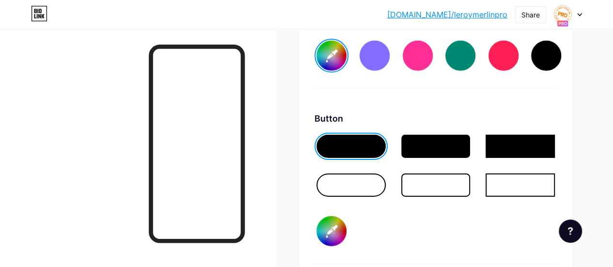
scroll to position [1460, 0]
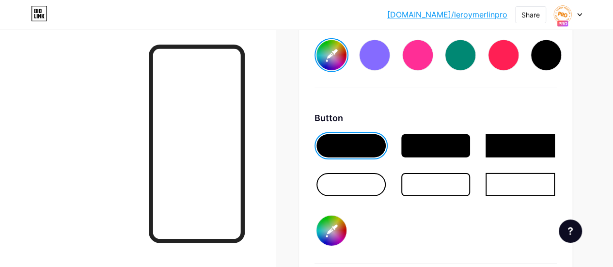
click at [371, 191] on div at bounding box center [351, 184] width 69 height 23
type input "#ffffff"
type input "#000000"
type input "#ffffff"
type input "#000000"
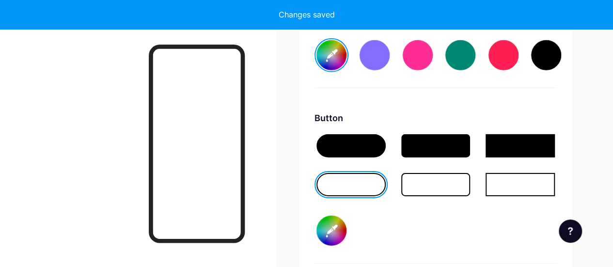
type input "#ffffff"
type input "#000000"
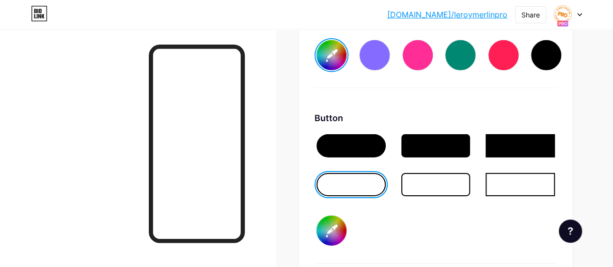
click at [340, 227] on input "#000000" at bounding box center [332, 231] width 30 height 30
type input "#ffffff"
type input "#271b1b"
type input "#ffffff"
type input "#1d1b1b"
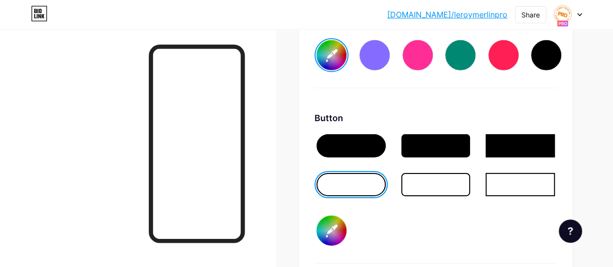
type input "#ffffff"
type input "#0d0d0d"
type input "#ffffff"
type input "#faac05"
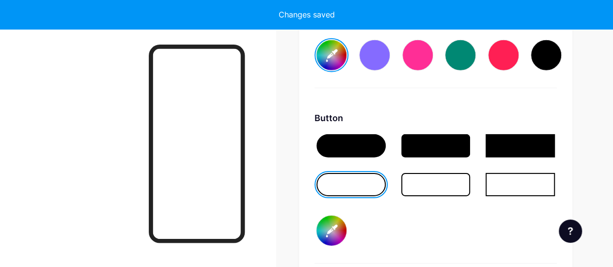
type input "#ffffff"
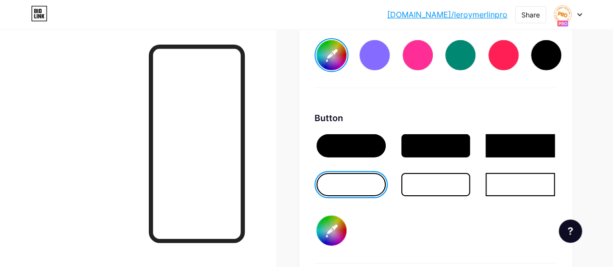
type input "#faac05"
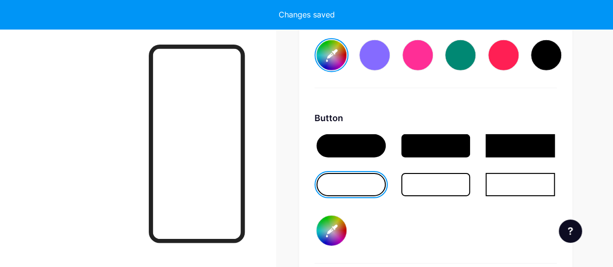
type input "#ffffff"
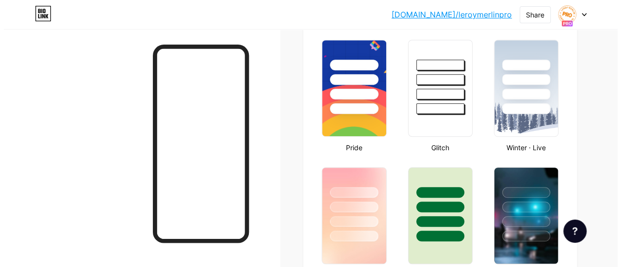
scroll to position [0, 0]
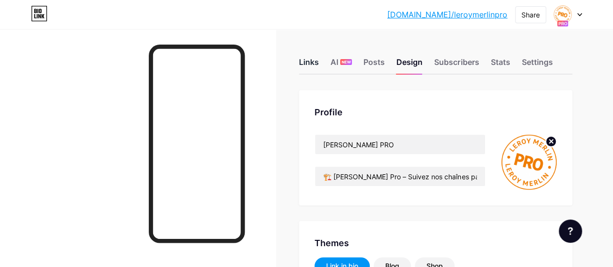
click at [312, 64] on div "Links" at bounding box center [309, 64] width 20 height 17
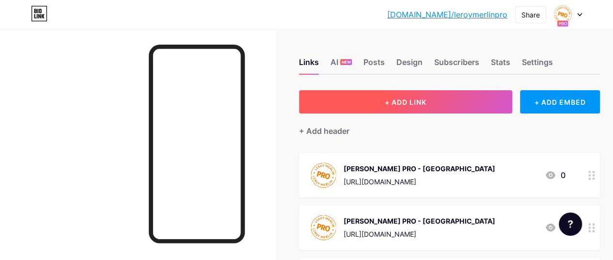
click at [432, 96] on button "+ ADD LINK" at bounding box center [405, 101] width 213 height 23
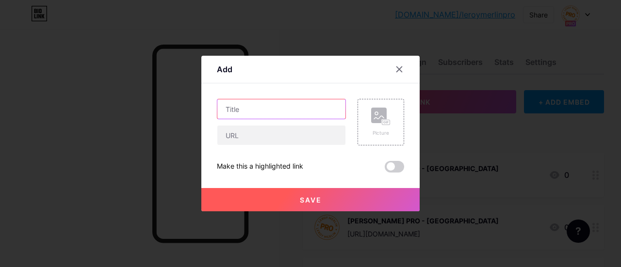
click at [325, 110] on input "text" at bounding box center [281, 108] width 128 height 19
type input "Leroy Merlin PRO - Perigueux"
click at [376, 127] on div "Picture" at bounding box center [380, 122] width 19 height 29
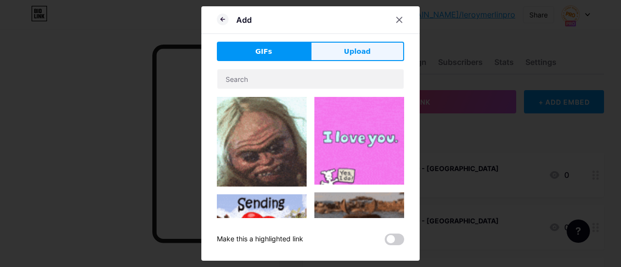
click at [332, 52] on button "Upload" at bounding box center [357, 51] width 94 height 19
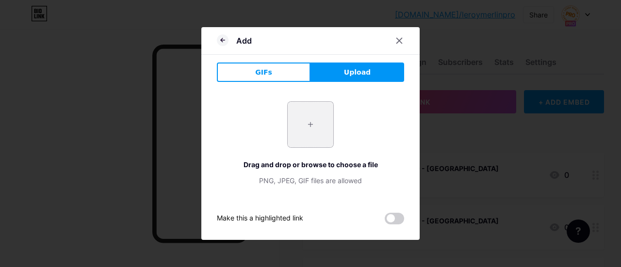
click at [315, 116] on input "file" at bounding box center [310, 125] width 46 height 46
type input "C:\fakepath\Capture d’écran 2025-09-08 155823.png"
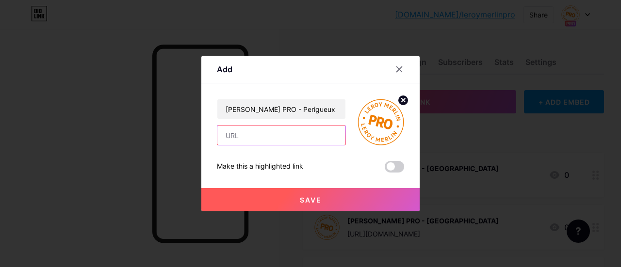
click at [279, 142] on input "text" at bounding box center [281, 135] width 128 height 19
paste input "https://whatsapp.com/channel/0029Vb6w52GJuyAEUee8pA1O"
type input "https://whatsapp.com/channel/0029Vb6w52GJuyAEUee8pA1O"
click at [270, 196] on button "Save" at bounding box center [310, 199] width 218 height 23
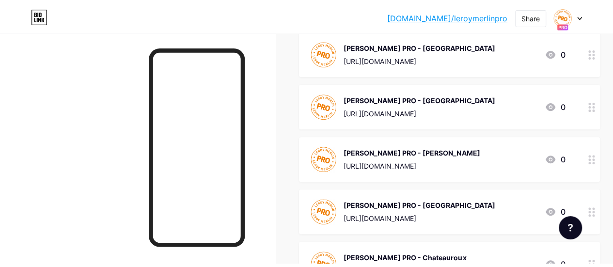
scroll to position [0, 0]
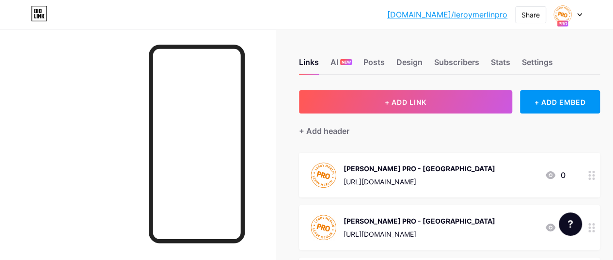
click at [514, 67] on div "Links AI NEW Posts Design Subscribers Stats Settings" at bounding box center [449, 58] width 301 height 34
click at [533, 65] on div "Settings" at bounding box center [537, 64] width 31 height 17
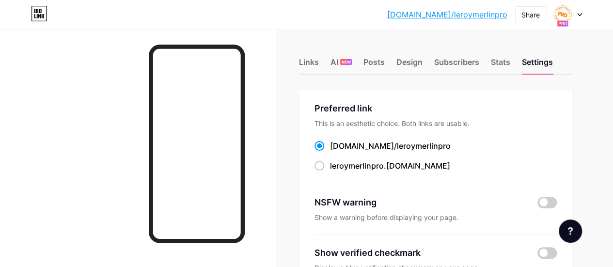
click at [360, 172] on div "Preferred link This is an aesthetic choice. Both links are usable. bio.link/ le…" at bounding box center [436, 143] width 242 height 82
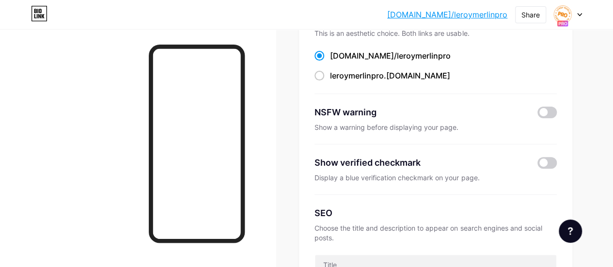
scroll to position [204, 0]
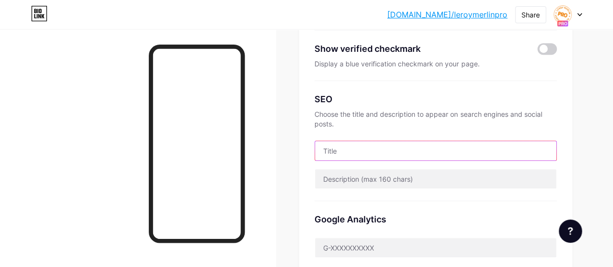
click at [393, 151] on input "text" at bounding box center [435, 150] width 241 height 19
type input "Leroy Merlin PRO - Annuaire Whatsapp"
click at [371, 152] on input "Leroy Merlin PRO - Annuaire Whatsapp" at bounding box center [435, 150] width 241 height 19
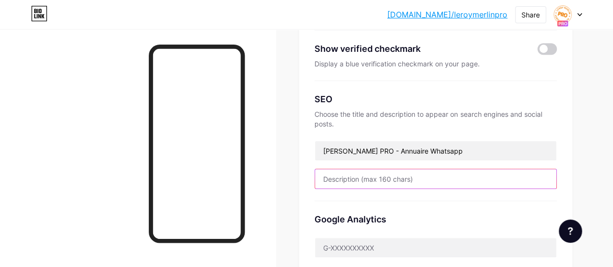
click at [374, 175] on input "text" at bounding box center [435, 178] width 241 height 19
paste input "Leroy Merlin PRO - Annuaire Whatsapp"
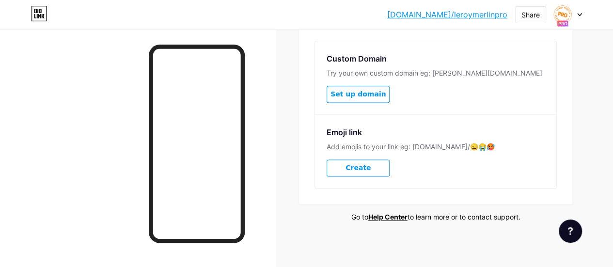
scroll to position [402, 0]
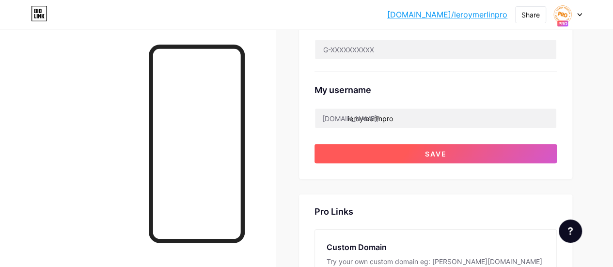
type input "Leroy Merlin PRO - Annuaire Whatsapp"
click at [427, 152] on span "Save" at bounding box center [436, 154] width 22 height 8
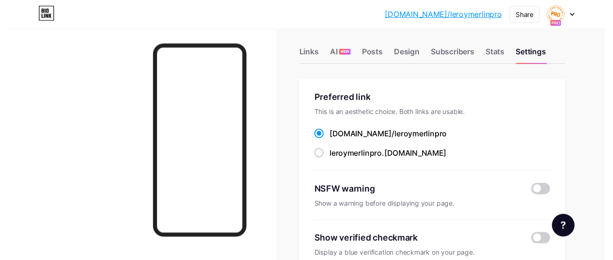
scroll to position [0, 0]
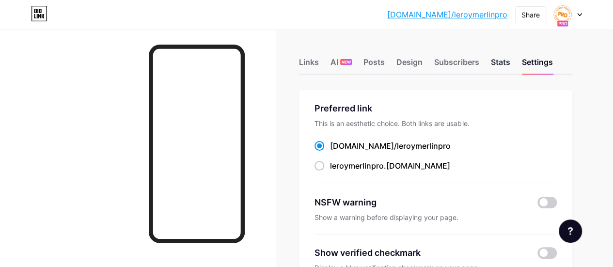
click at [507, 63] on div "Stats" at bounding box center [500, 64] width 19 height 17
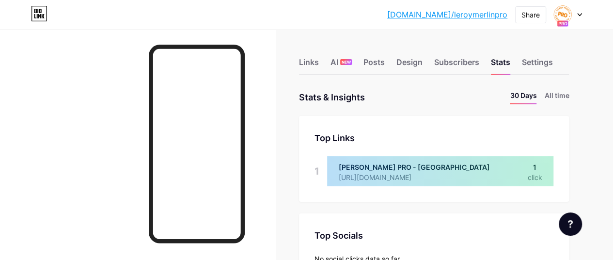
click at [430, 176] on div at bounding box center [440, 171] width 226 height 30
click at [405, 62] on div "Design" at bounding box center [410, 64] width 26 height 17
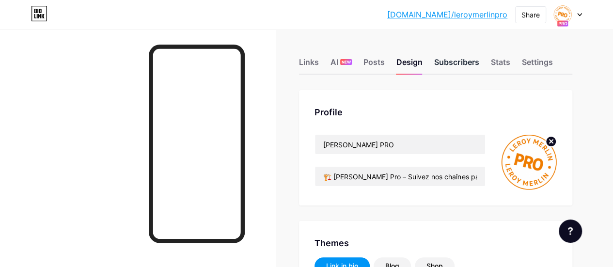
type input "#ffffff"
type input "#000000"
click at [452, 61] on div "Subscribers" at bounding box center [456, 64] width 45 height 17
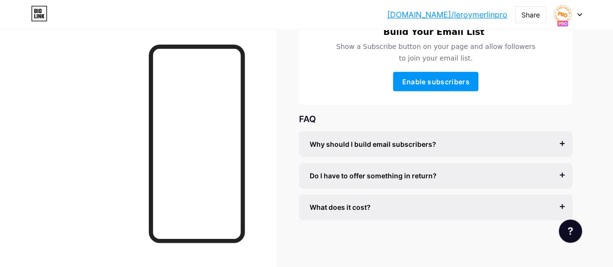
scroll to position [187, 0]
